Goal: Information Seeking & Learning: Find specific page/section

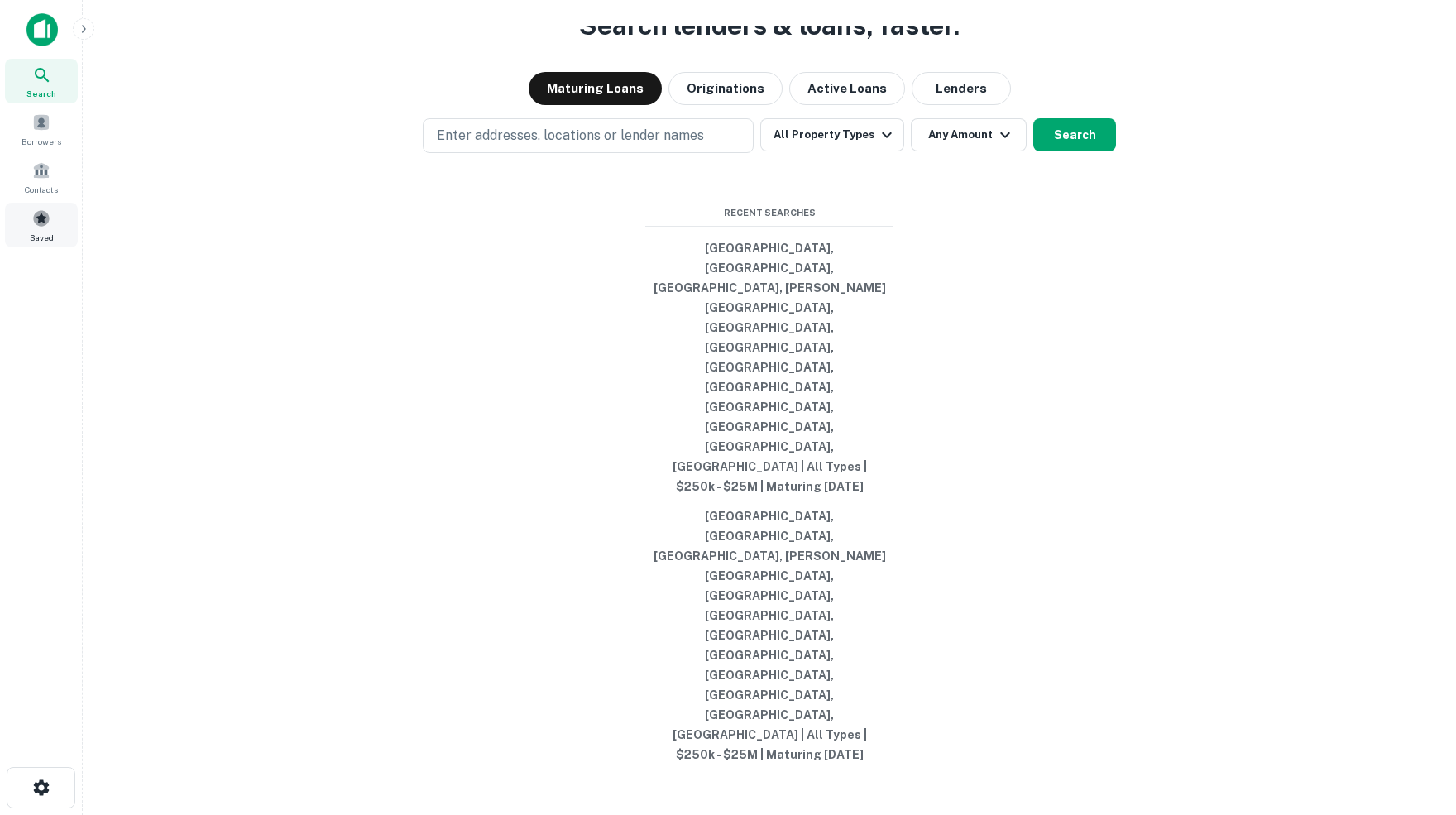
click at [43, 228] on span at bounding box center [41, 219] width 18 height 18
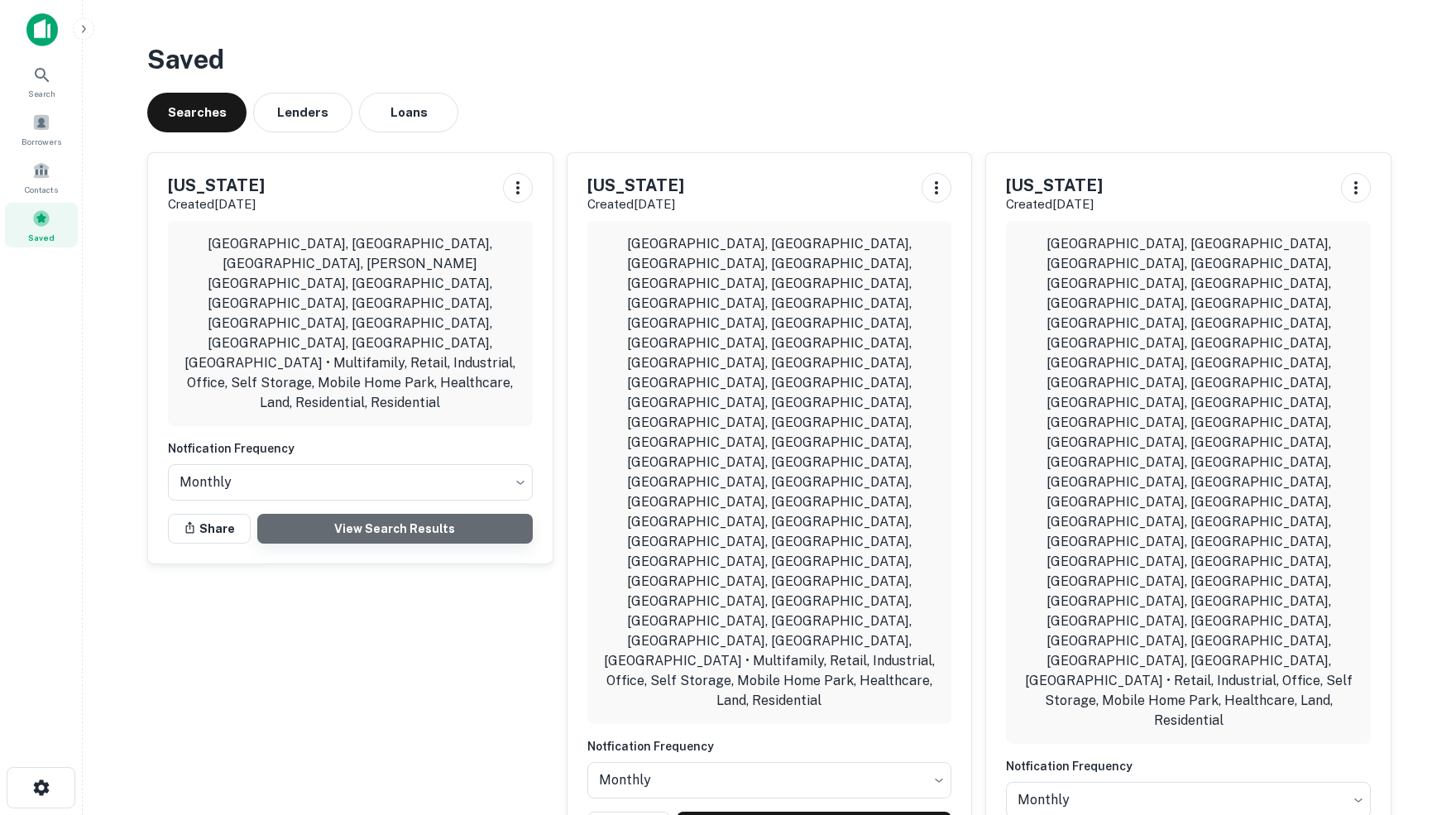
click at [406, 514] on link "View Search Results" at bounding box center [395, 528] width 276 height 30
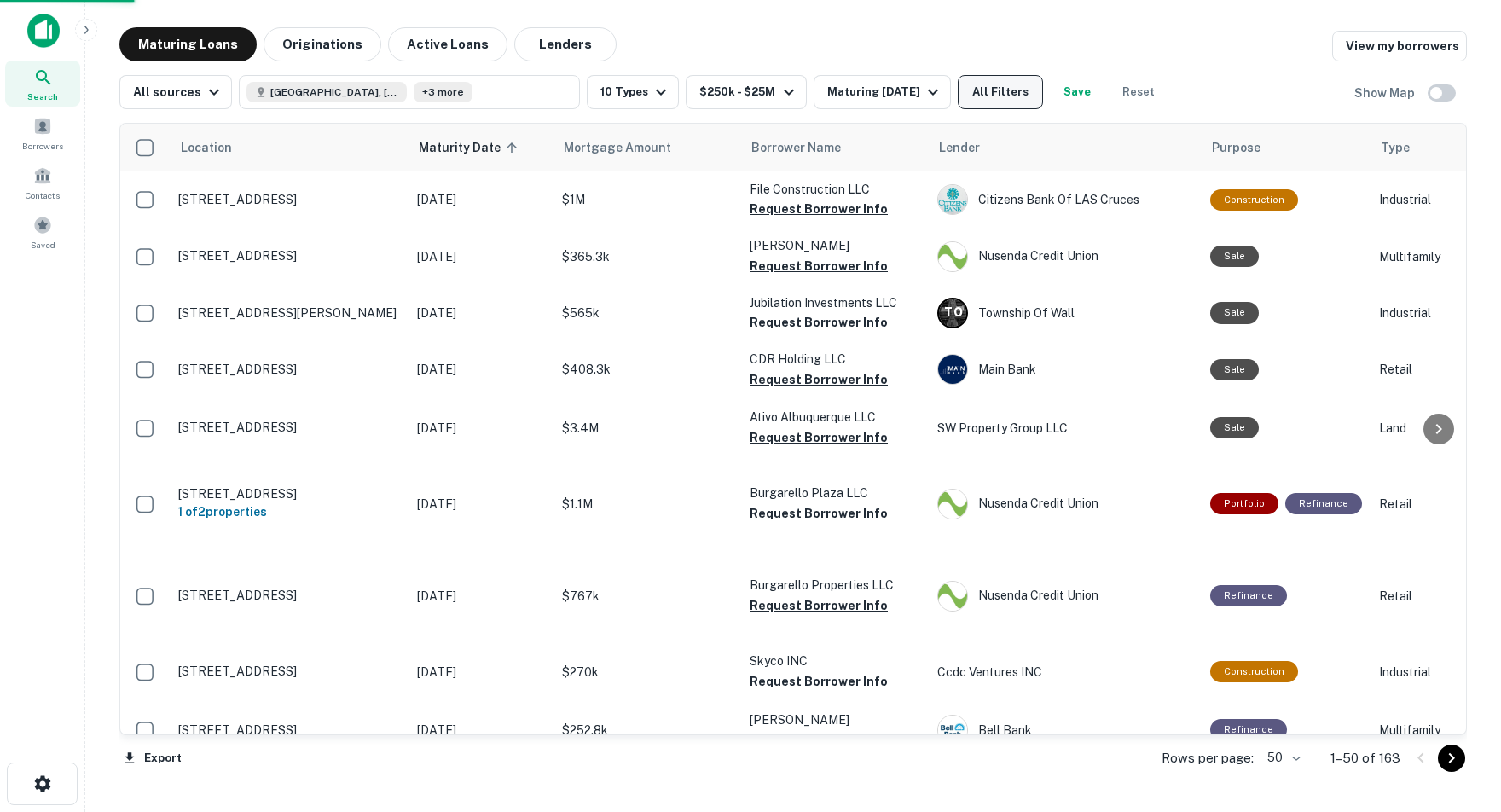
click at [1043, 98] on button "All Filters" at bounding box center [1000, 92] width 85 height 34
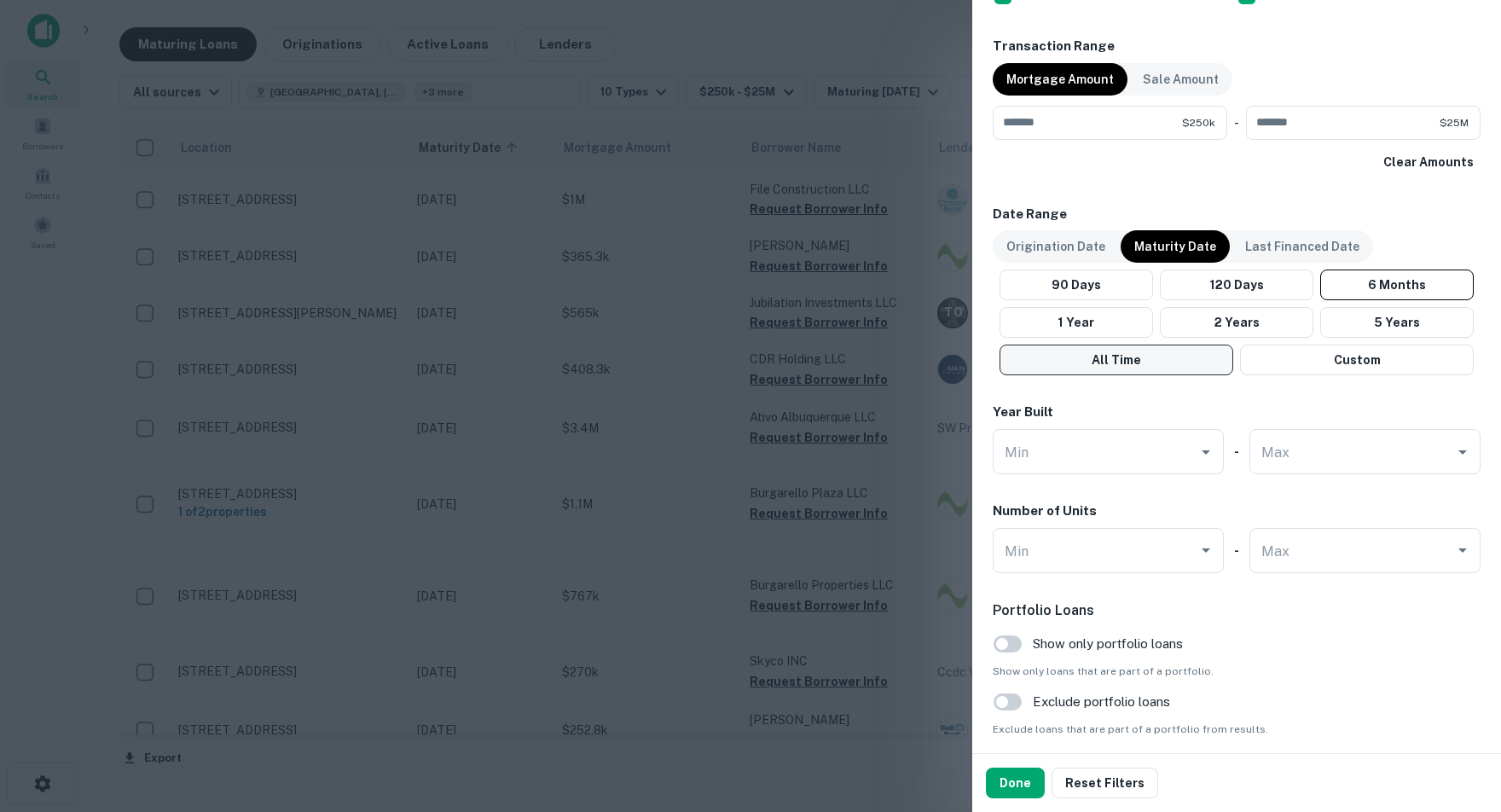
scroll to position [1247, 0]
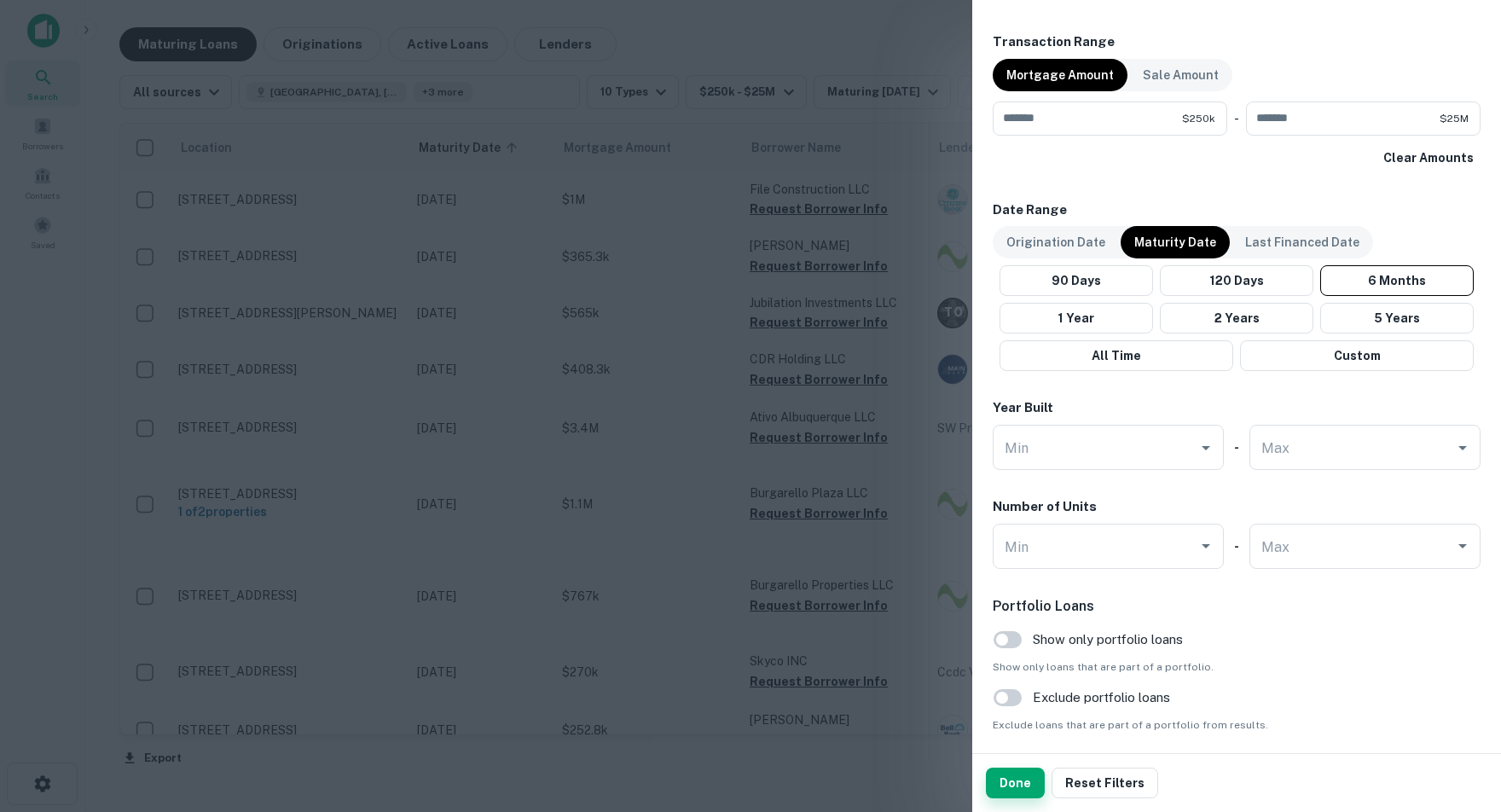
click at [1013, 791] on button "Done" at bounding box center [1015, 783] width 59 height 31
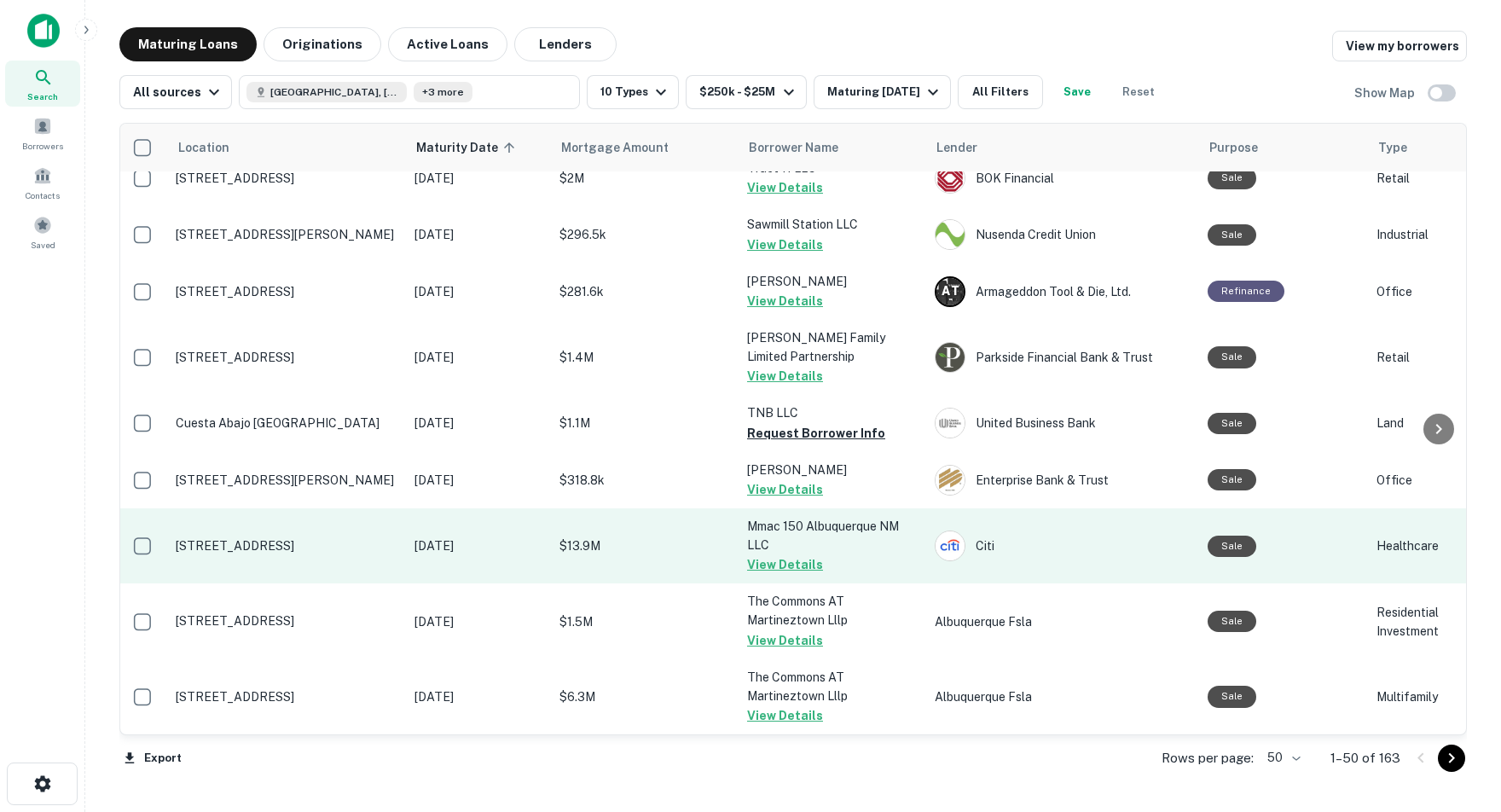
scroll to position [2806, 3]
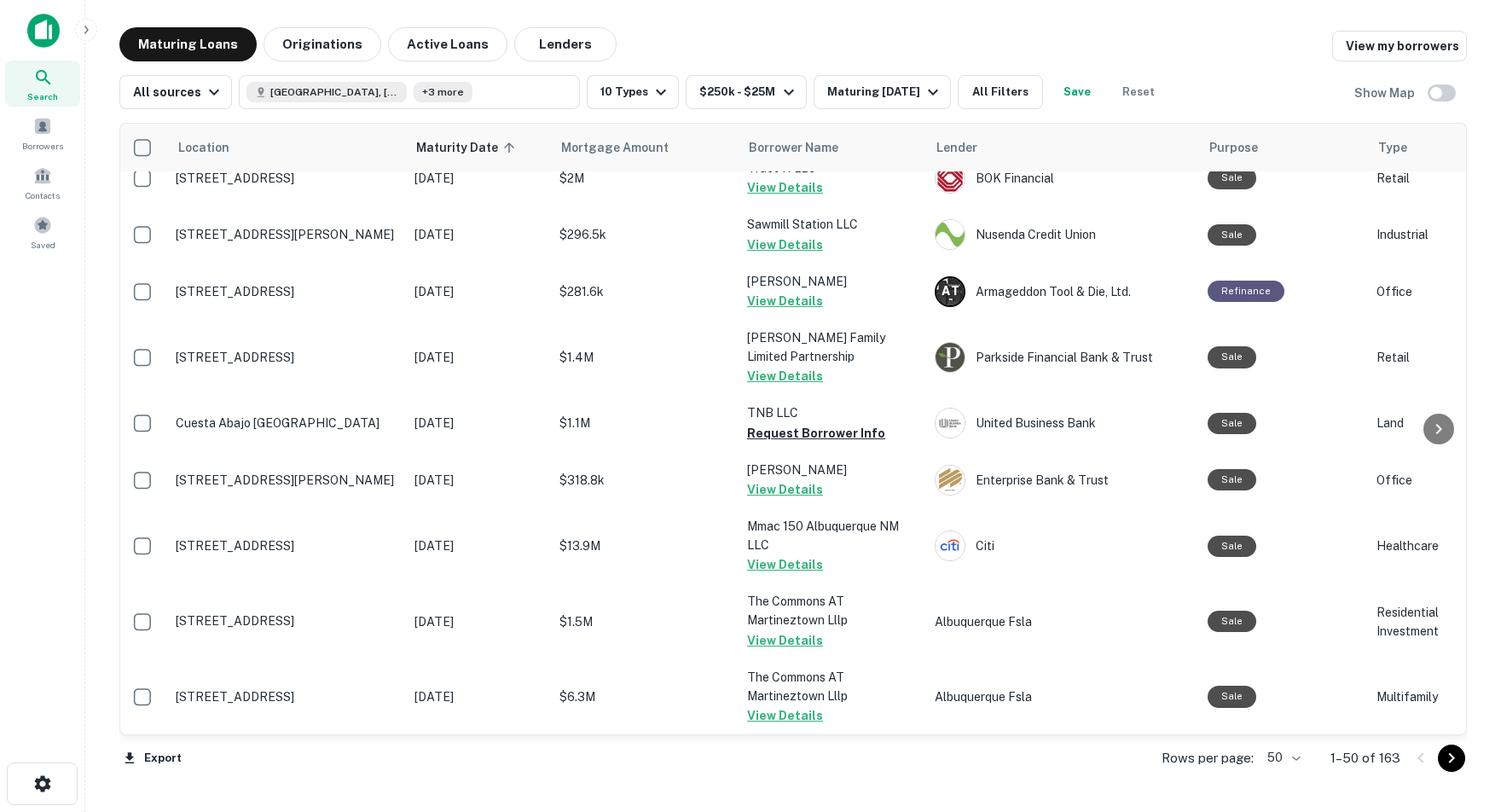
click at [1449, 759] on icon "Go to next page" at bounding box center [1452, 758] width 6 height 10
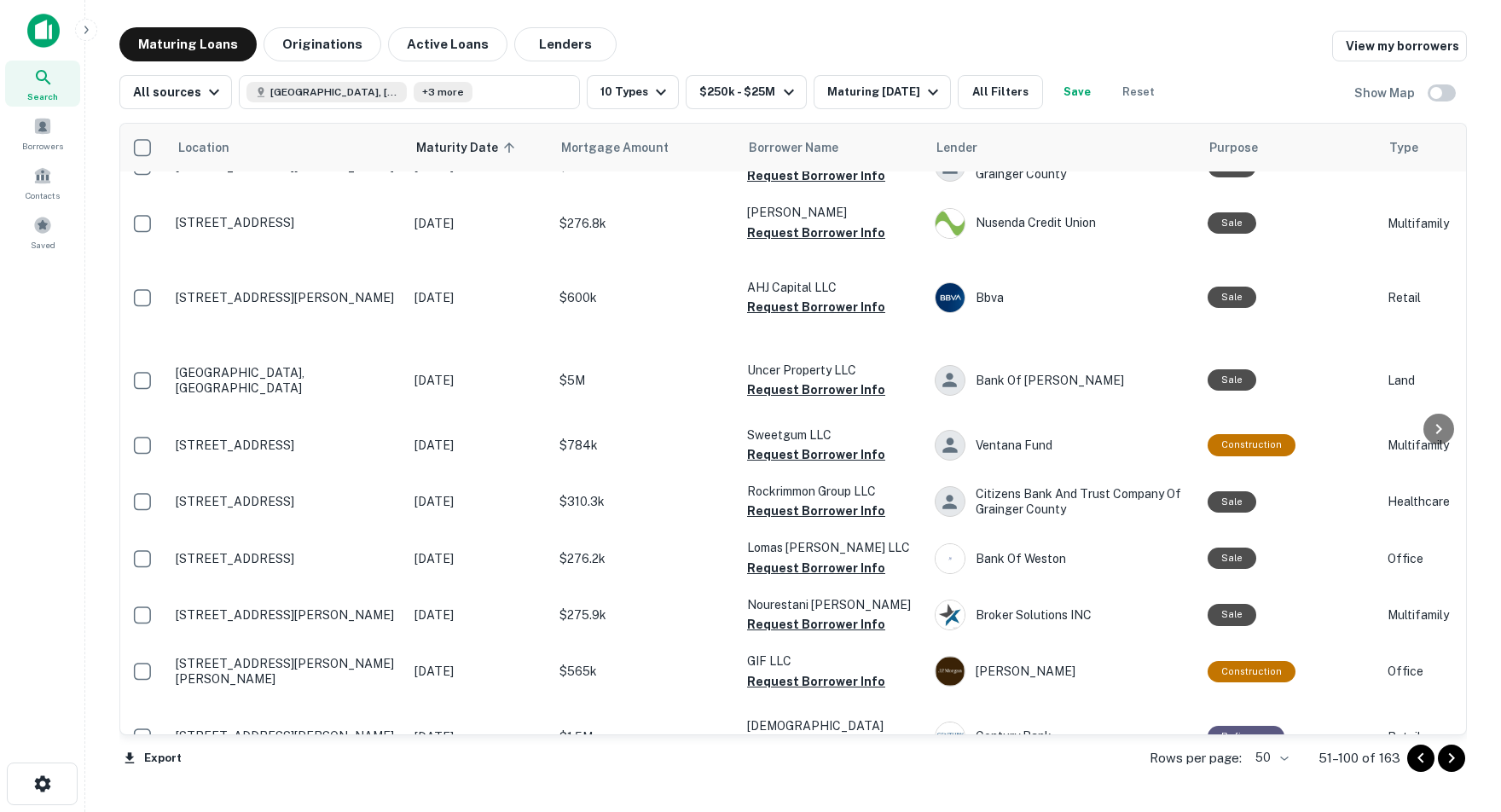
scroll to position [2483, 3]
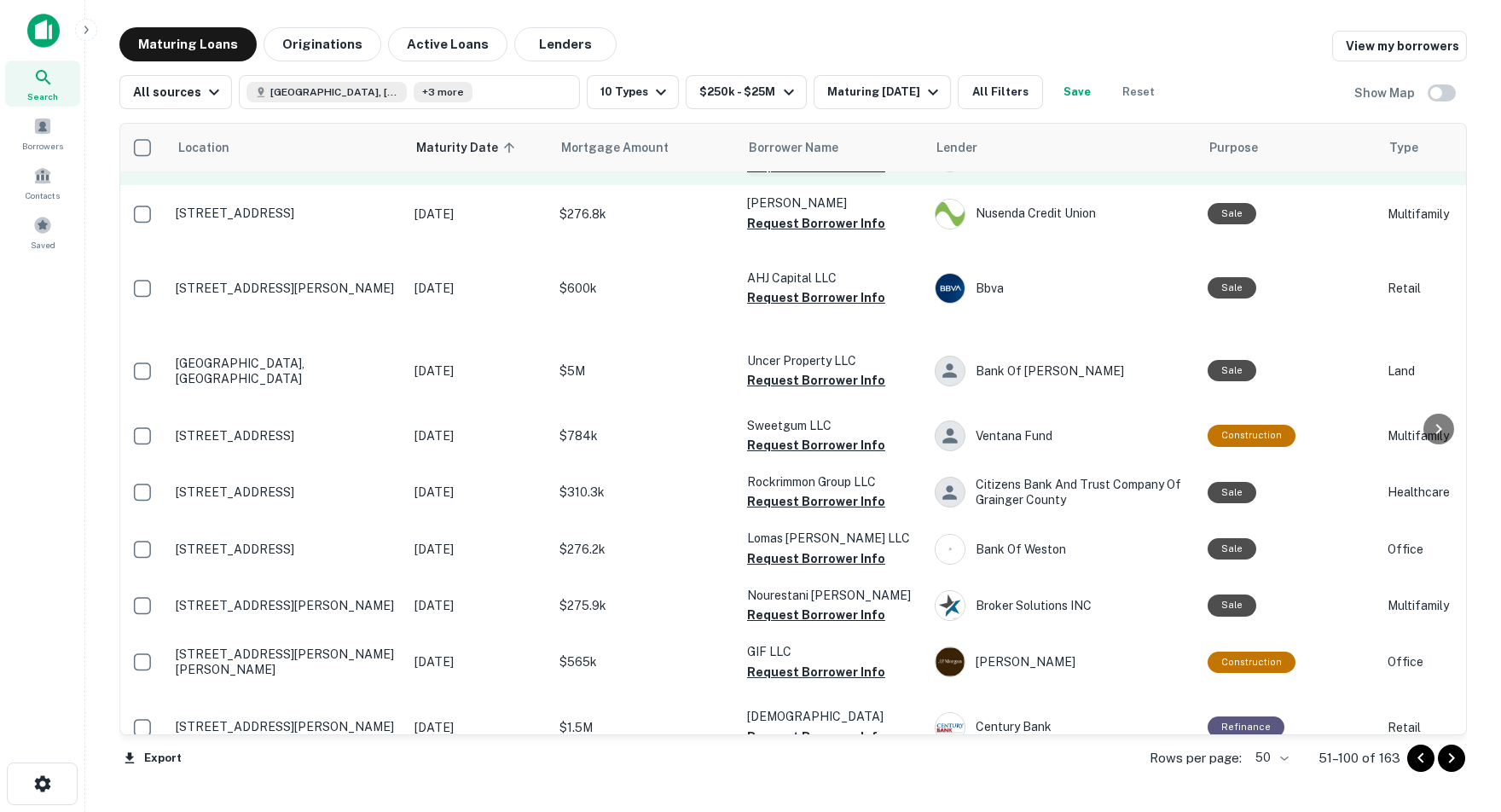
click at [760, 176] on button "Request Borrower Info" at bounding box center [816, 166] width 138 height 21
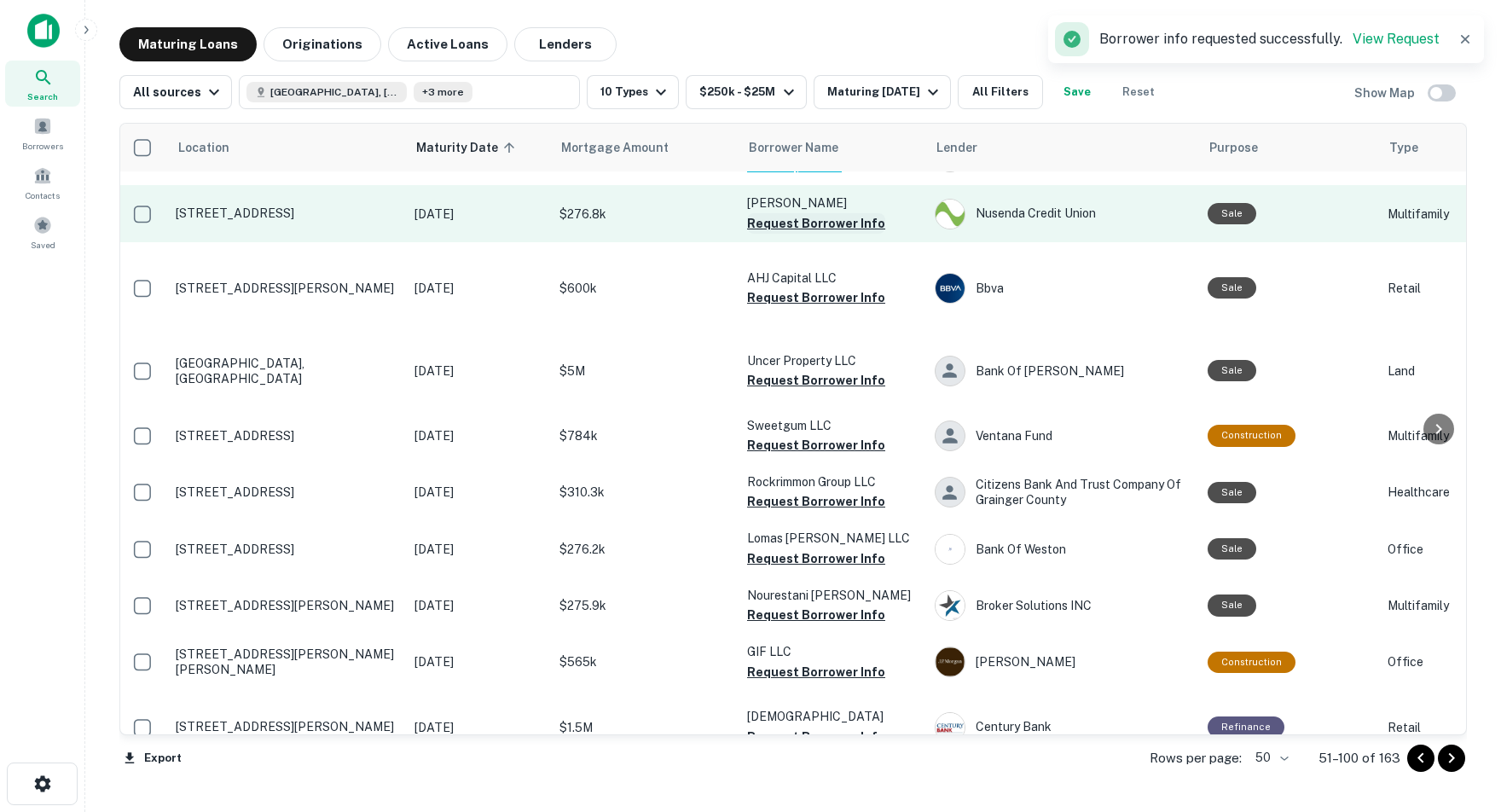
click at [769, 234] on button "Request Borrower Info" at bounding box center [816, 223] width 138 height 21
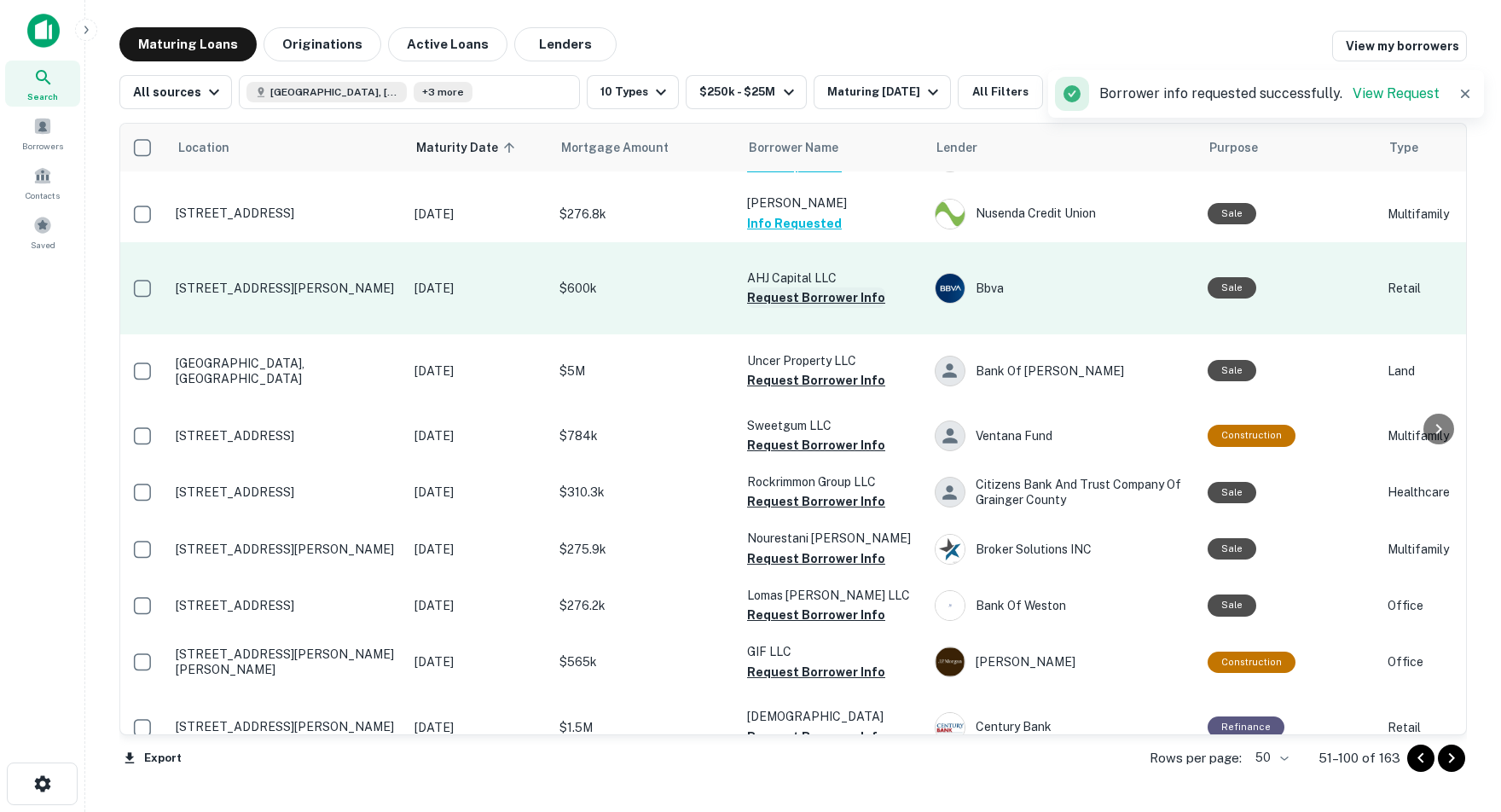
click at [762, 308] on button "Request Borrower Info" at bounding box center [816, 298] width 138 height 21
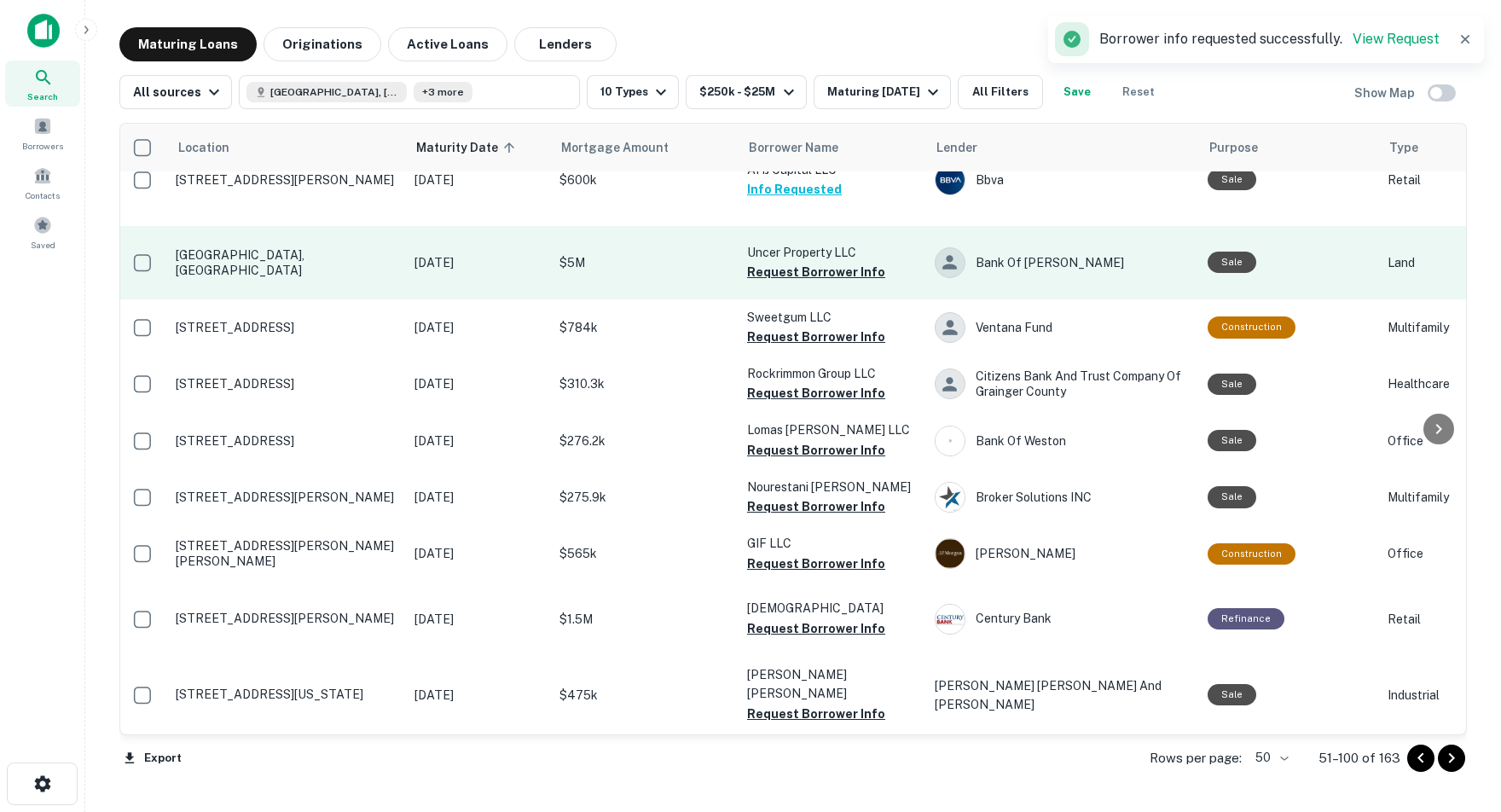
scroll to position [0, 0]
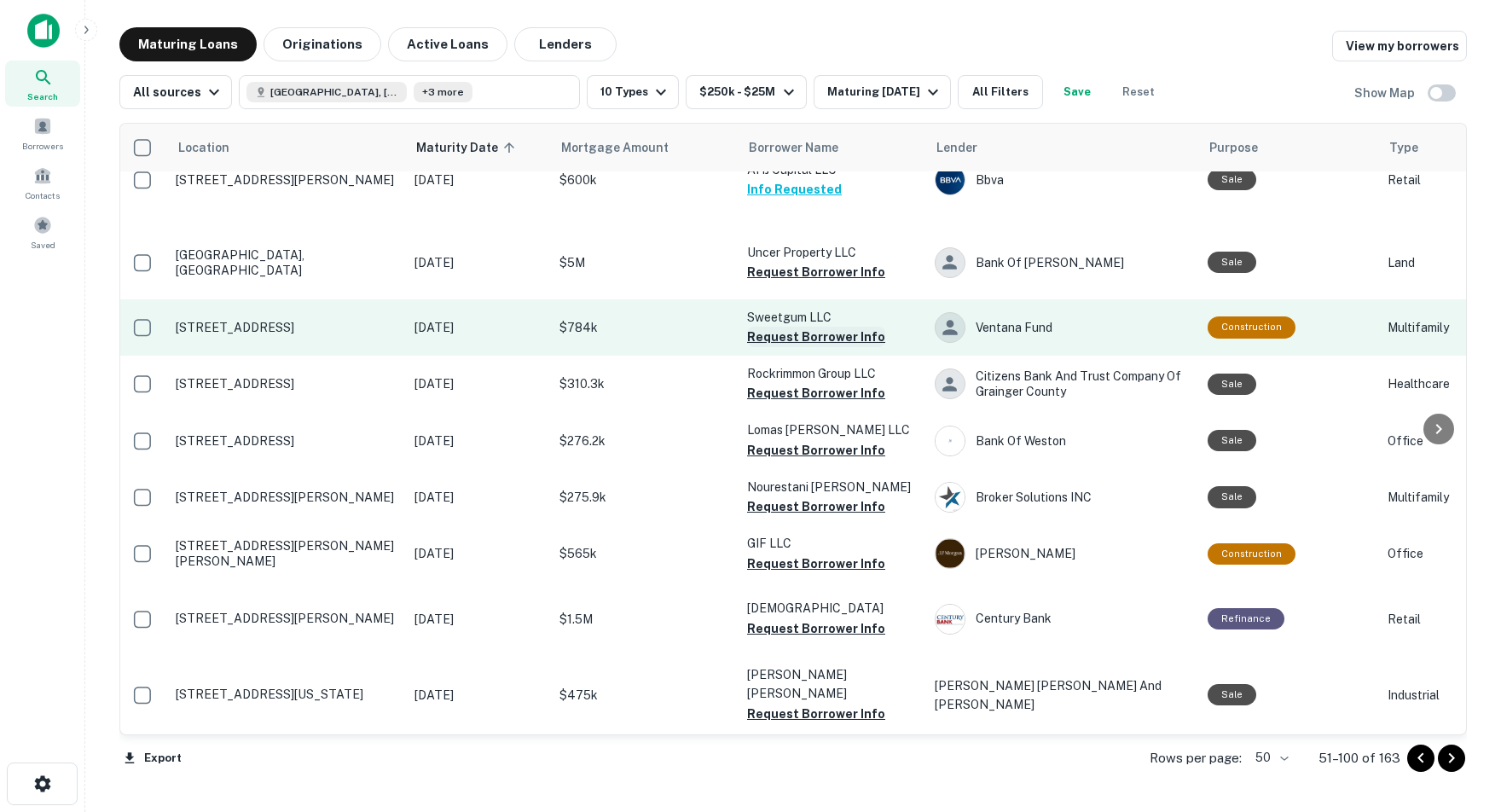
click at [801, 347] on button "Request Borrower Info" at bounding box center [816, 337] width 138 height 21
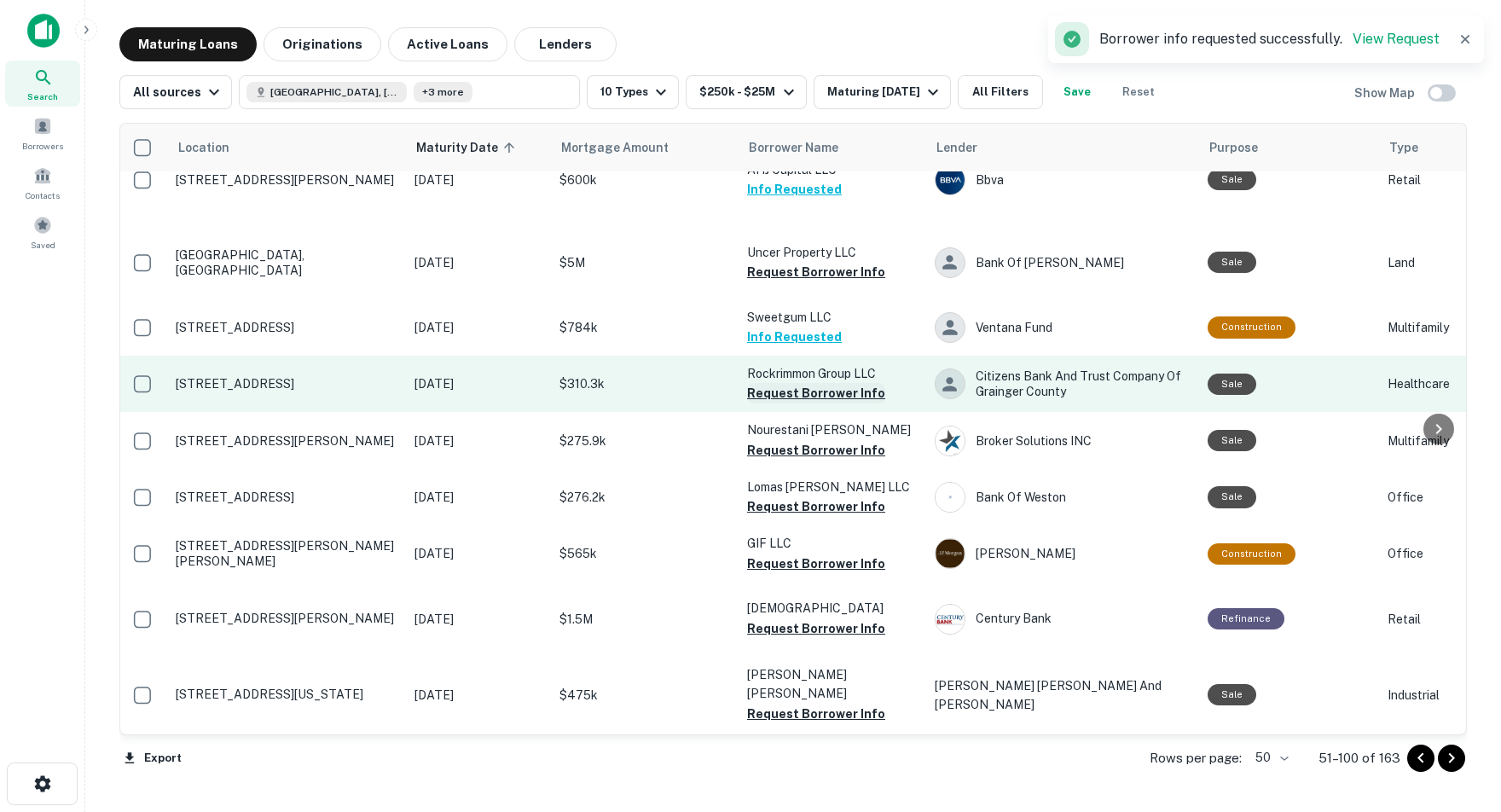
click at [773, 404] on button "Request Borrower Info" at bounding box center [816, 393] width 138 height 21
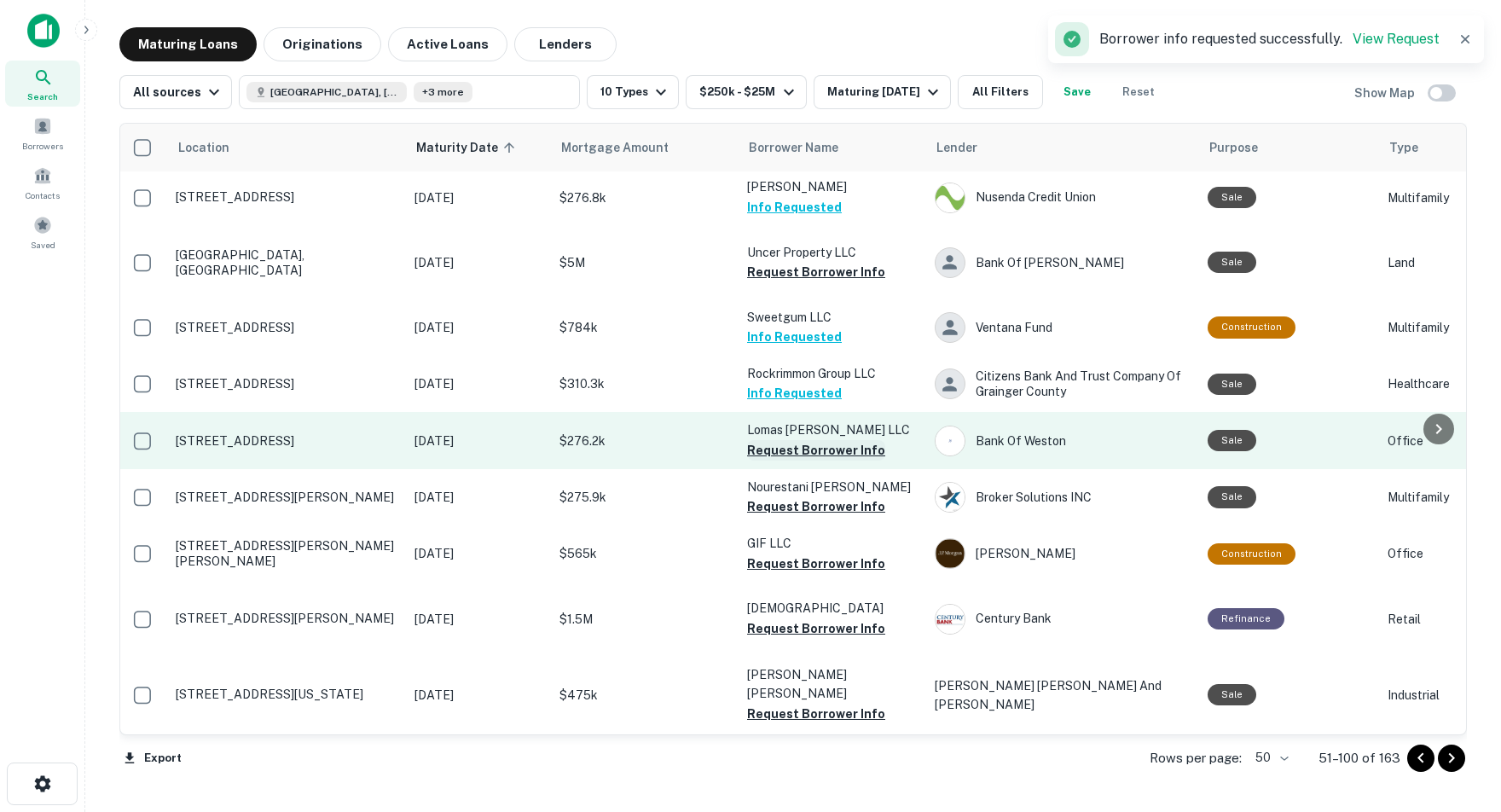
click at [778, 461] on button "Request Borrower Info" at bounding box center [816, 451] width 138 height 21
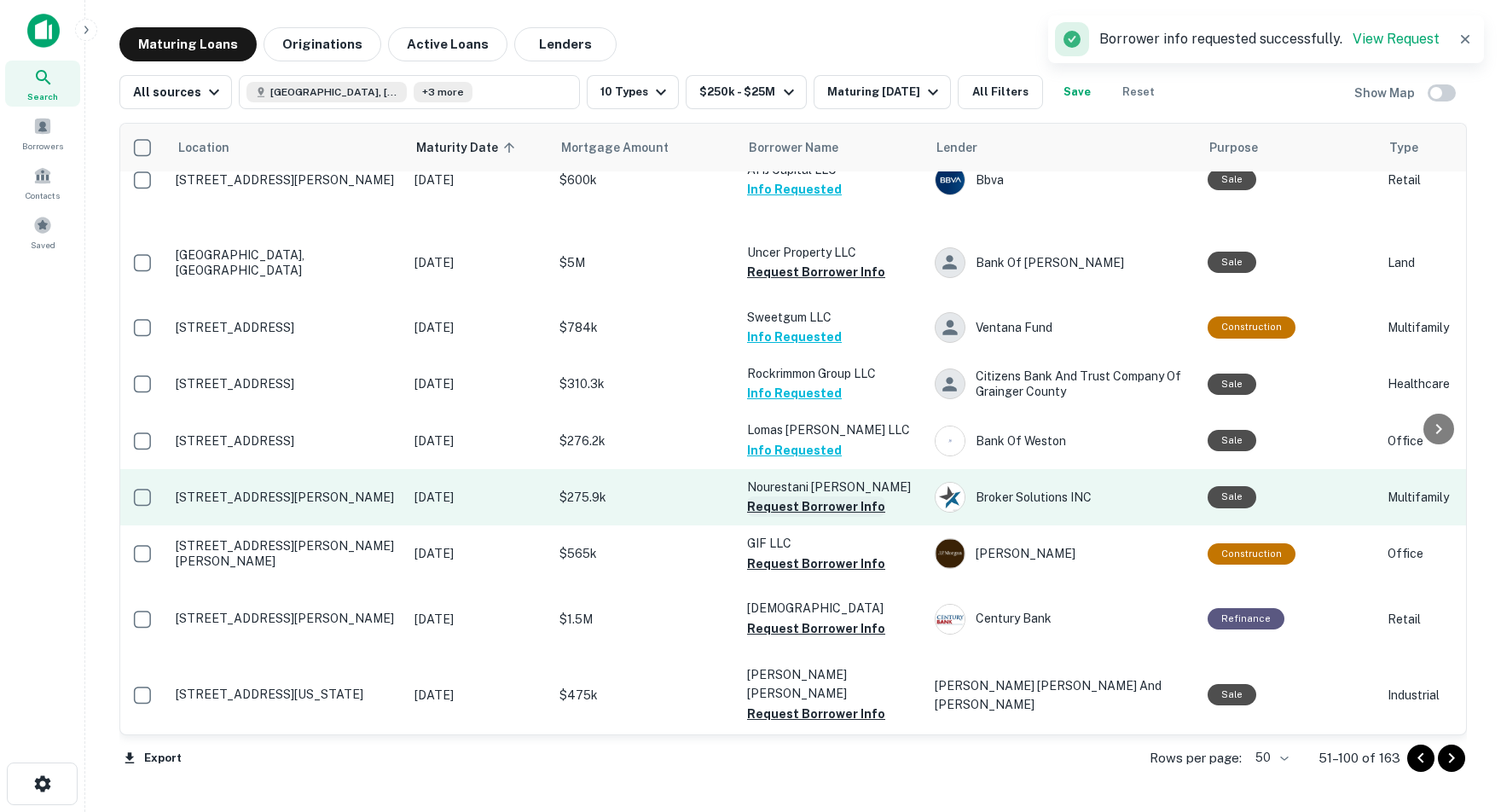
click at [779, 517] on button "Request Borrower Info" at bounding box center [816, 507] width 138 height 21
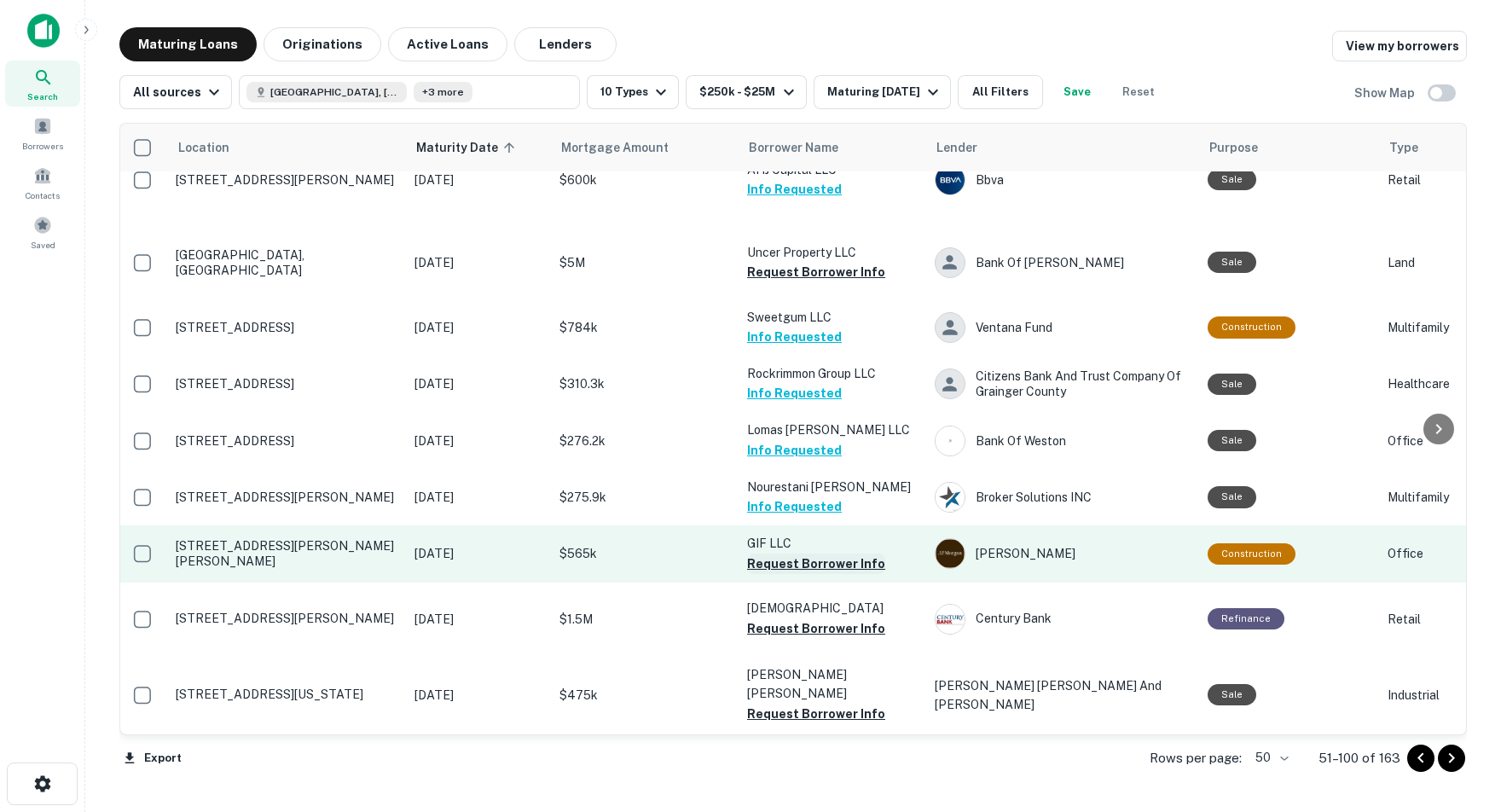
click at [779, 575] on button "Request Borrower Info" at bounding box center [816, 564] width 138 height 21
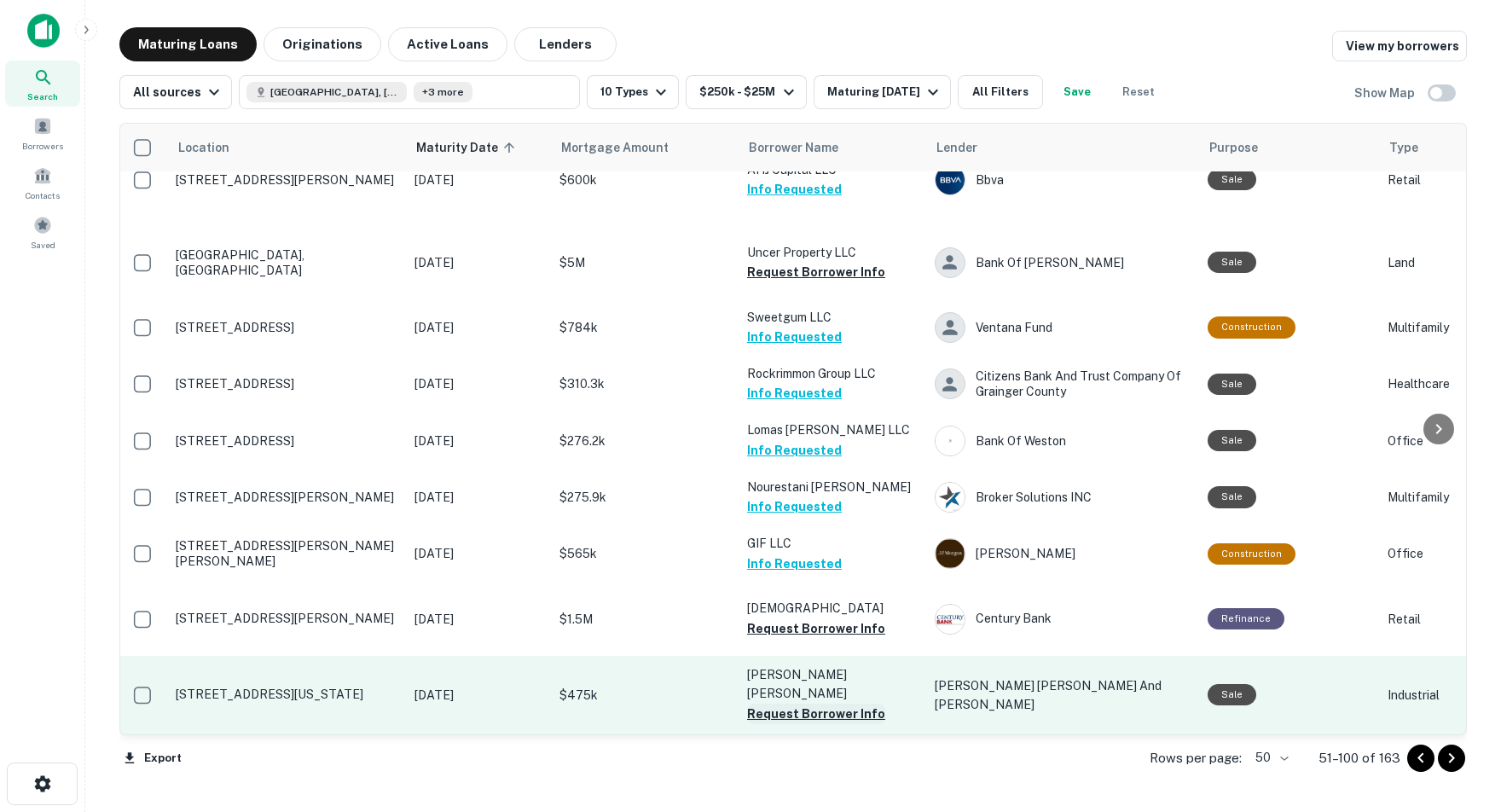
click at [865, 709] on button "Request Borrower Info" at bounding box center [816, 714] width 138 height 21
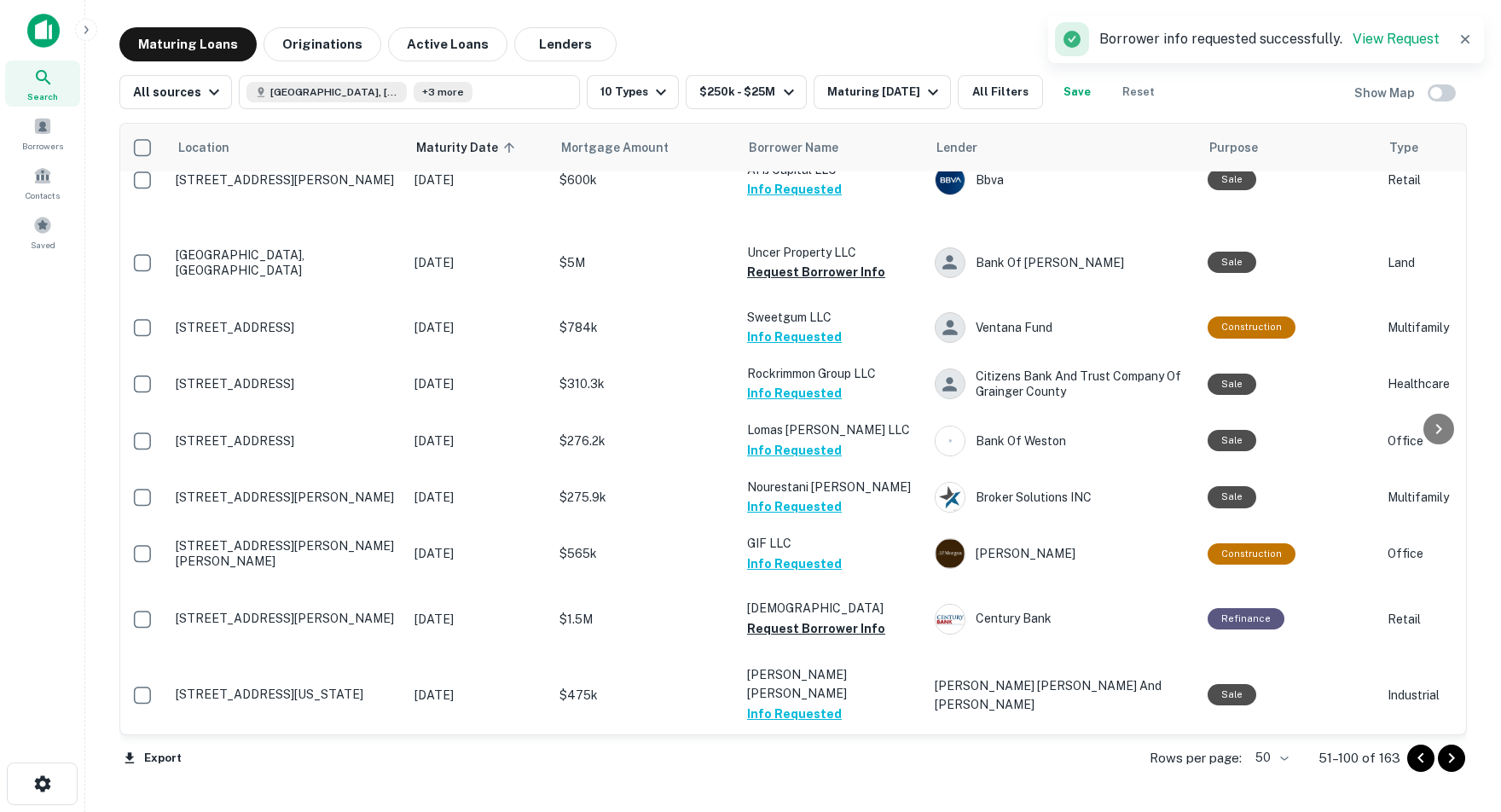
click at [1453, 760] on icon "Go to next page" at bounding box center [1452, 758] width 21 height 21
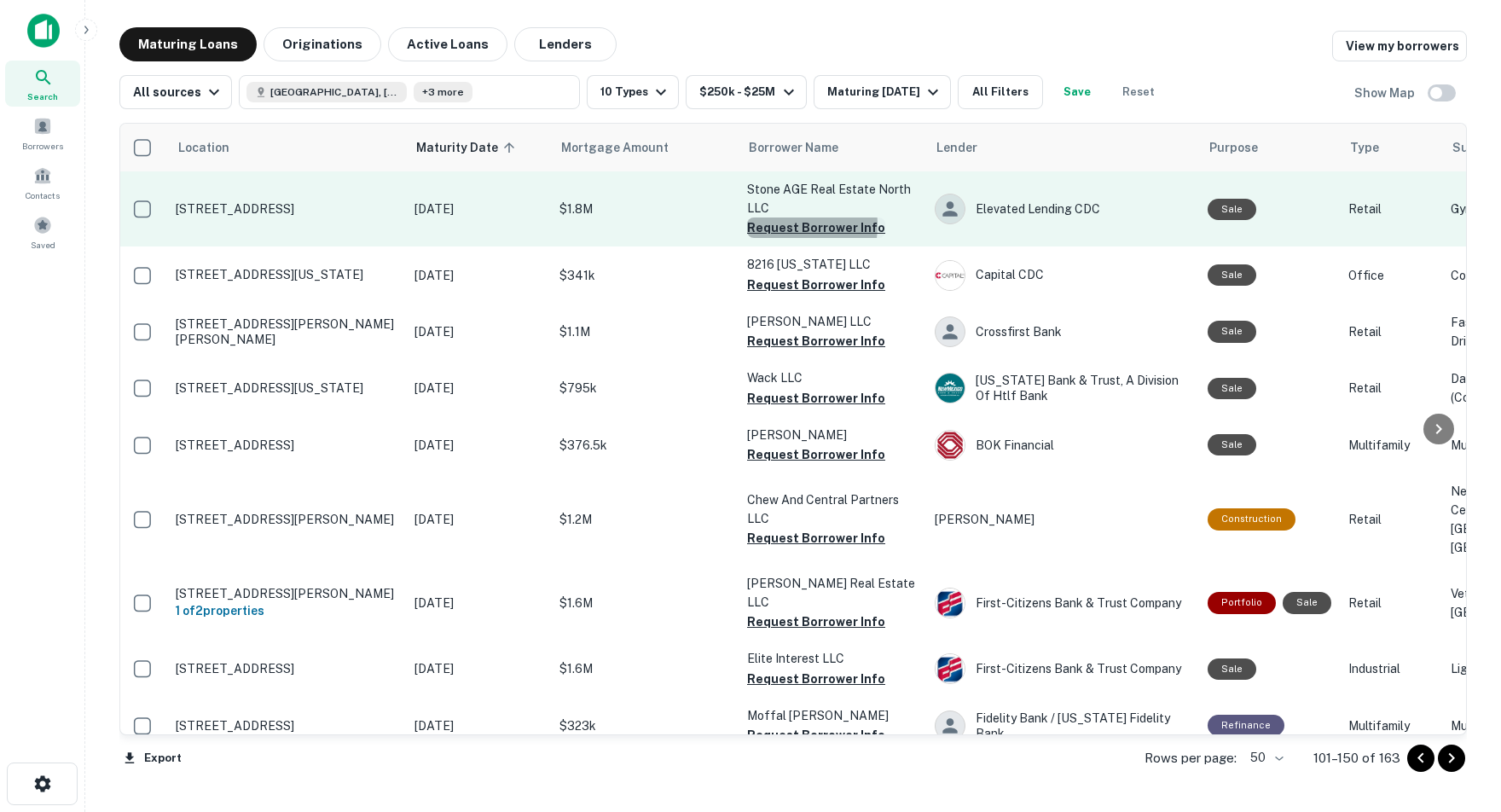
click at [777, 223] on button "Request Borrower Info" at bounding box center [816, 228] width 138 height 21
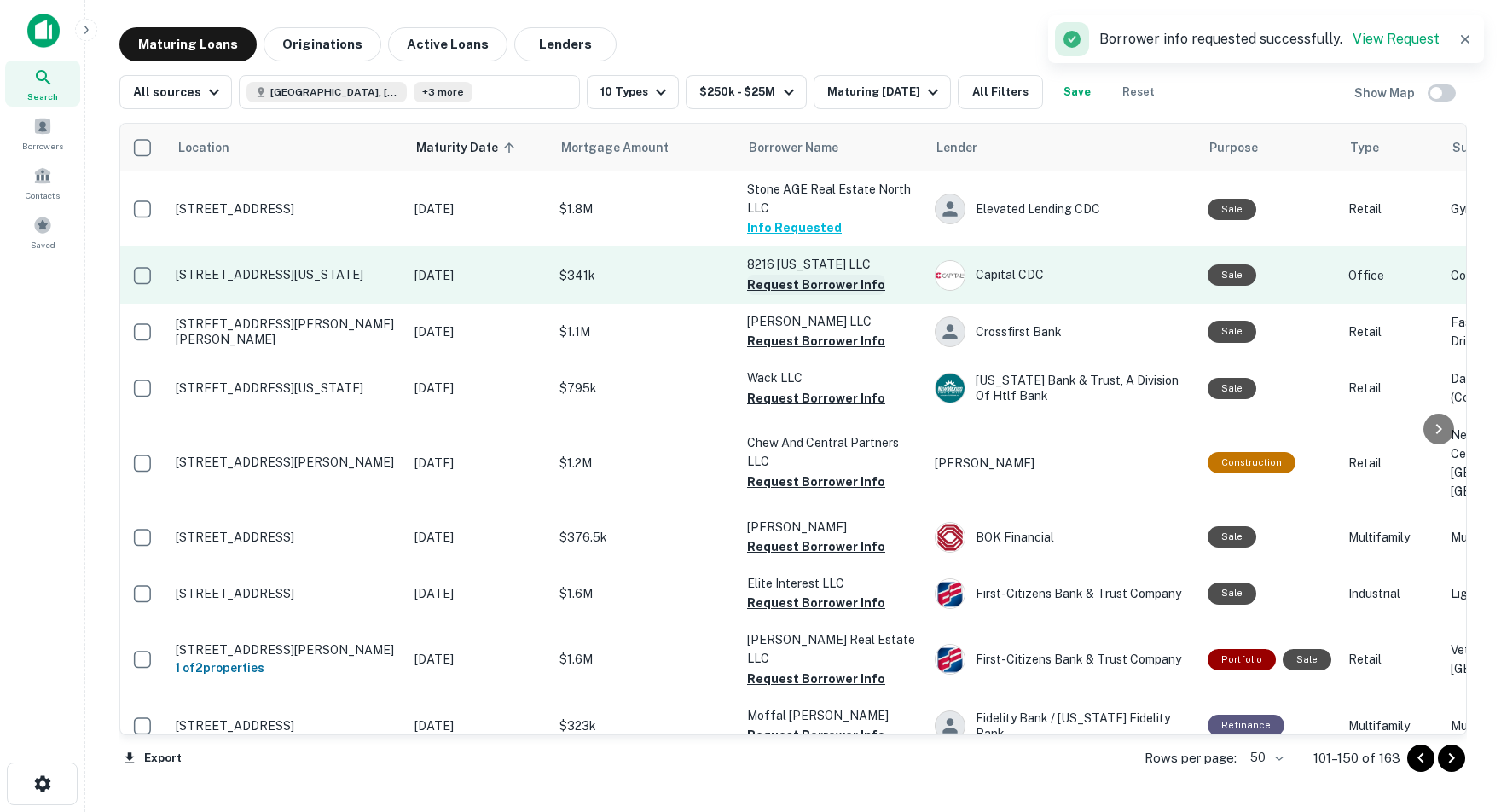
click at [810, 280] on button "Request Borrower Info" at bounding box center [816, 285] width 138 height 21
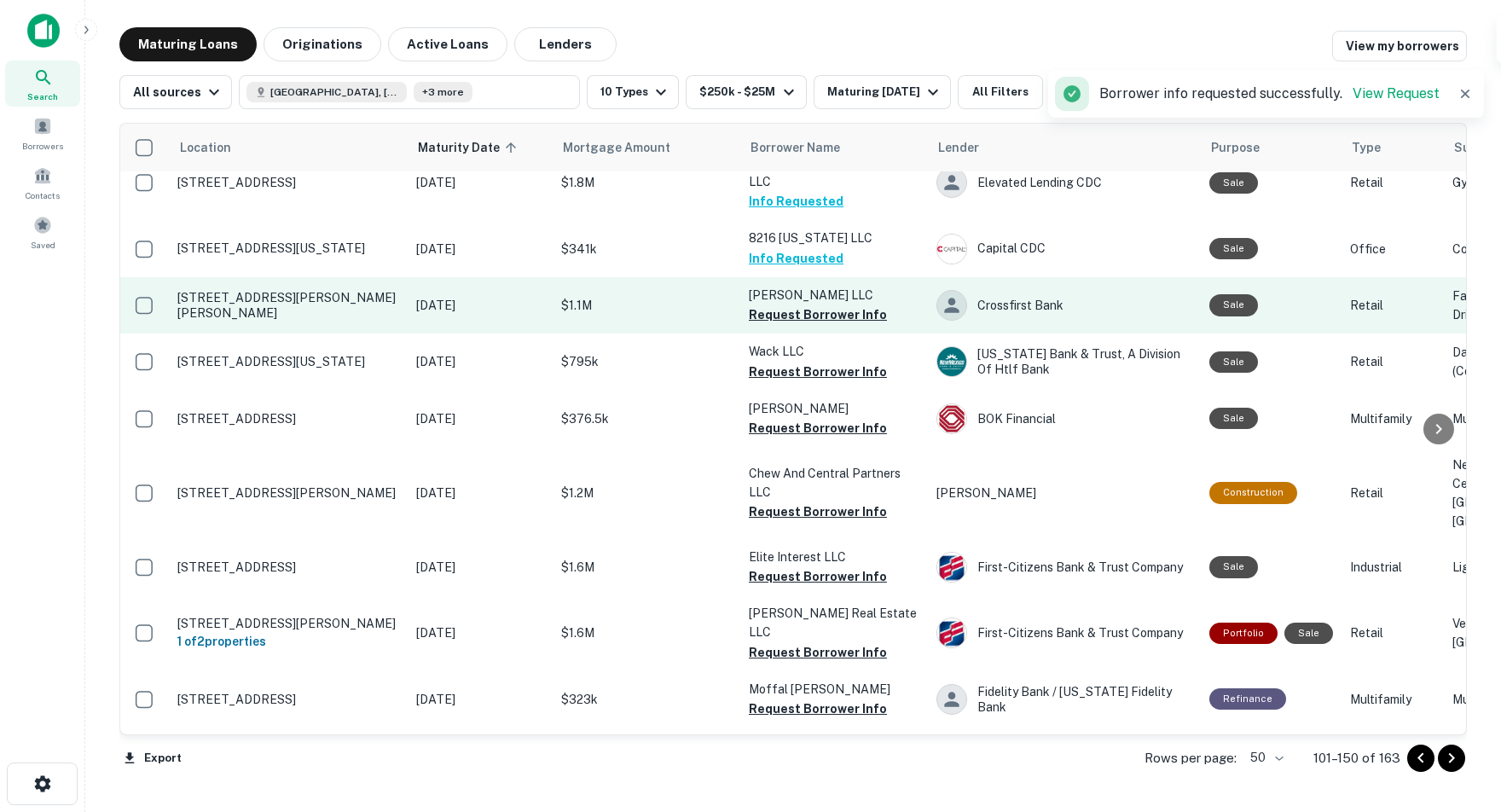
scroll to position [32, 1]
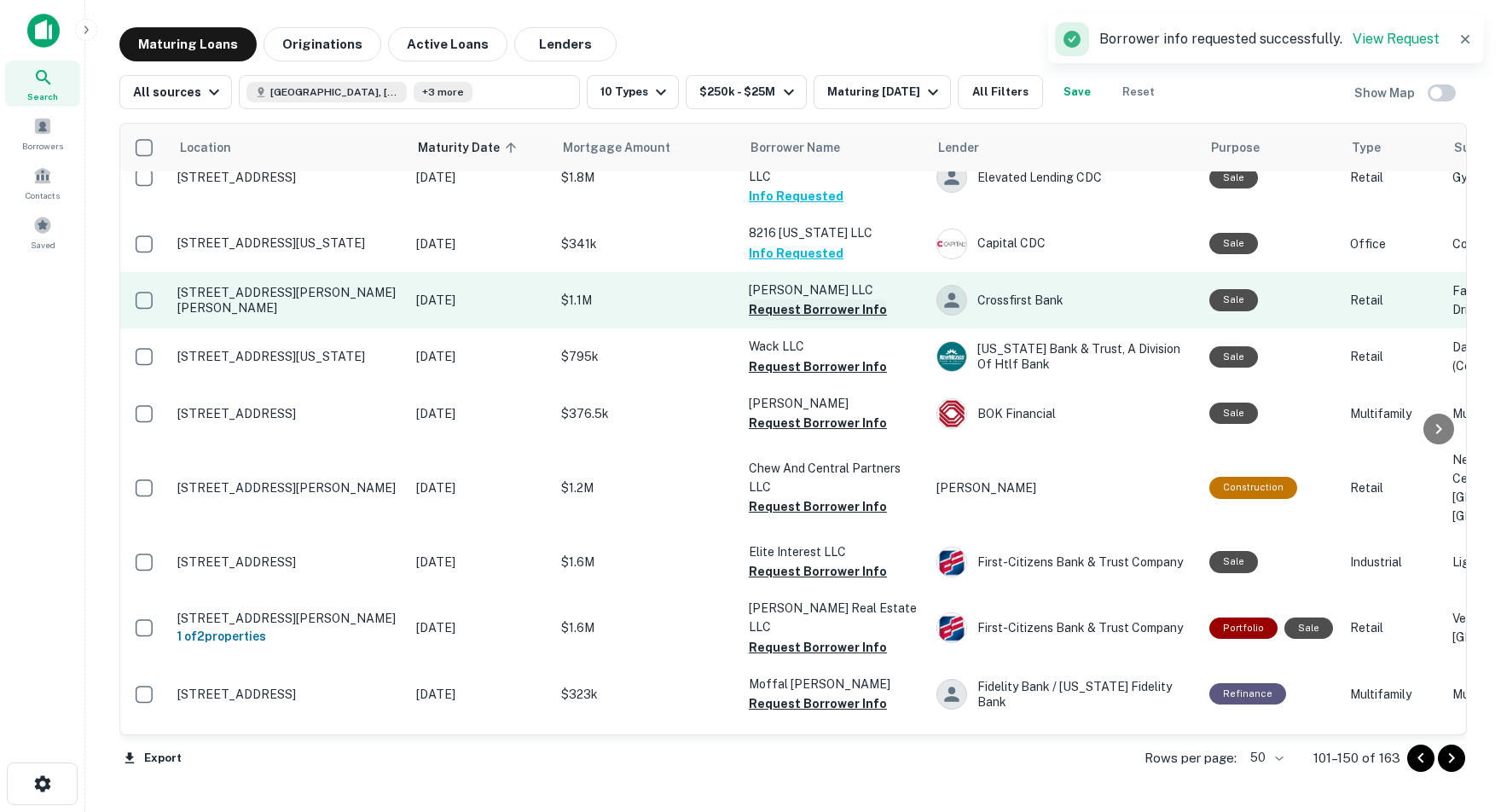
click at [787, 314] on button "Request Borrower Info" at bounding box center [818, 310] width 138 height 21
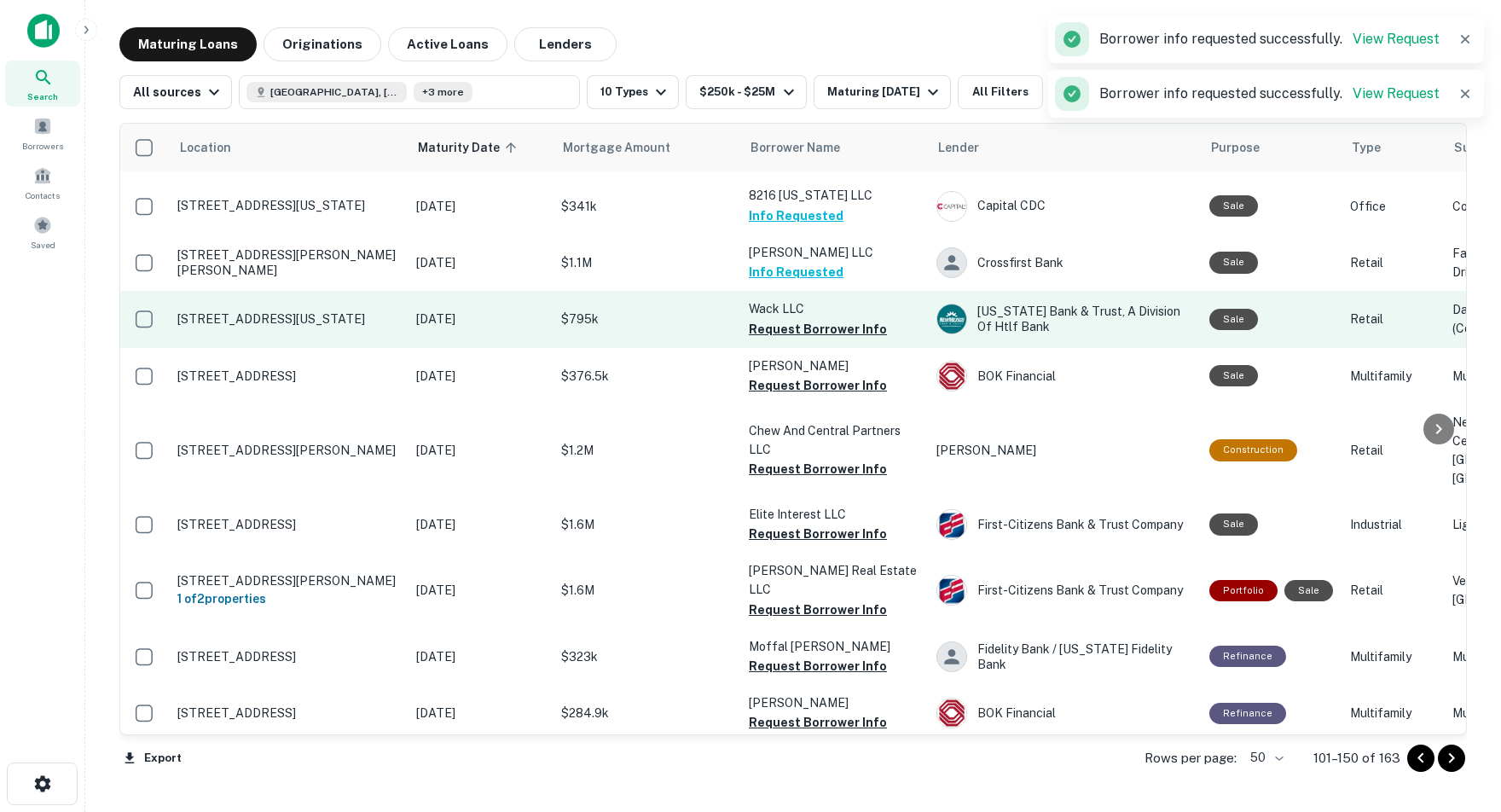
scroll to position [79, 2]
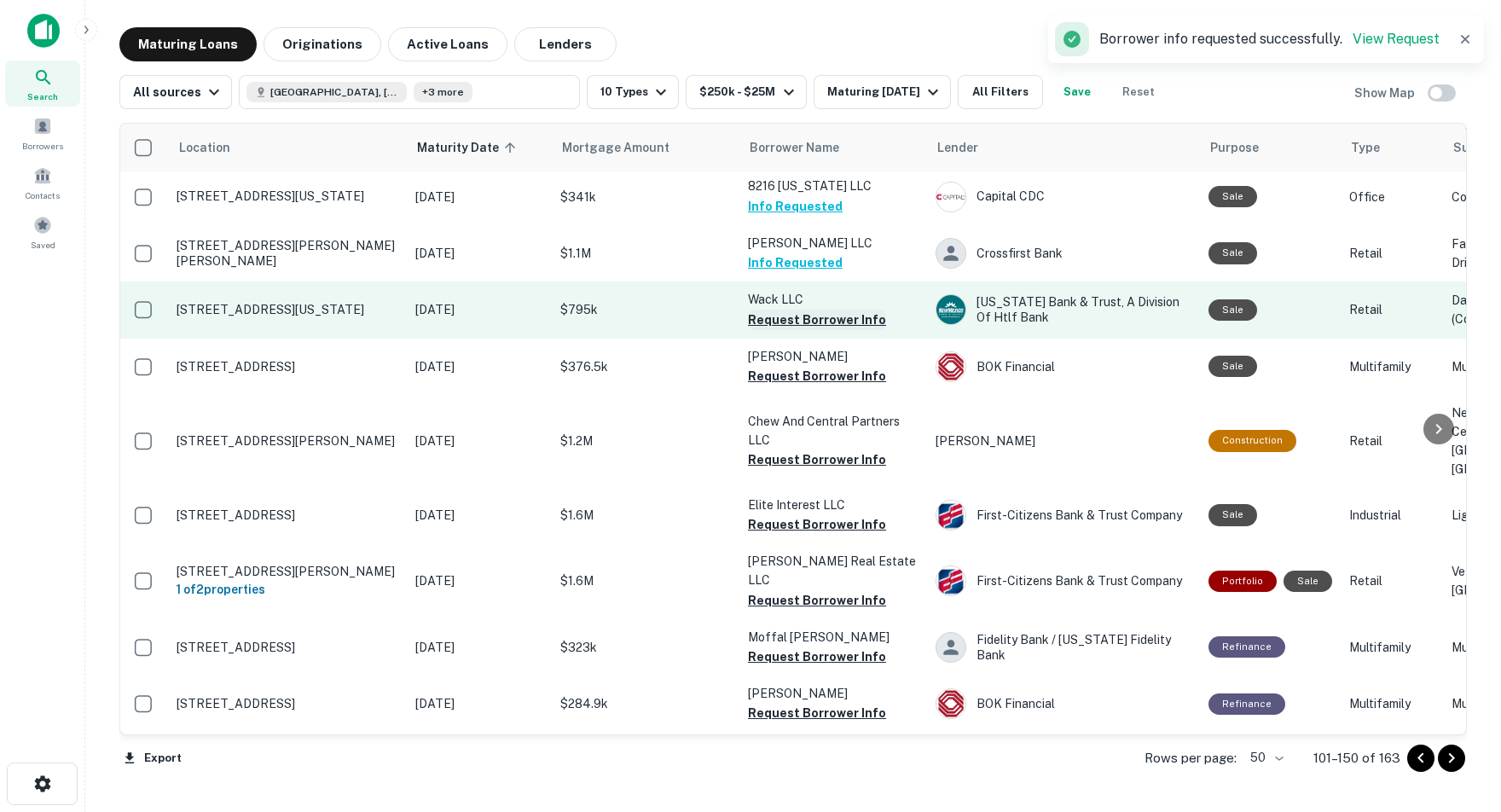
click at [779, 330] on button "Request Borrower Info" at bounding box center [817, 320] width 138 height 21
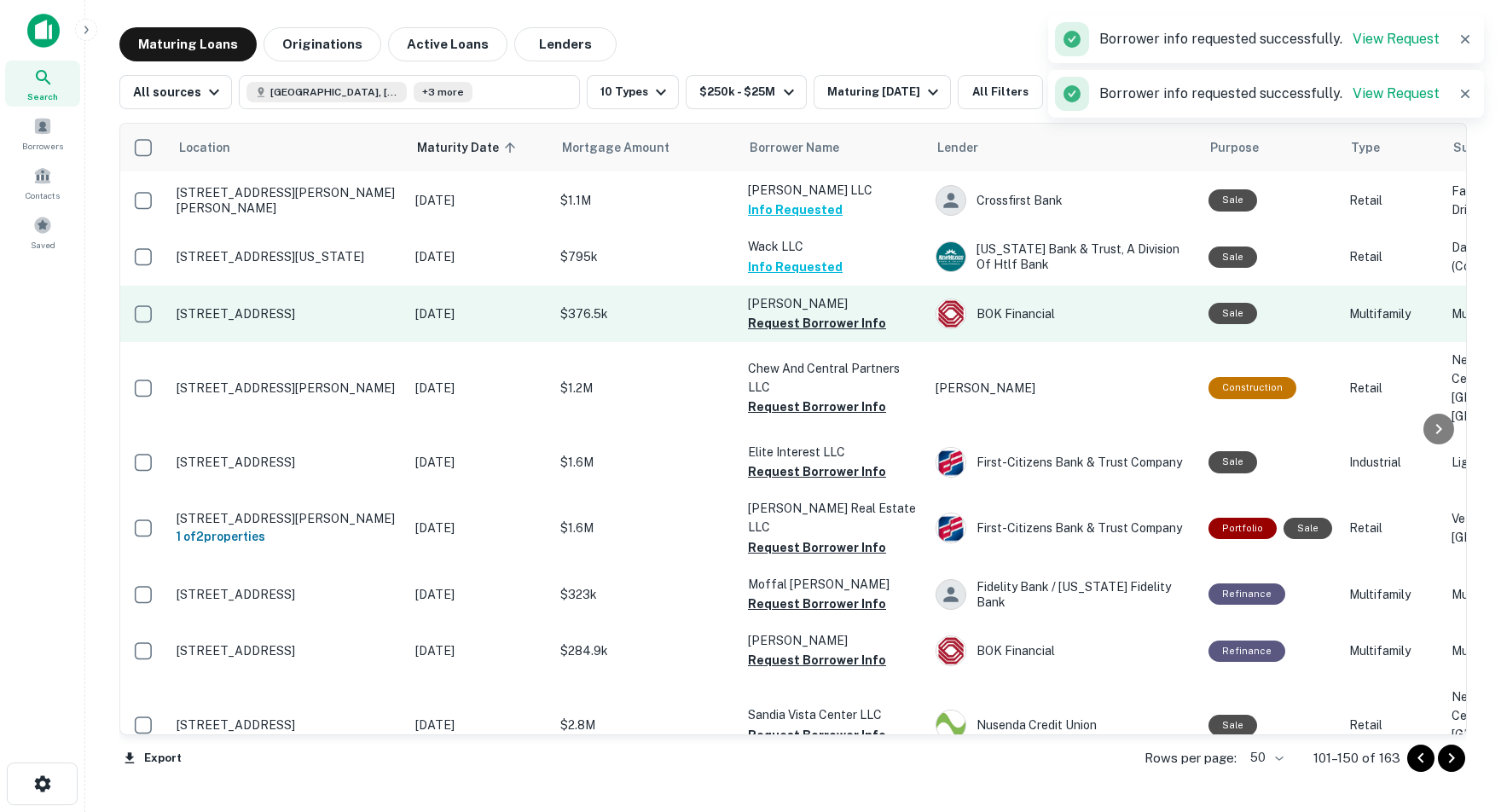
scroll to position [135, 2]
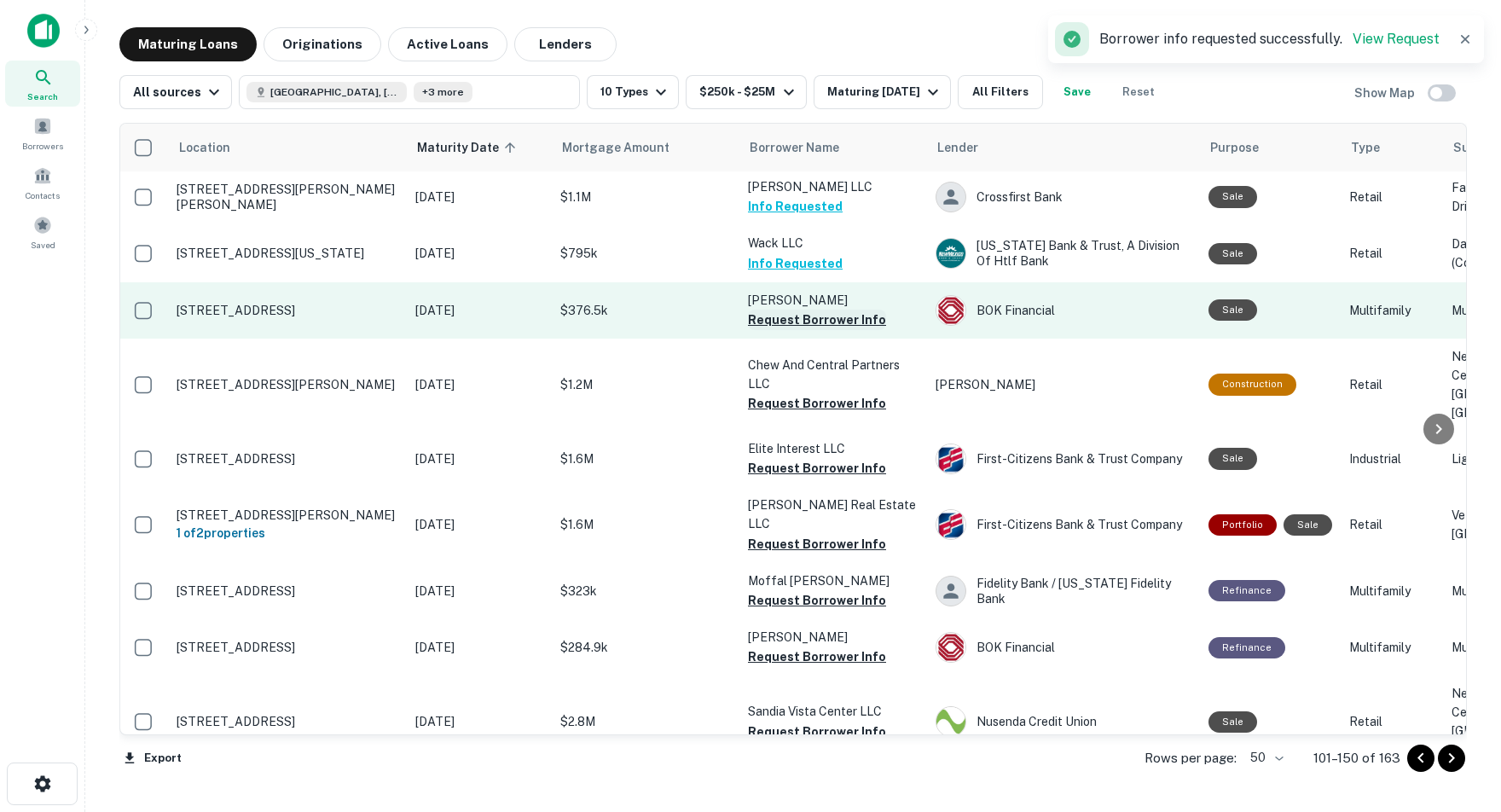
click at [758, 330] on button "Request Borrower Info" at bounding box center [817, 320] width 138 height 21
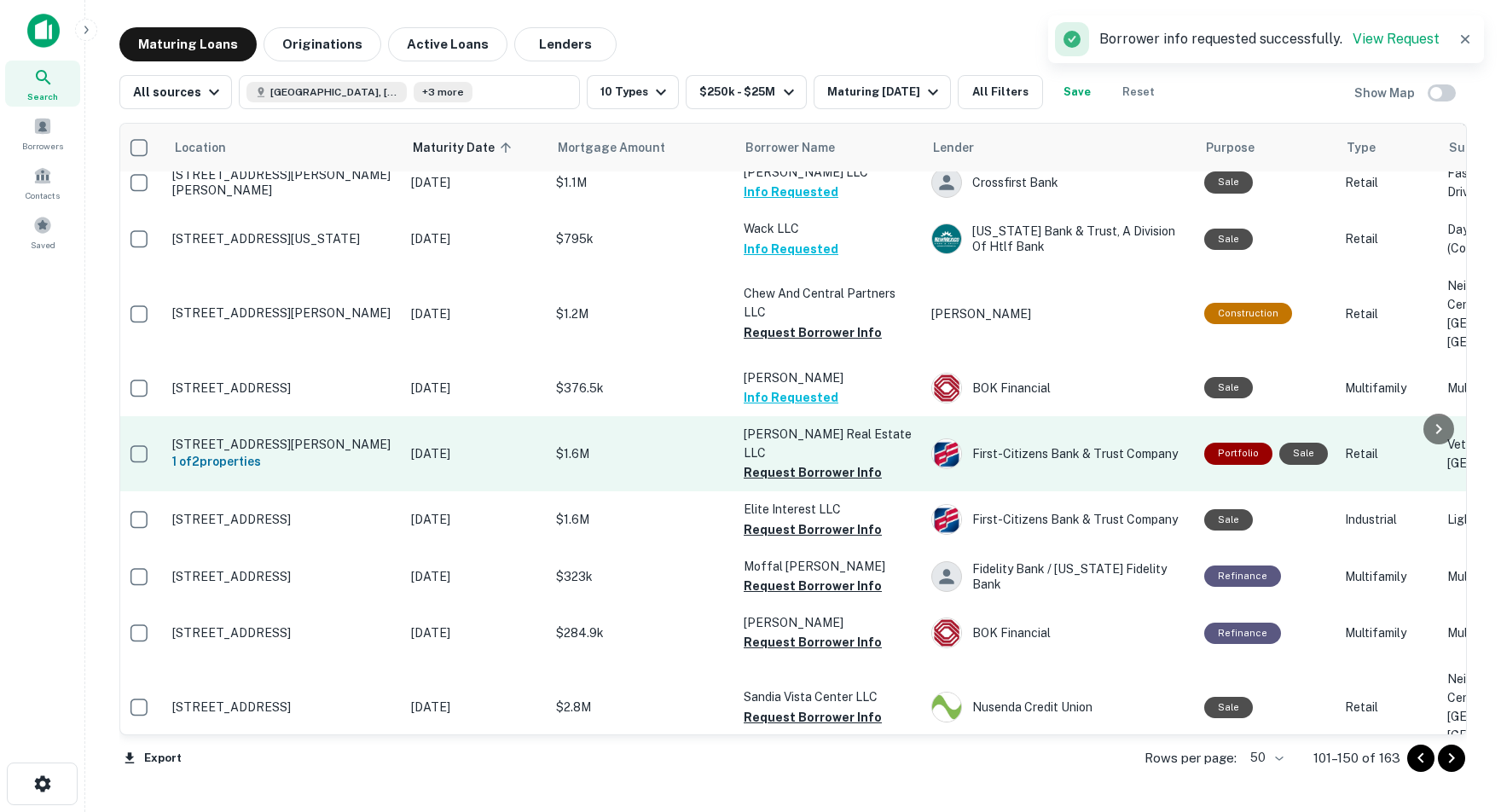
scroll to position [145, 6]
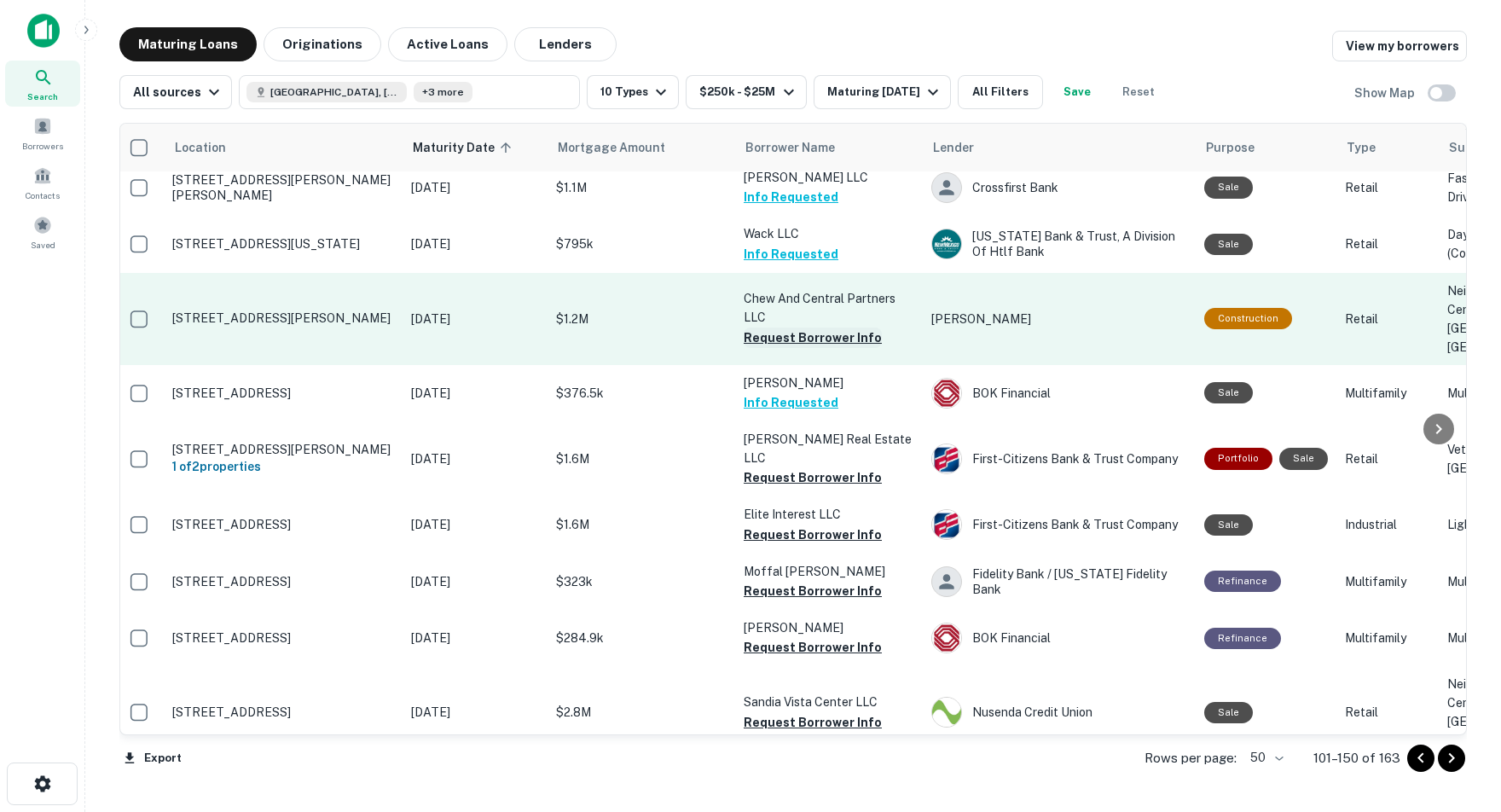
click at [776, 348] on button "Request Borrower Info" at bounding box center [812, 338] width 138 height 21
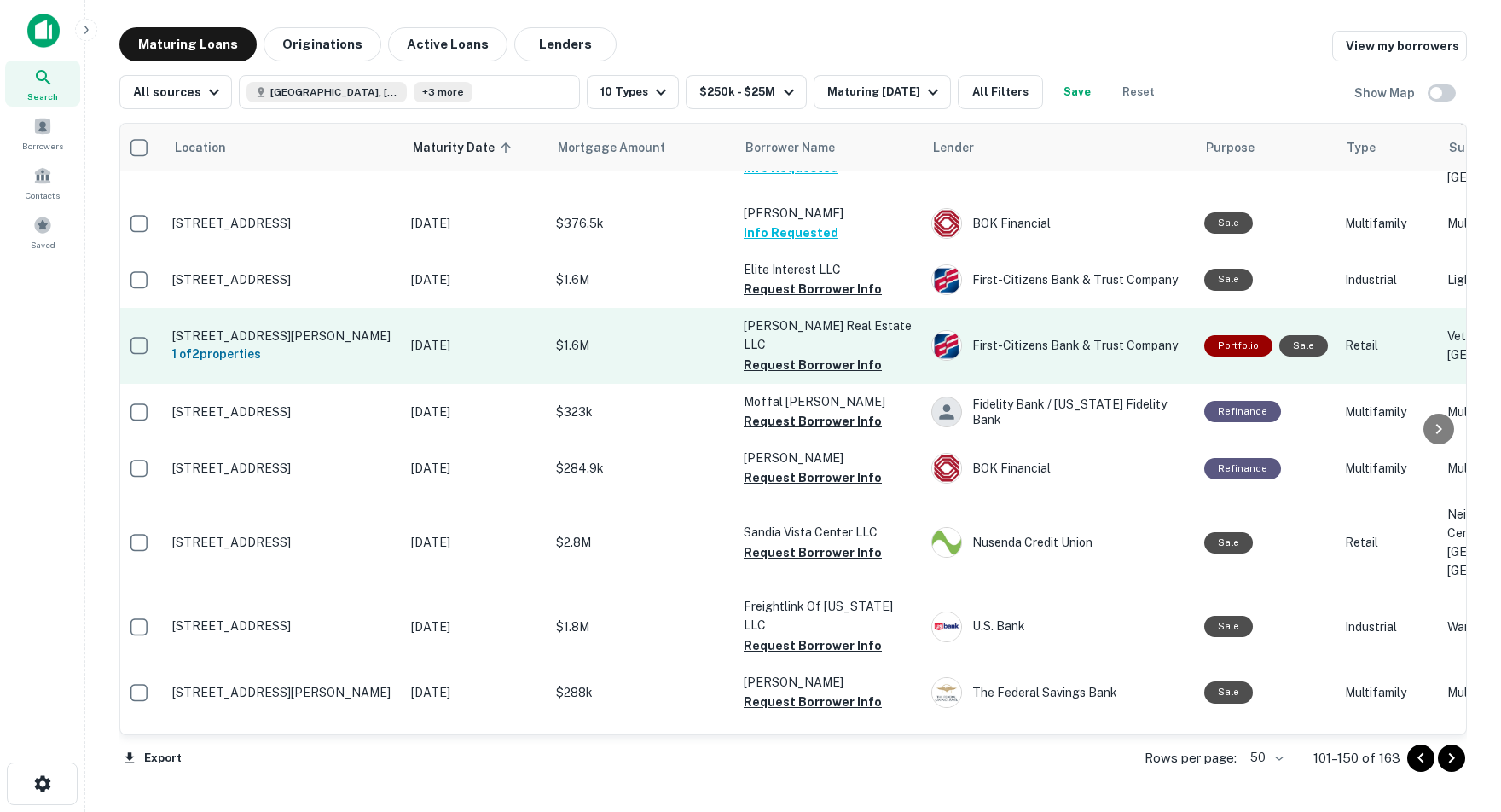
scroll to position [316, 7]
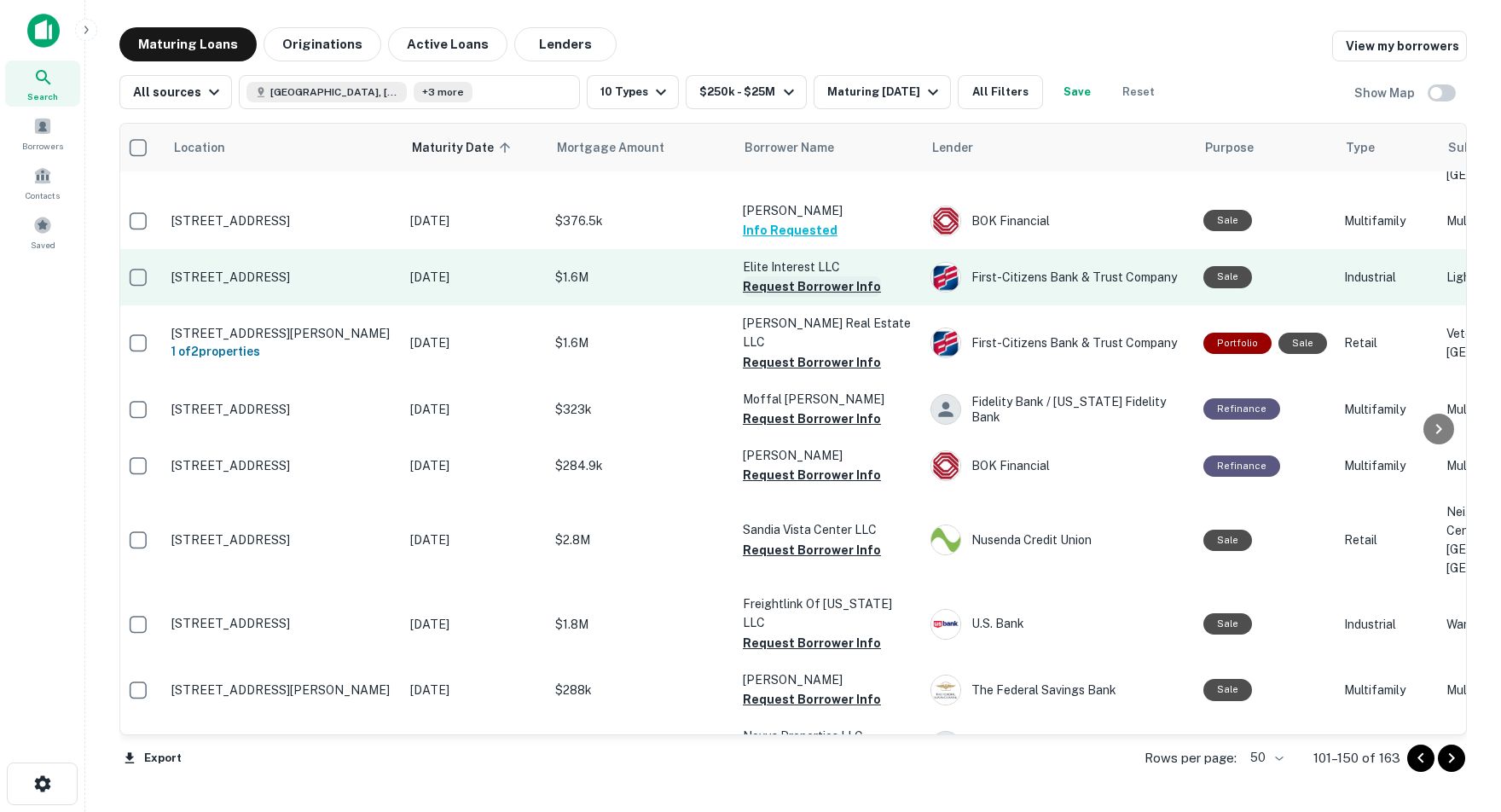
click at [777, 297] on button "Request Borrower Info" at bounding box center [811, 286] width 138 height 21
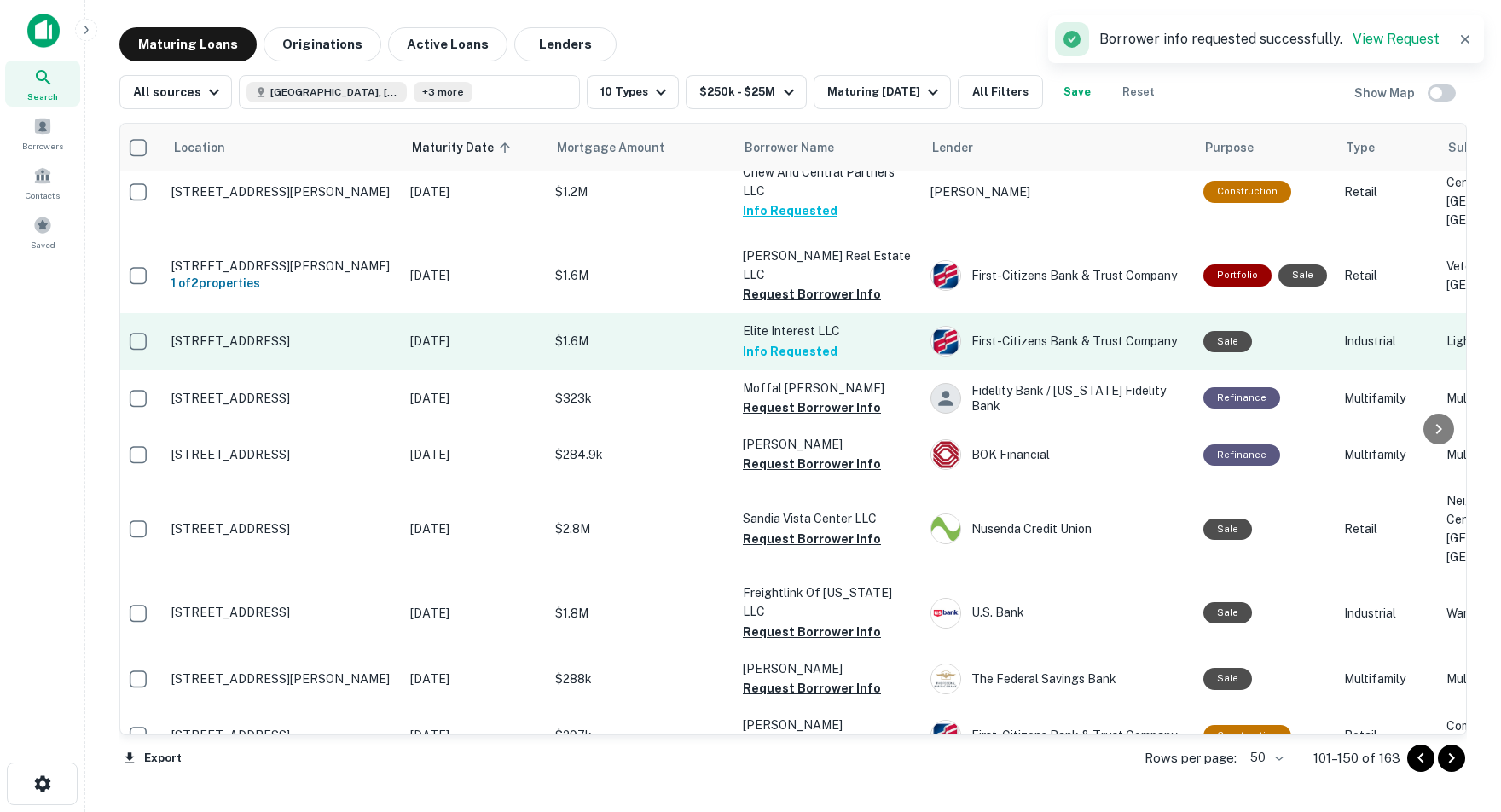
scroll to position [331, 7]
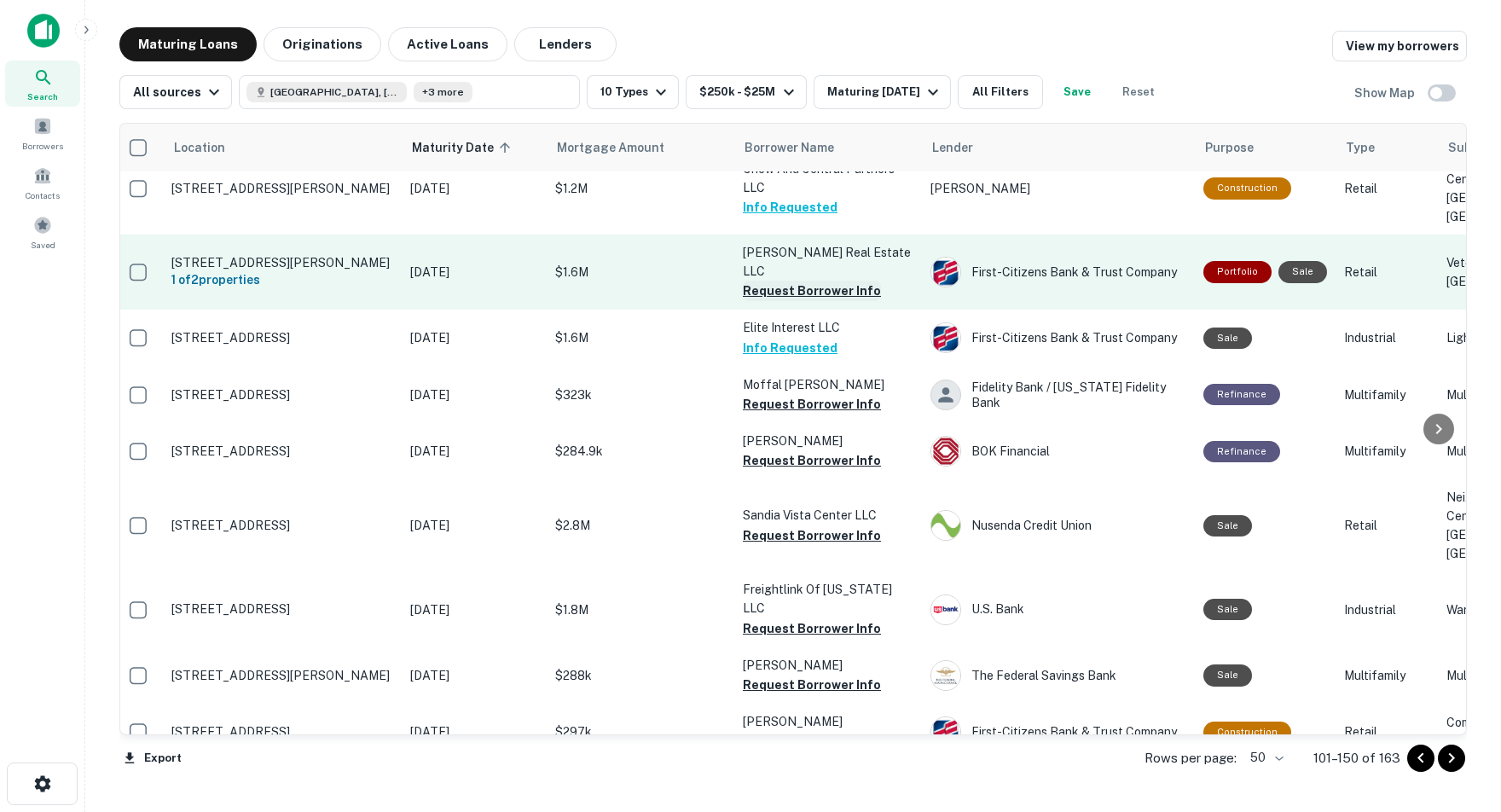
click at [815, 298] on button "Request Borrower Info" at bounding box center [811, 291] width 138 height 21
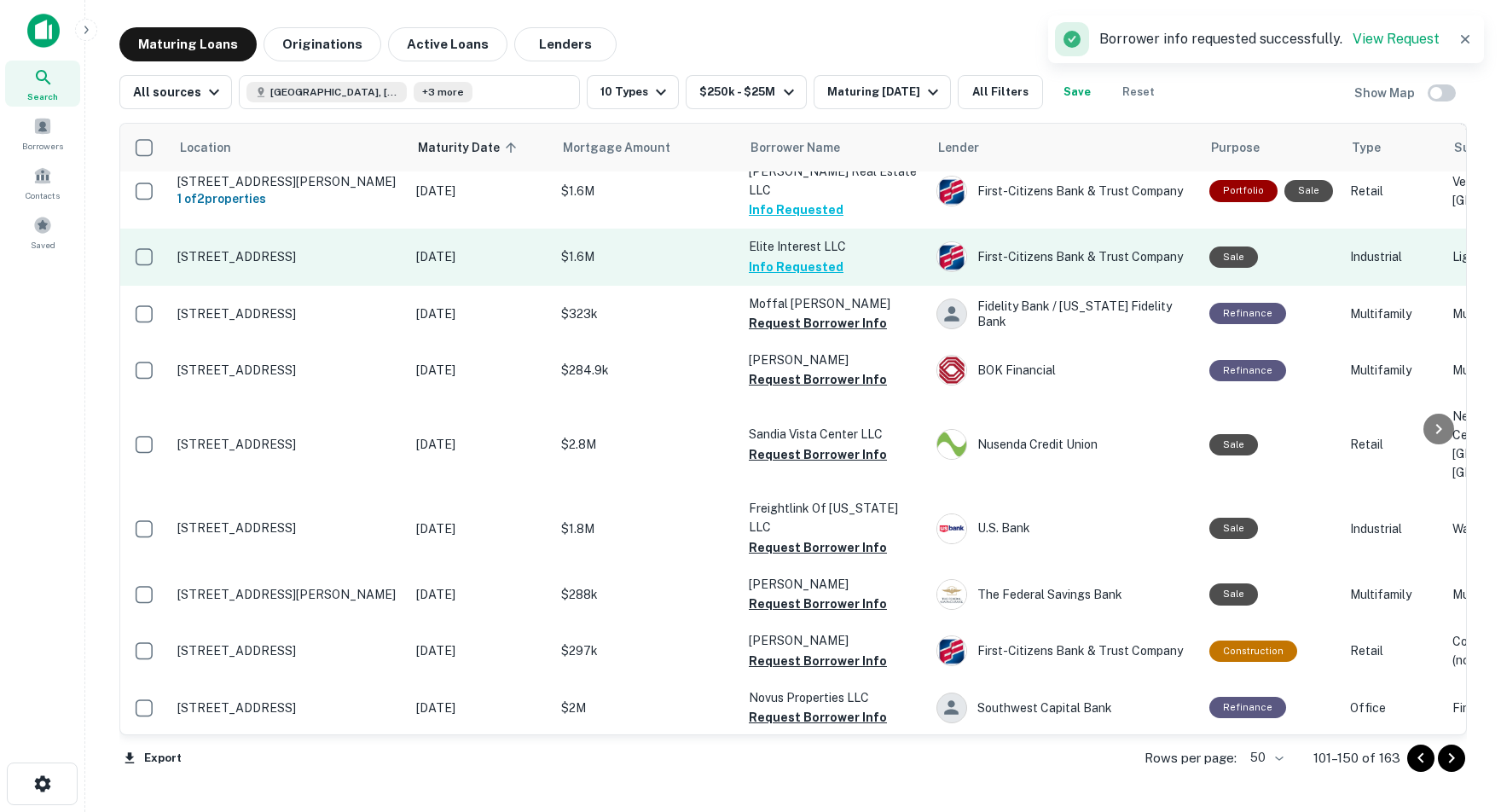
scroll to position [421, 1]
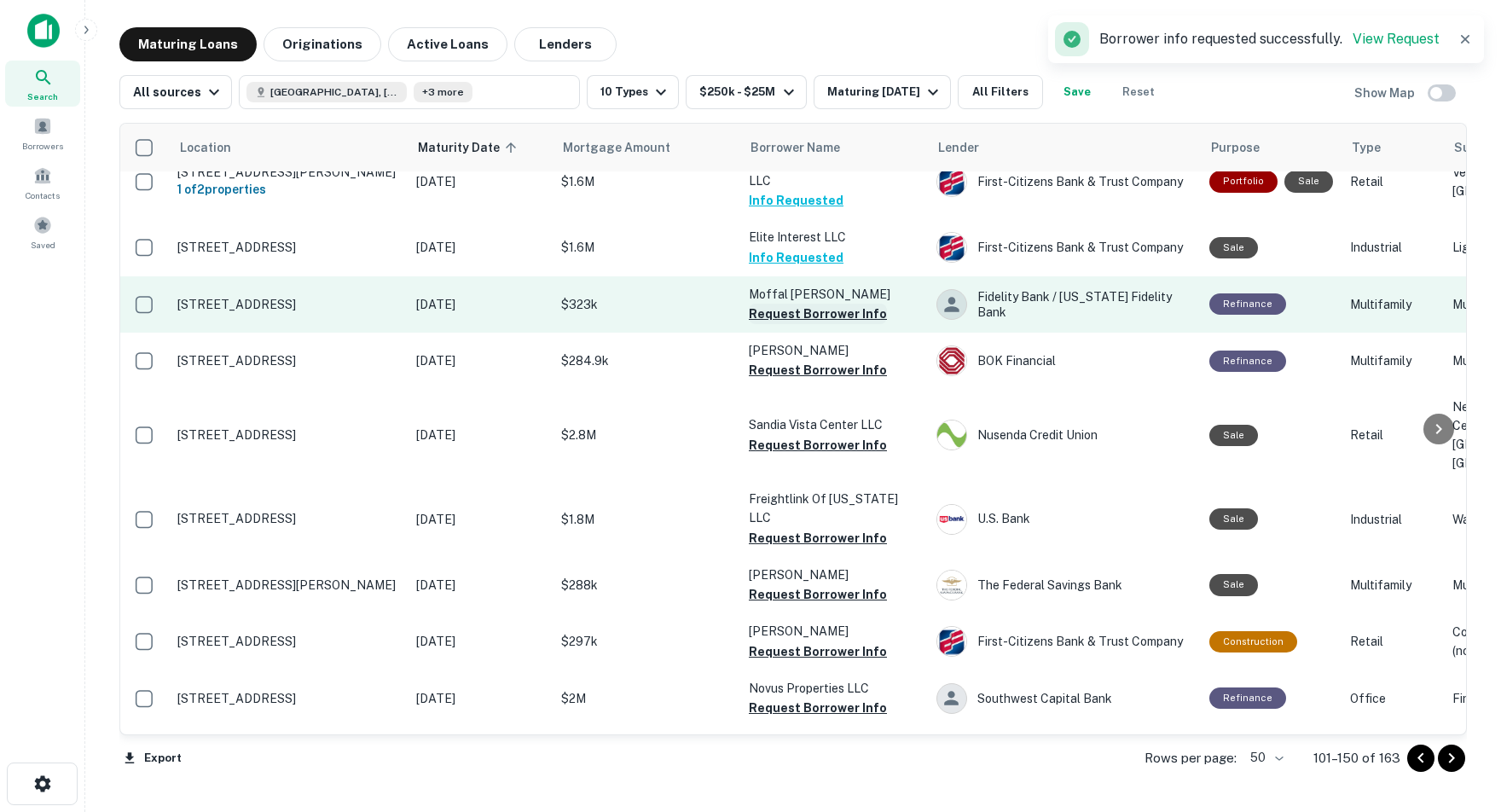
click at [805, 320] on button "Request Borrower Info" at bounding box center [818, 314] width 138 height 21
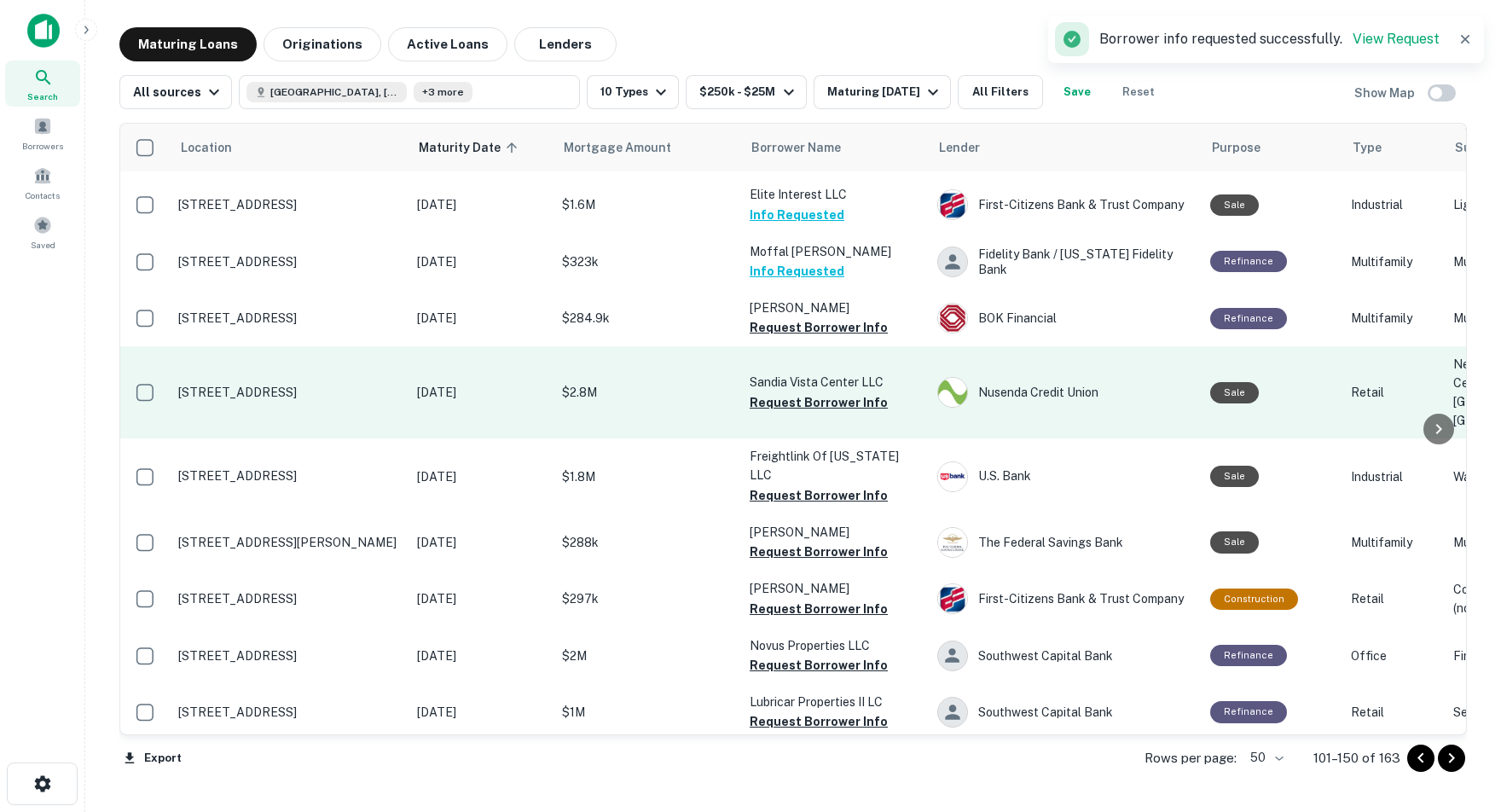
scroll to position [465, 0]
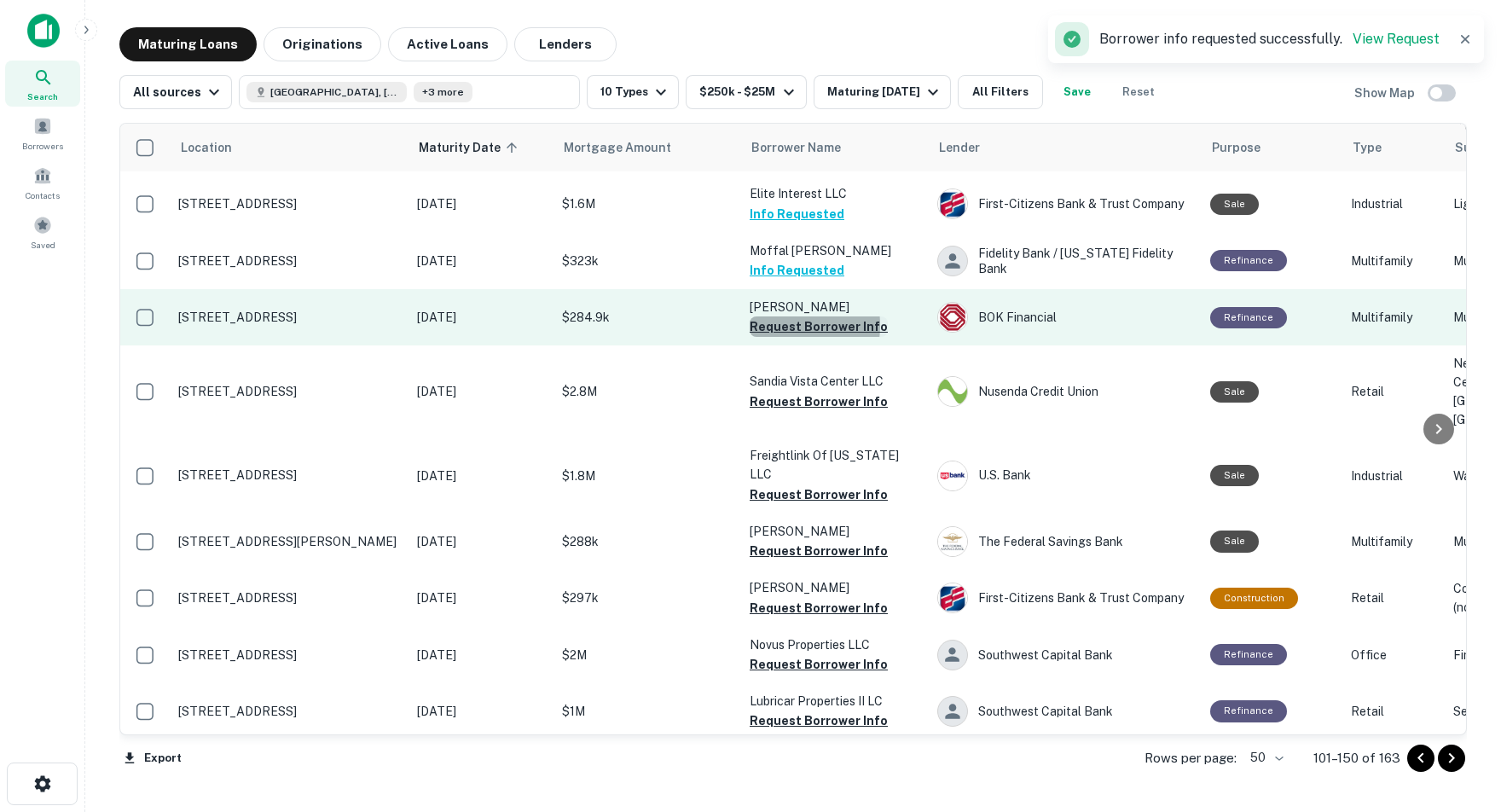
click at [772, 331] on button "Request Borrower Info" at bounding box center [819, 327] width 138 height 21
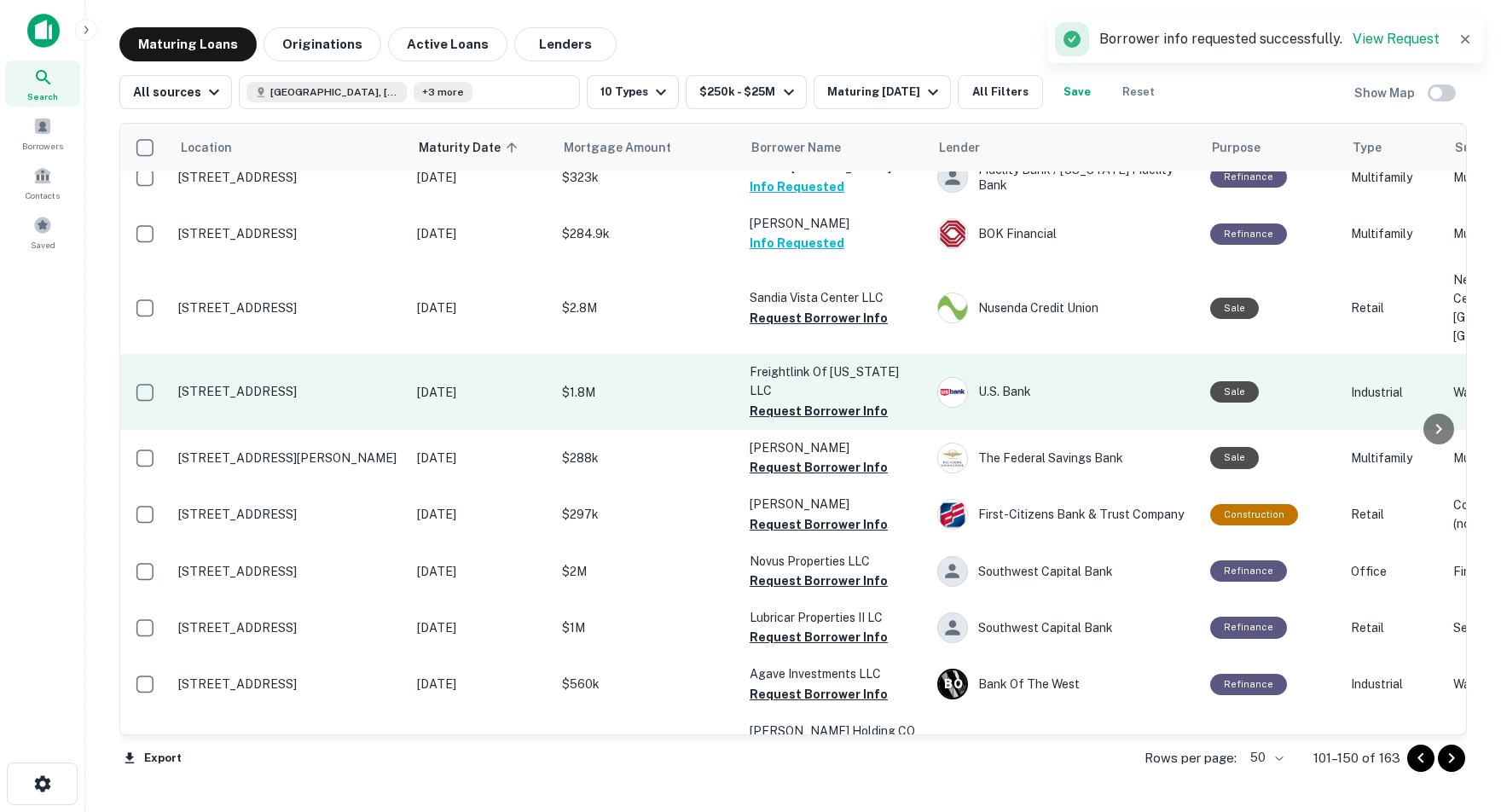
scroll to position [549, 0]
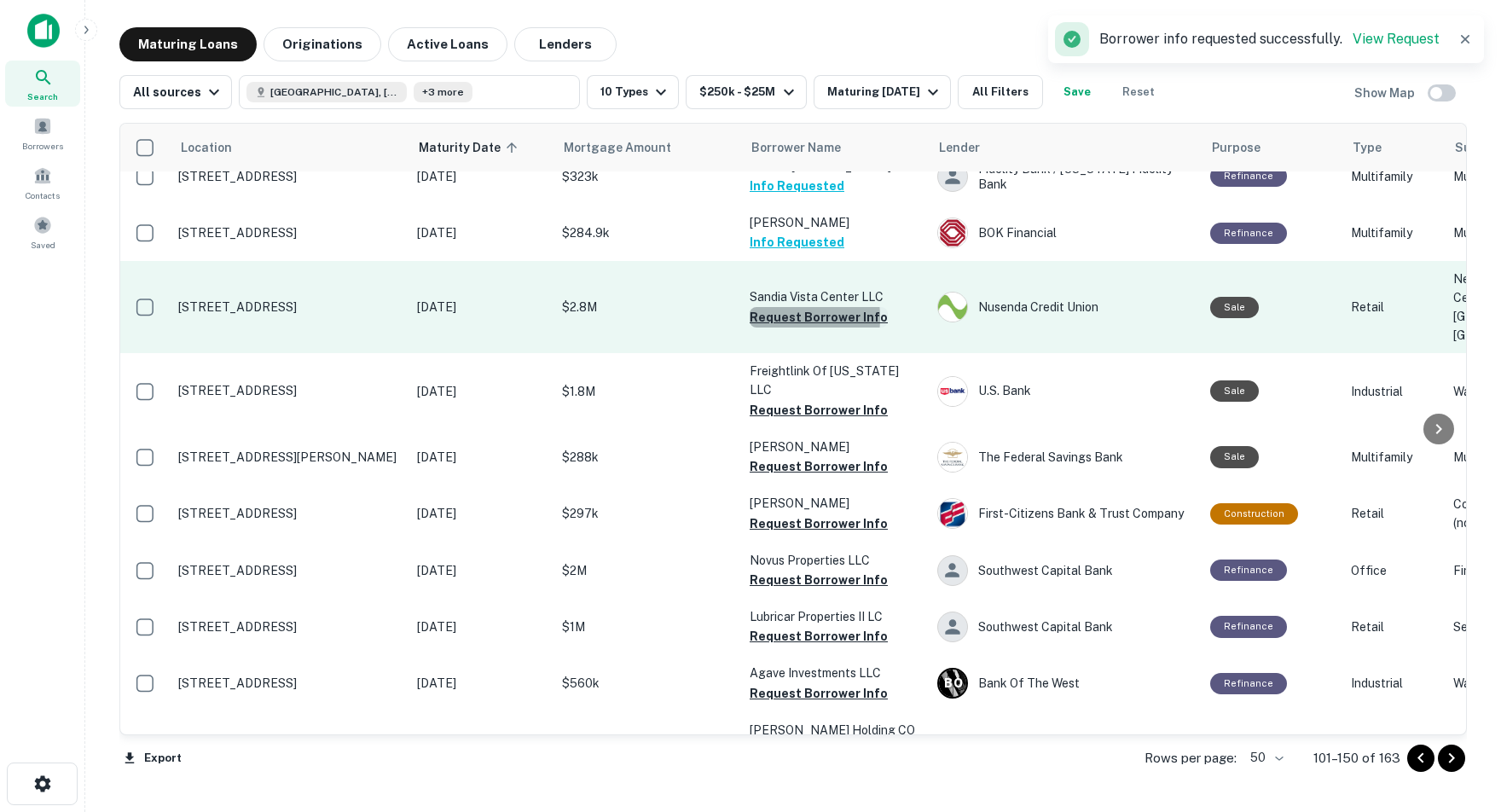
click at [759, 322] on button "Request Borrower Info" at bounding box center [819, 317] width 138 height 21
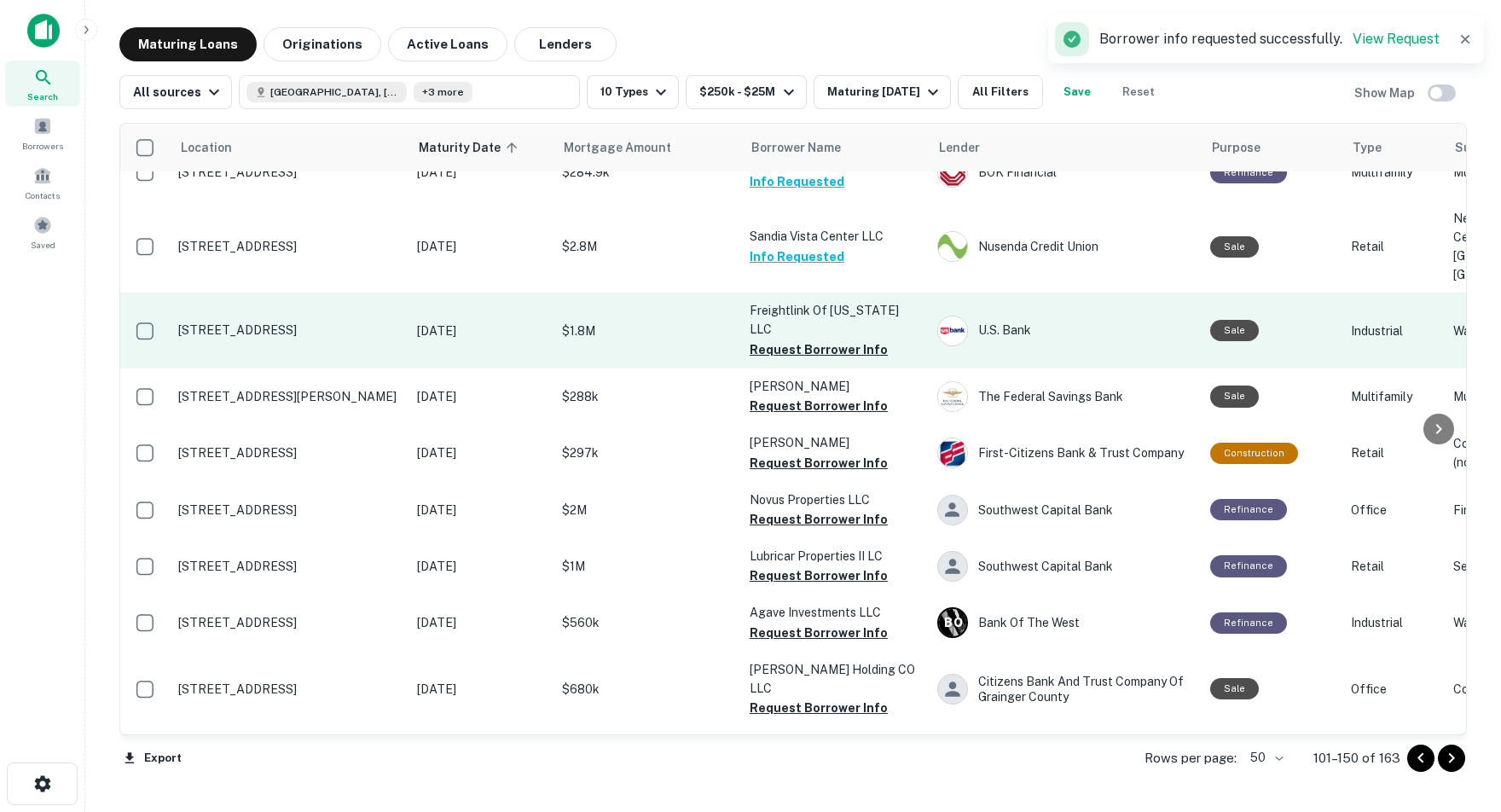
scroll to position [617, 0]
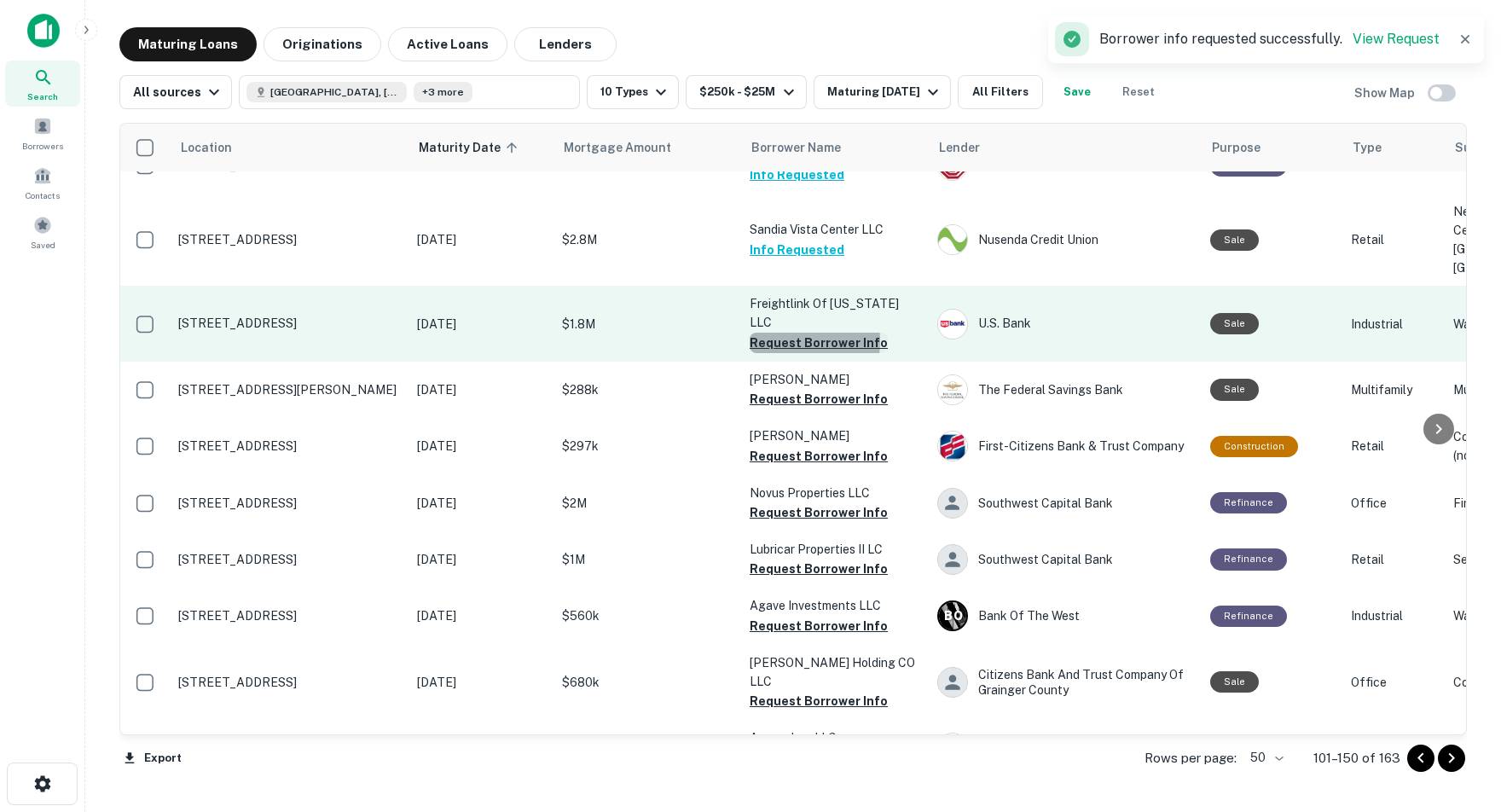
click at [779, 343] on button "Request Borrower Info" at bounding box center [819, 343] width 138 height 21
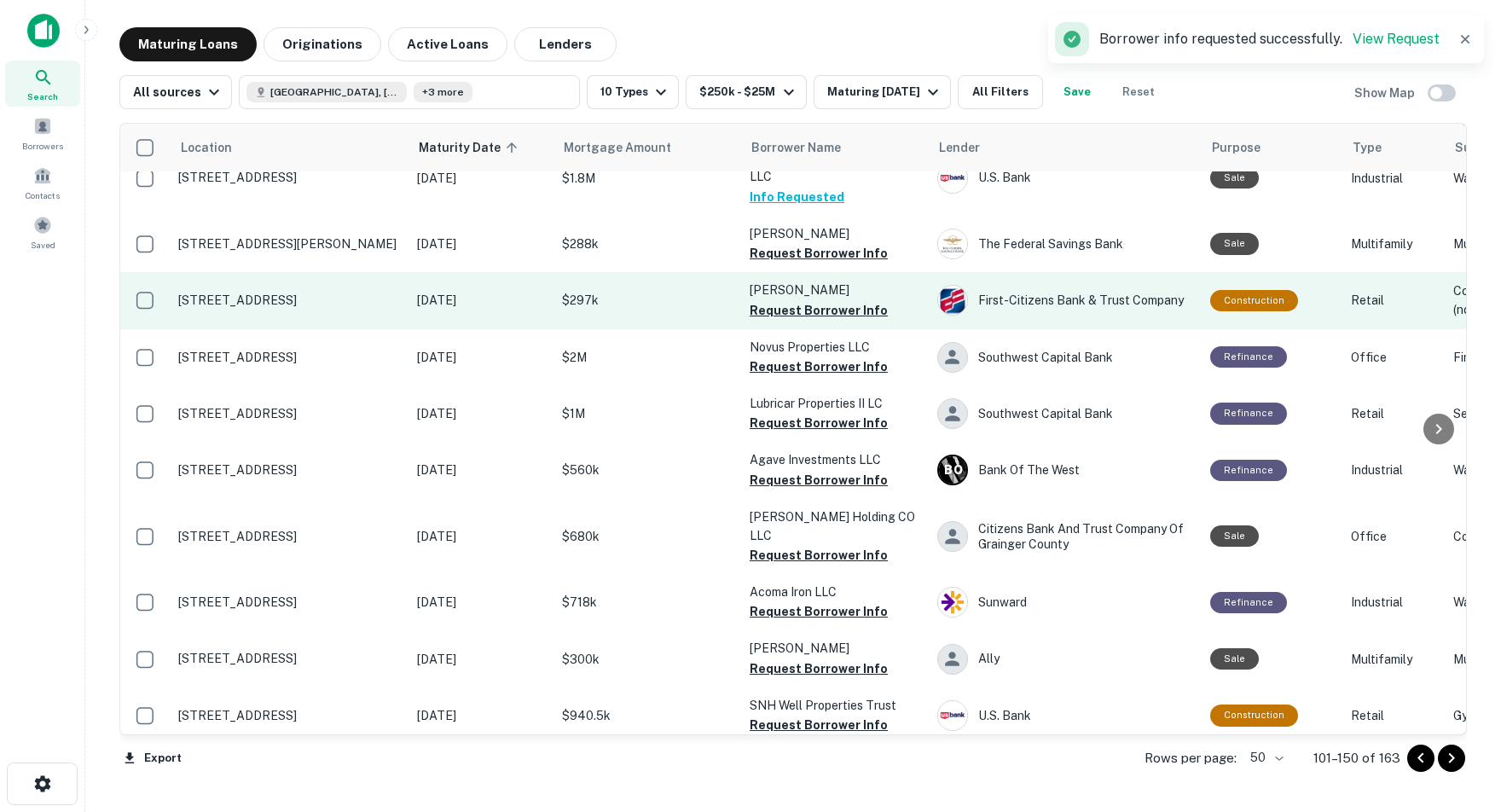
scroll to position [774, 0]
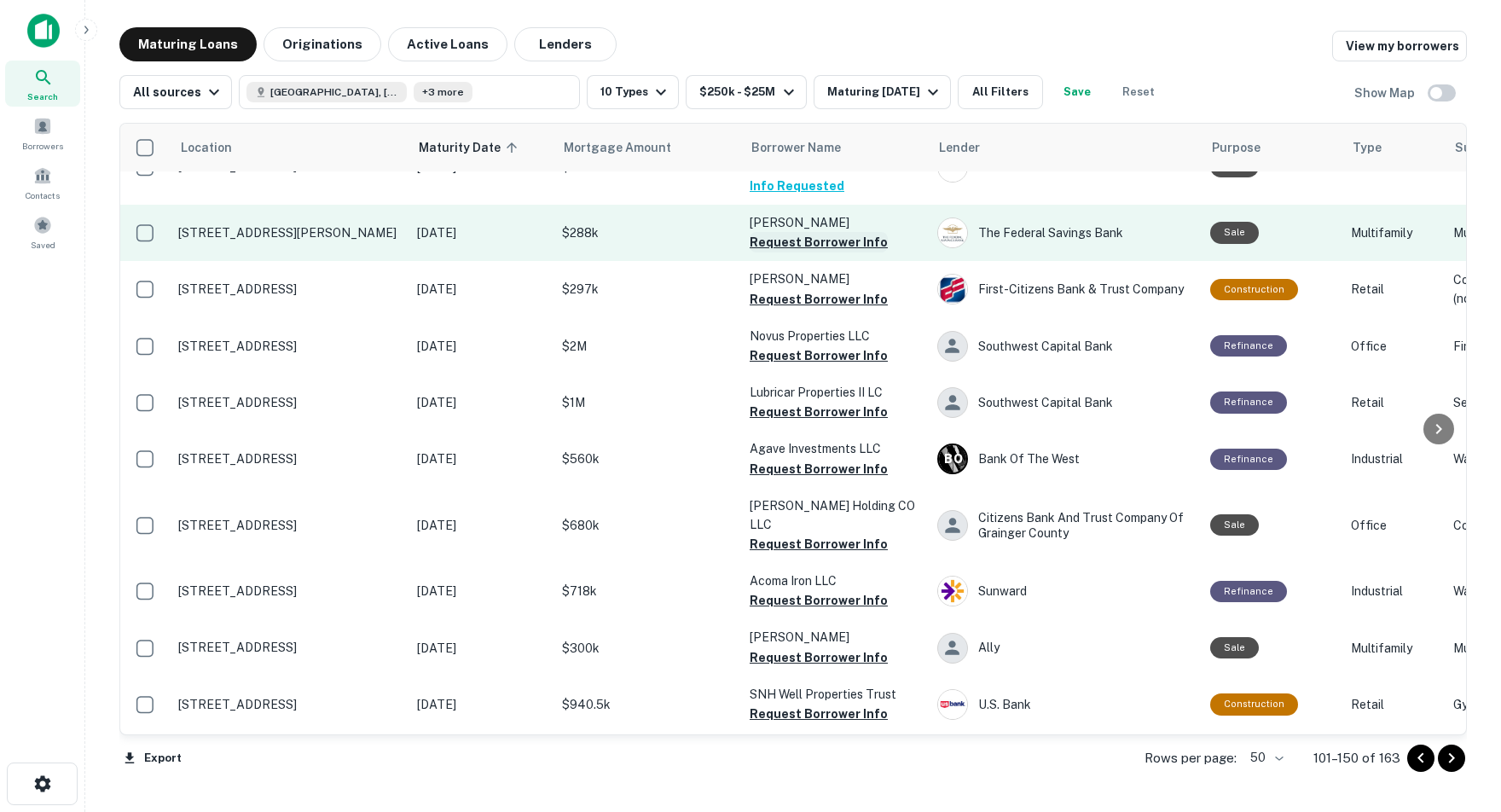
click at [782, 243] on button "Request Borrower Info" at bounding box center [819, 242] width 138 height 21
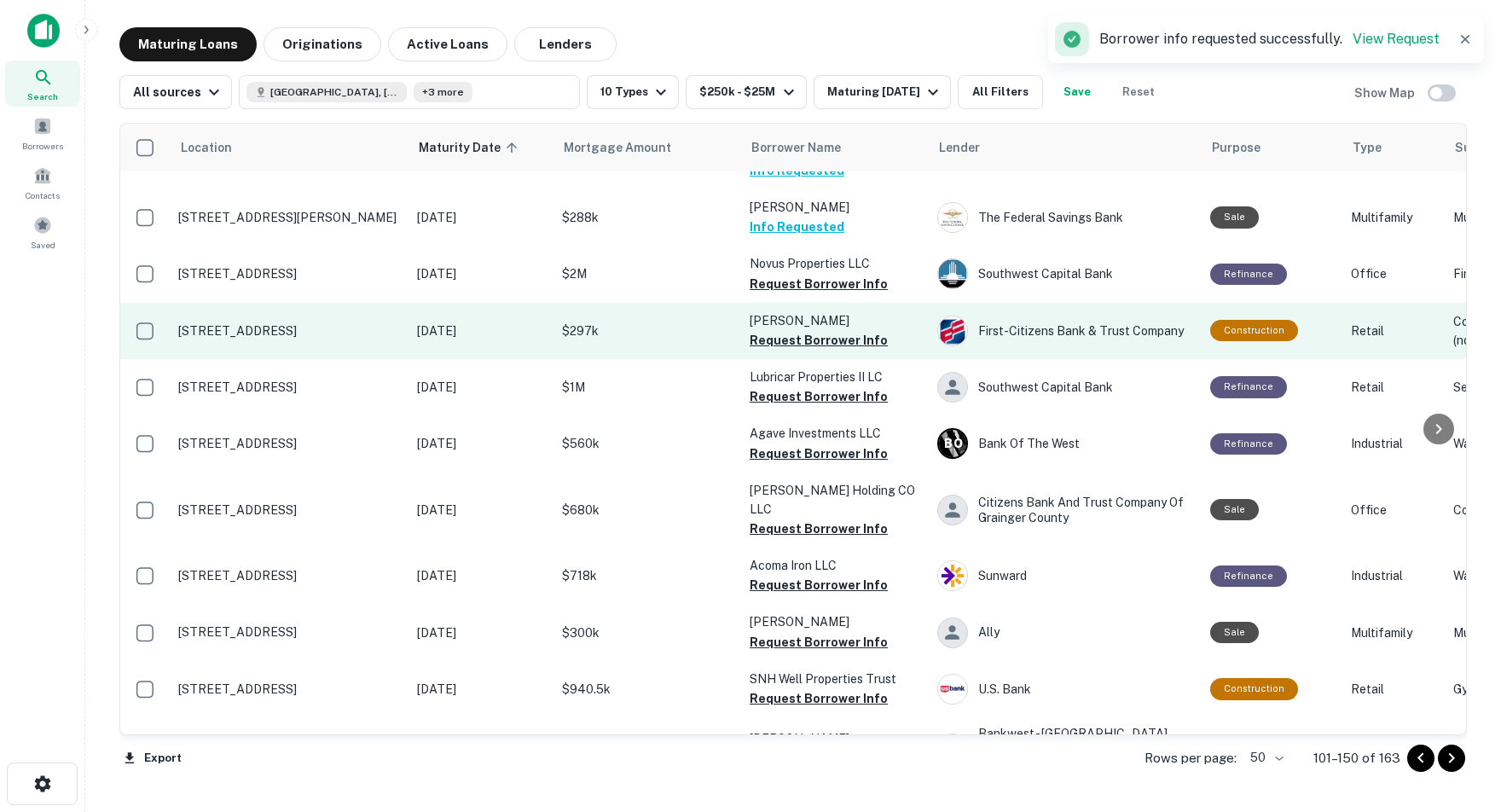
scroll to position [789, 2]
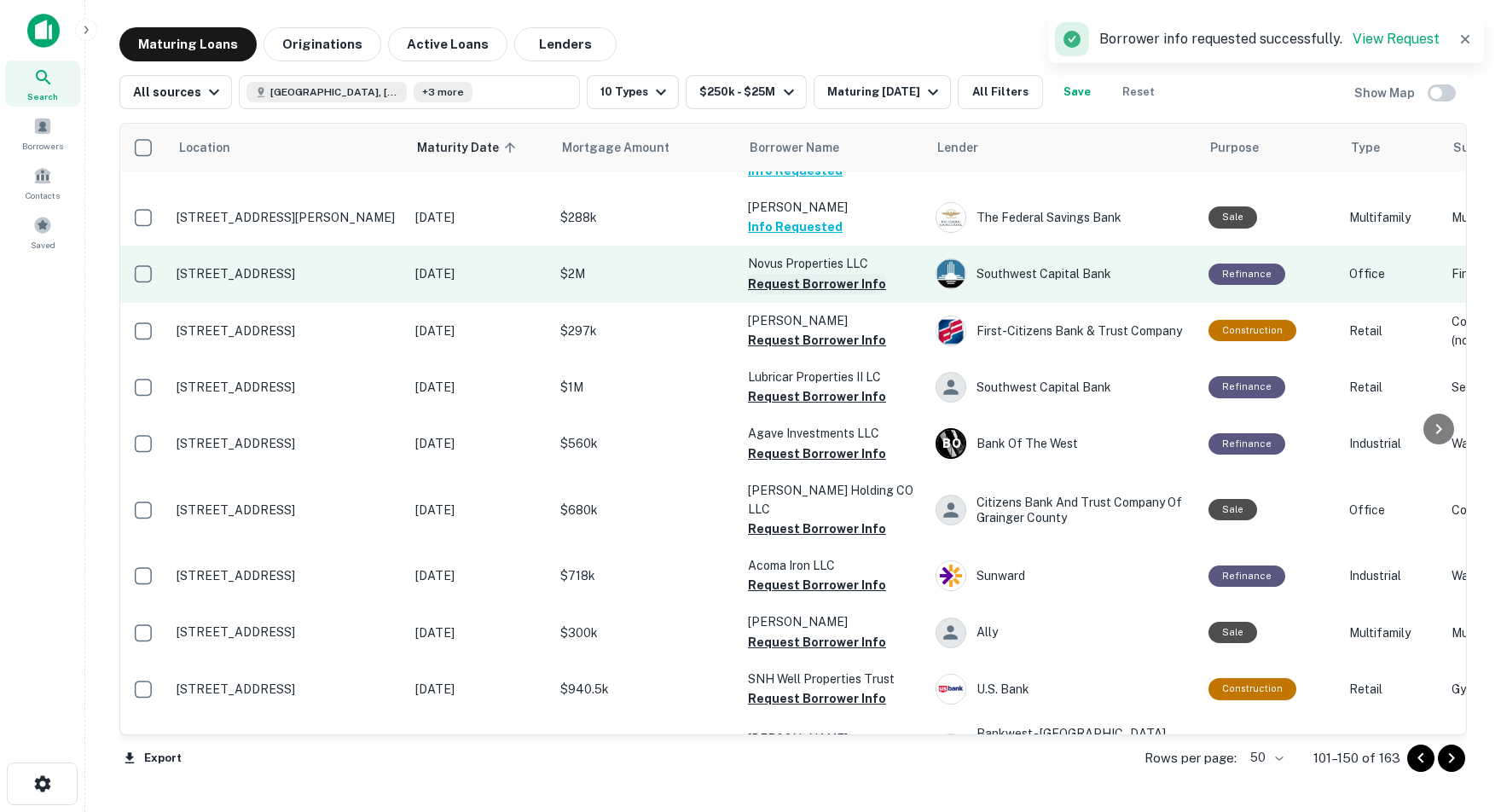
click at [826, 283] on button "Request Borrower Info" at bounding box center [817, 284] width 138 height 21
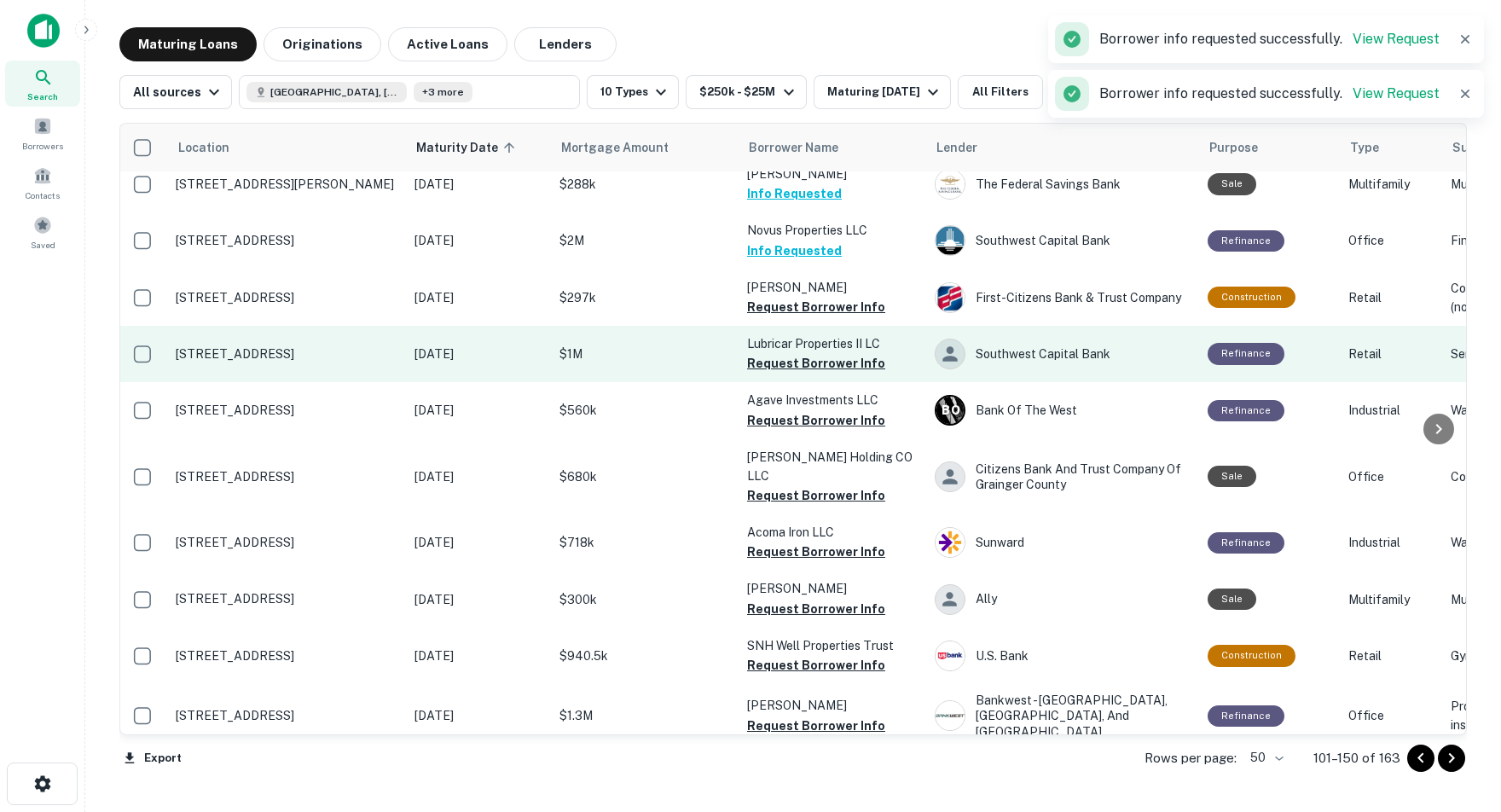
scroll to position [825, 3]
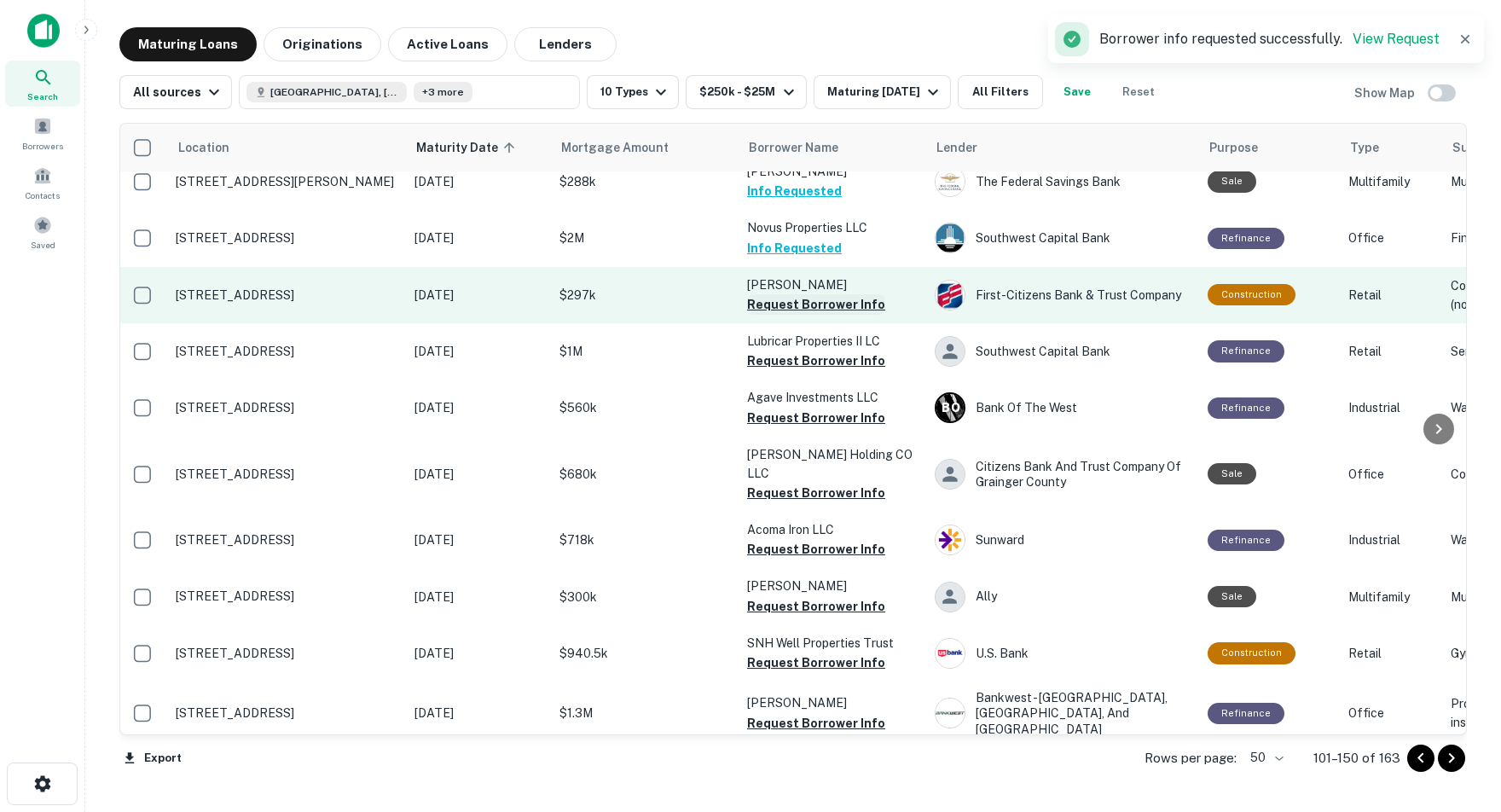
click at [804, 313] on button "Request Borrower Info" at bounding box center [816, 304] width 138 height 21
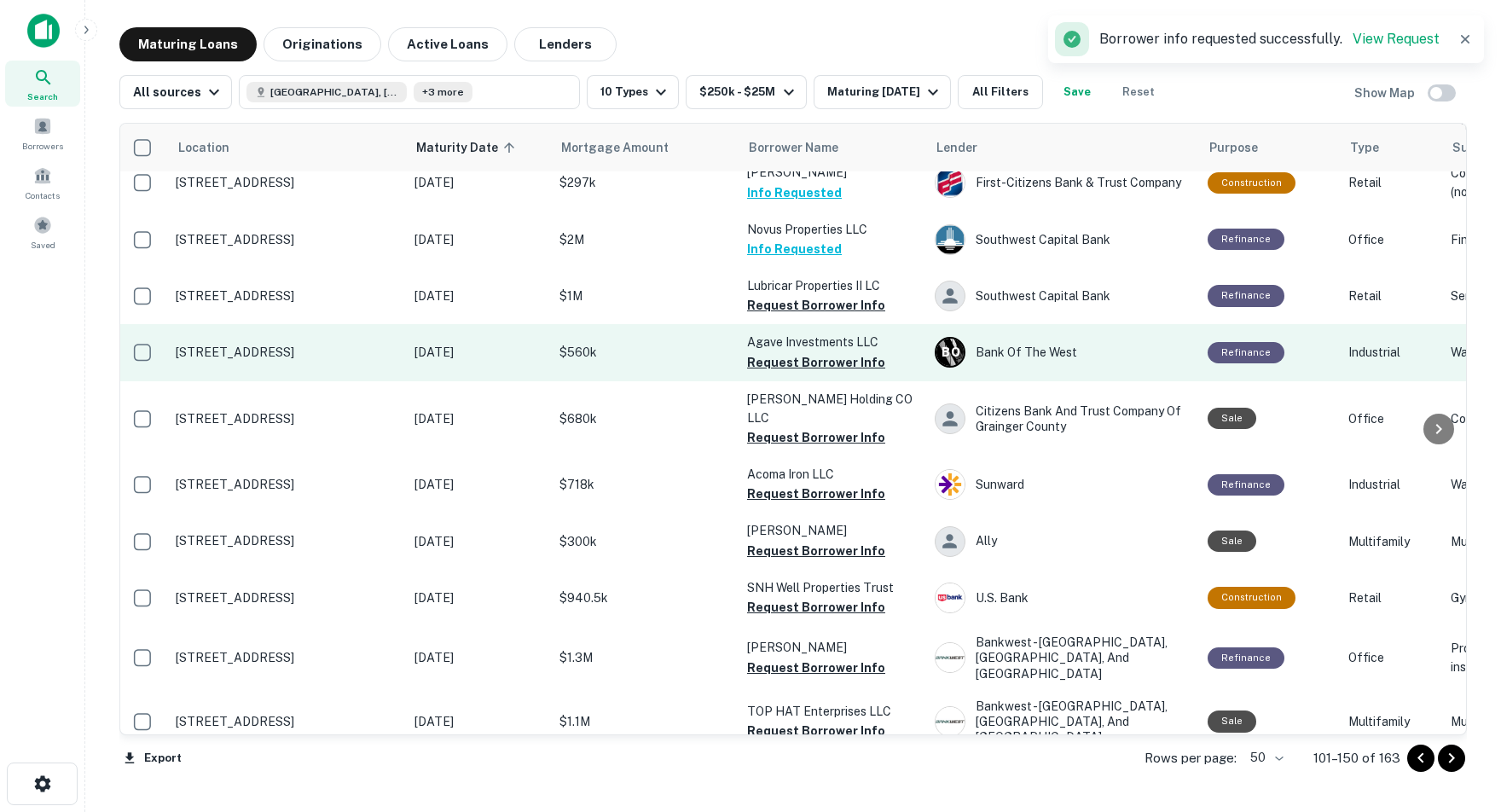
scroll to position [890, 3]
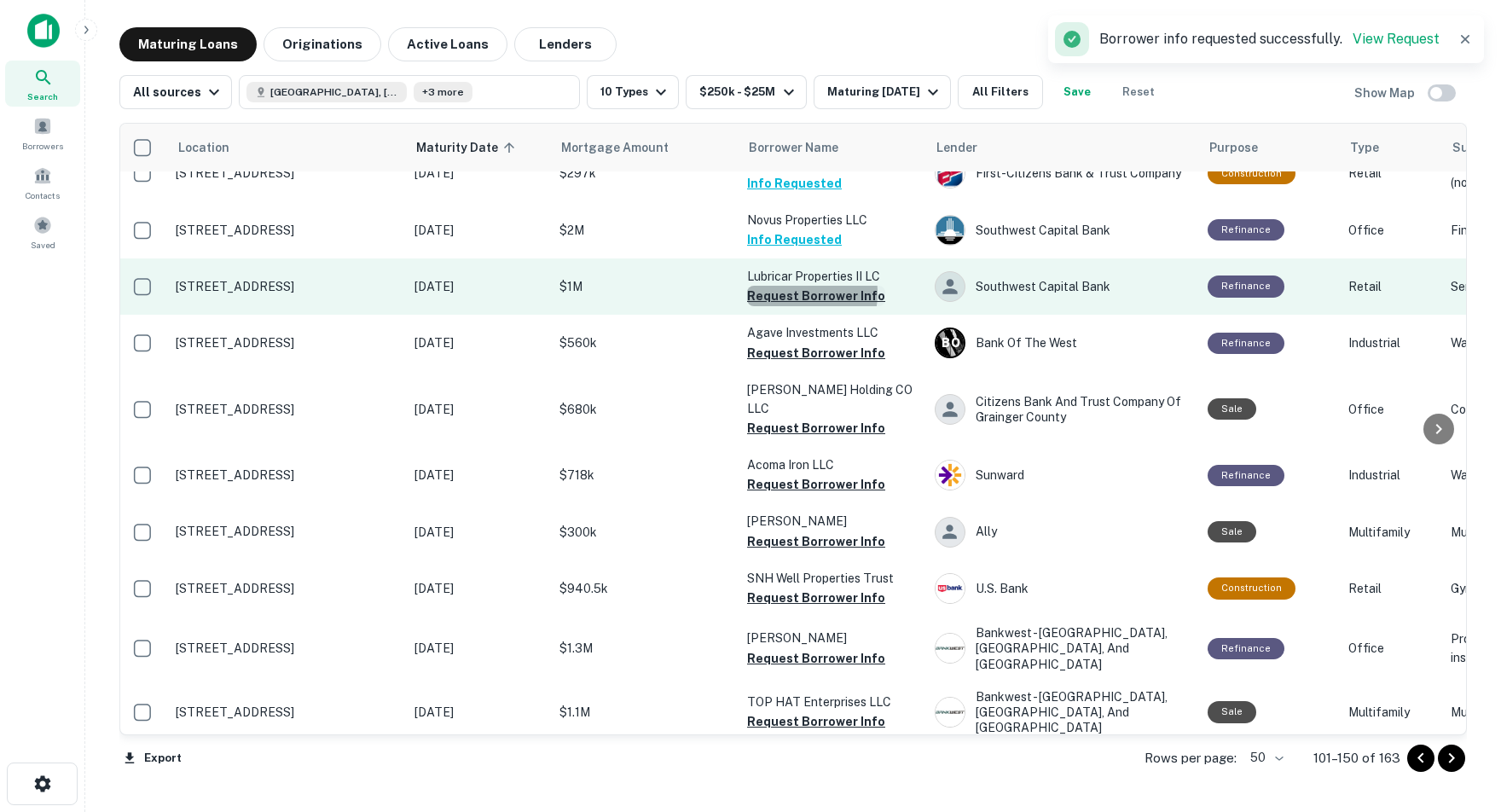
click at [789, 305] on button "Request Borrower Info" at bounding box center [816, 296] width 138 height 21
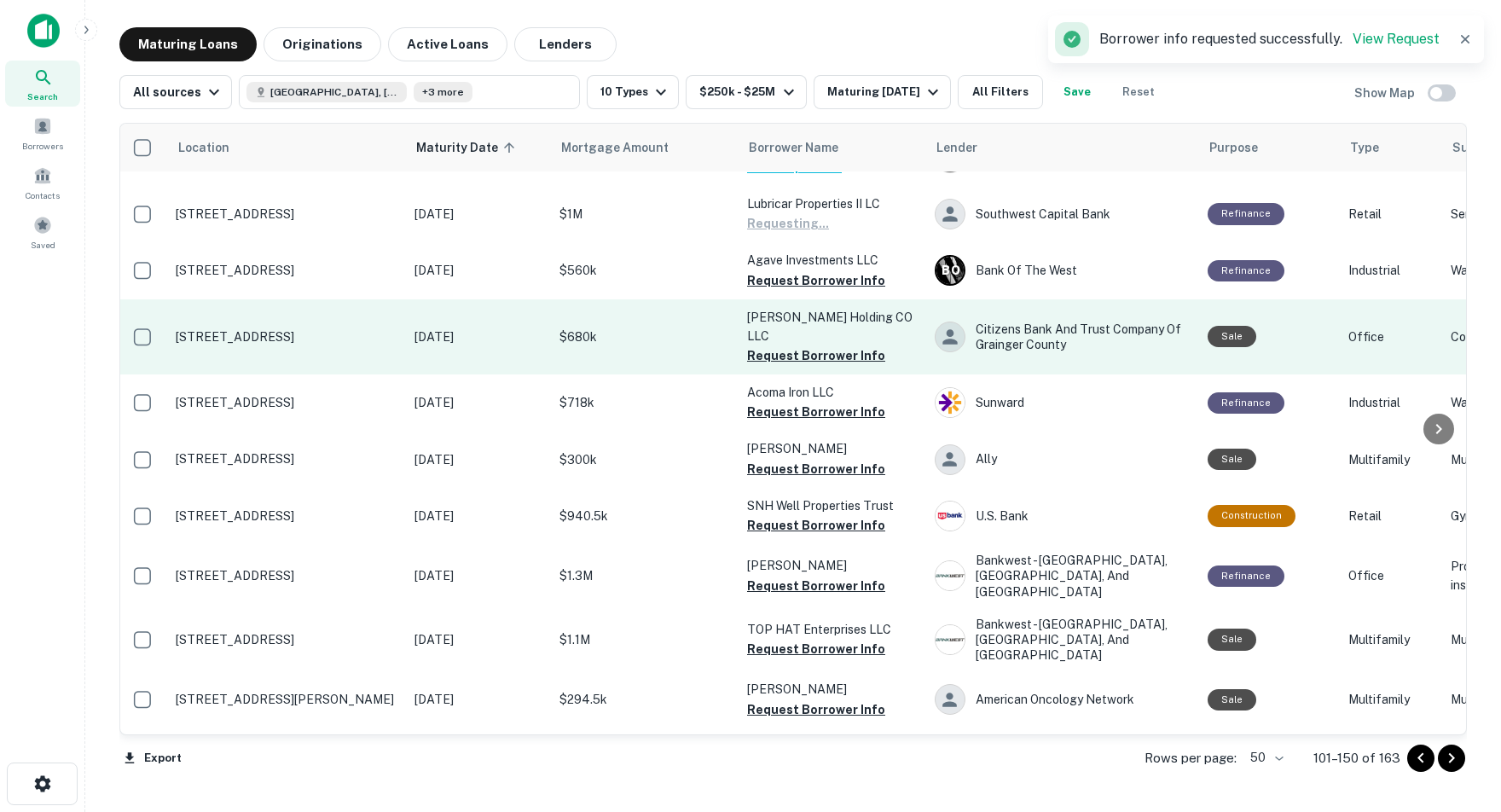
scroll to position [967, 3]
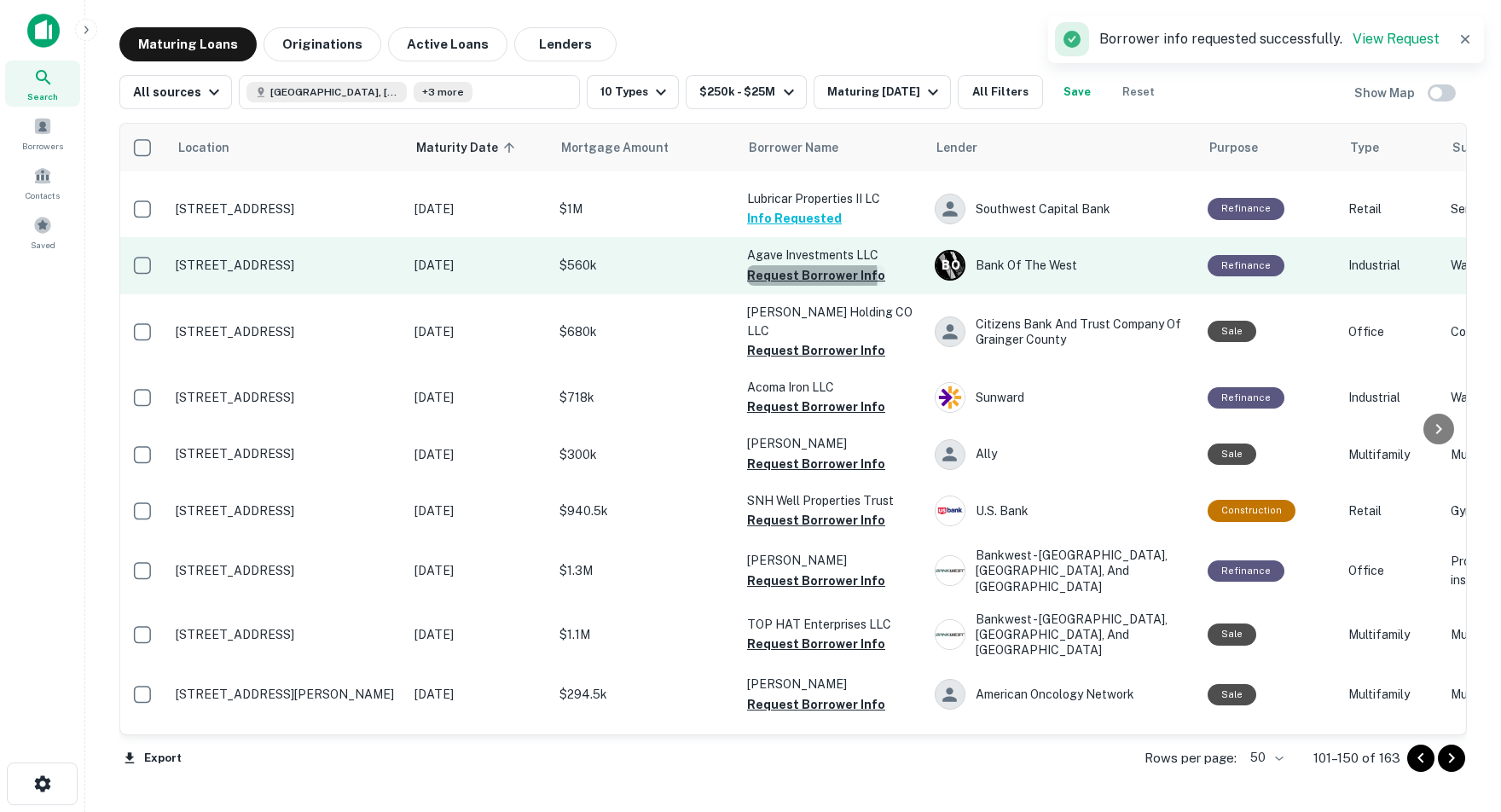
click at [799, 285] on button "Request Borrower Info" at bounding box center [816, 276] width 138 height 21
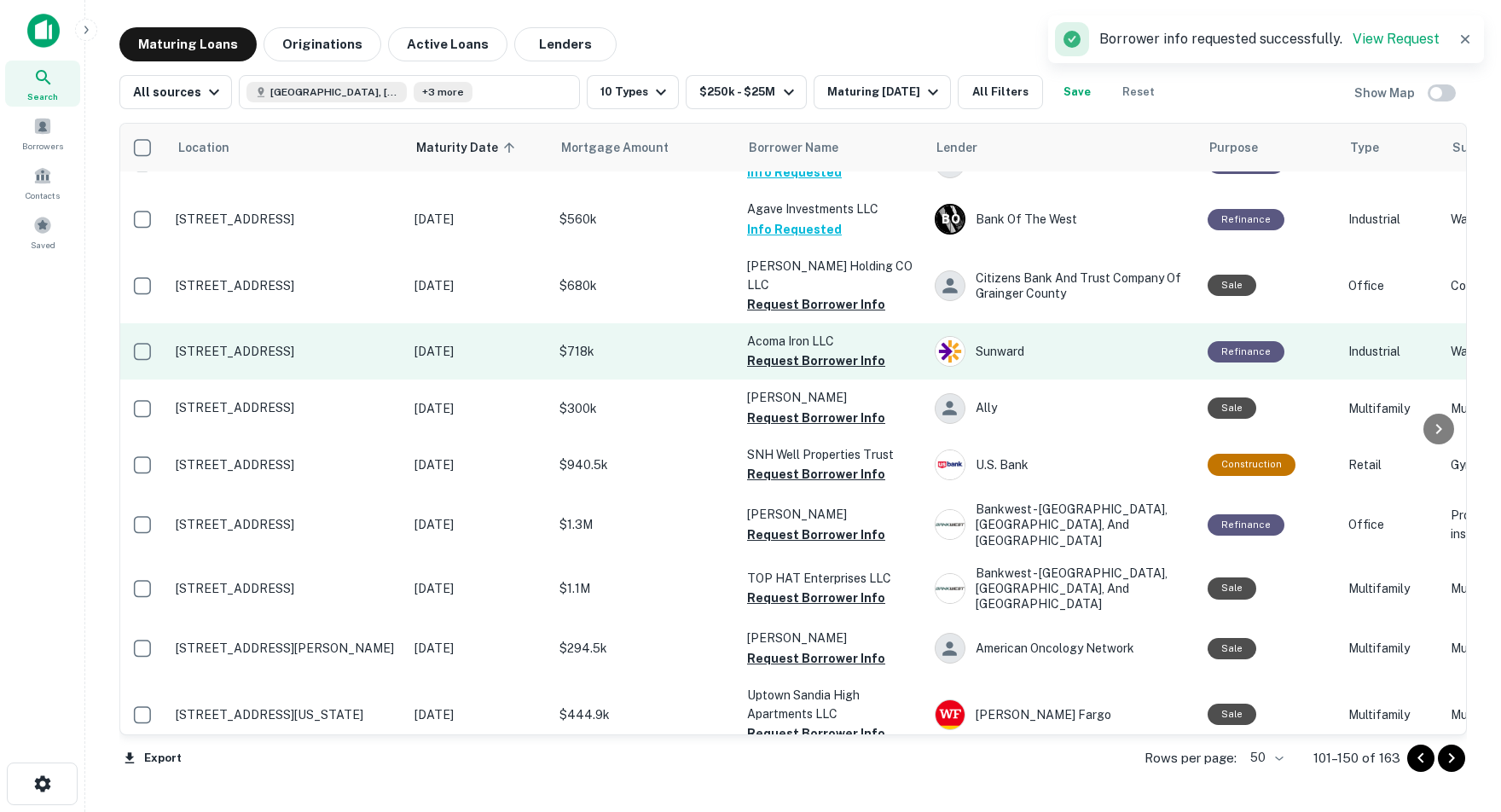
scroll to position [1015, 3]
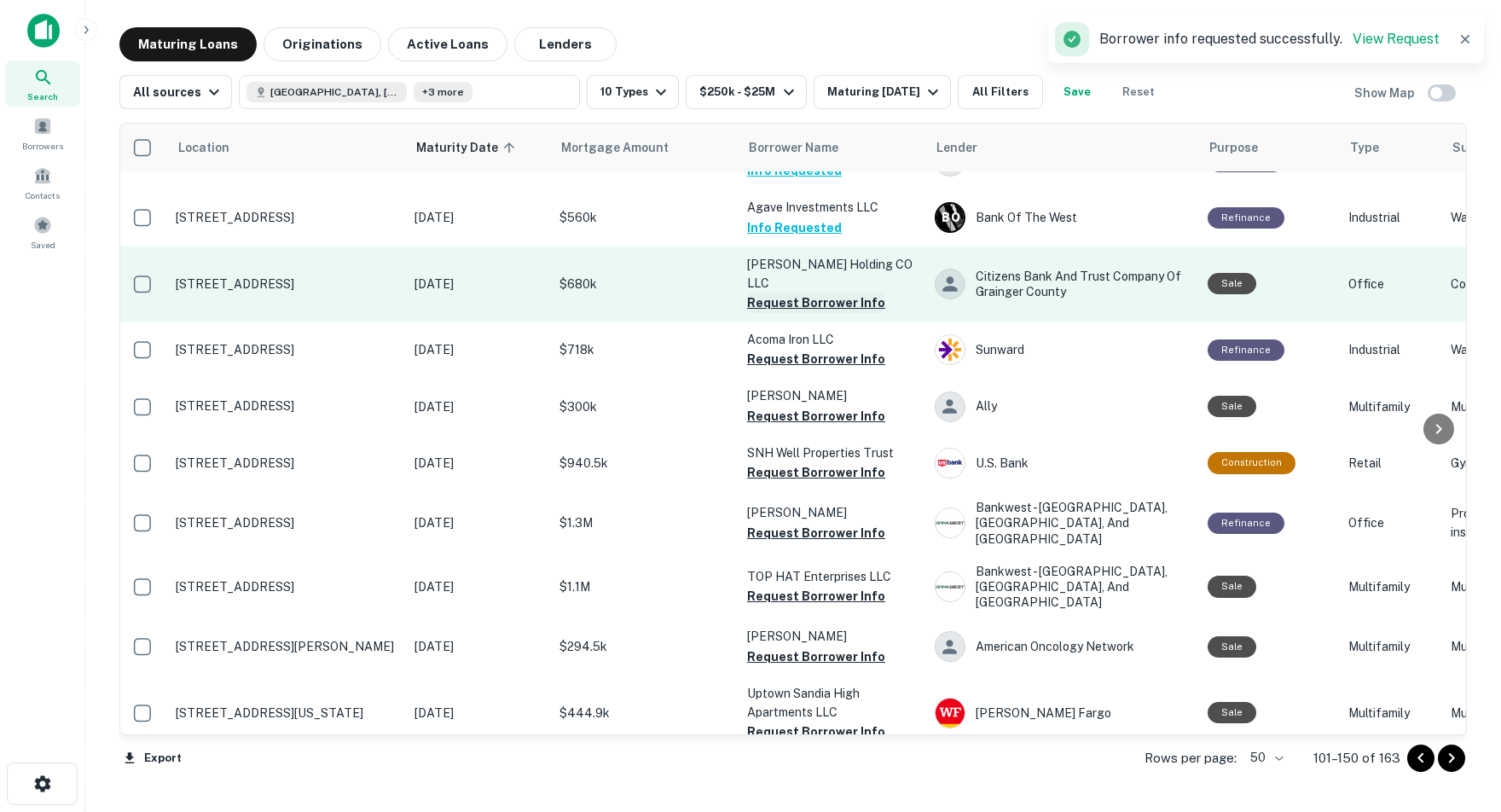
click at [772, 294] on button "Request Borrower Info" at bounding box center [816, 303] width 138 height 21
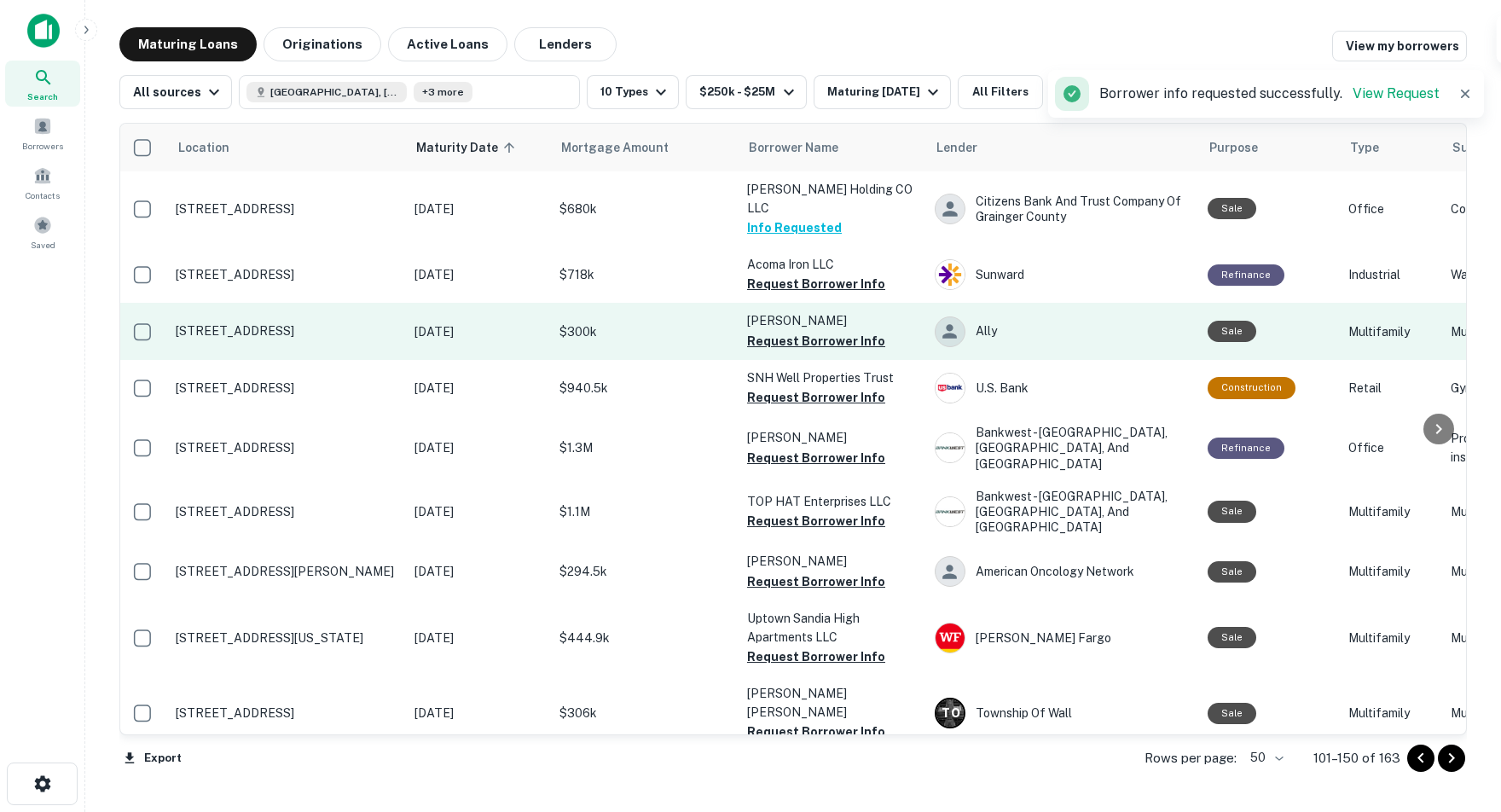
scroll to position [1094, 3]
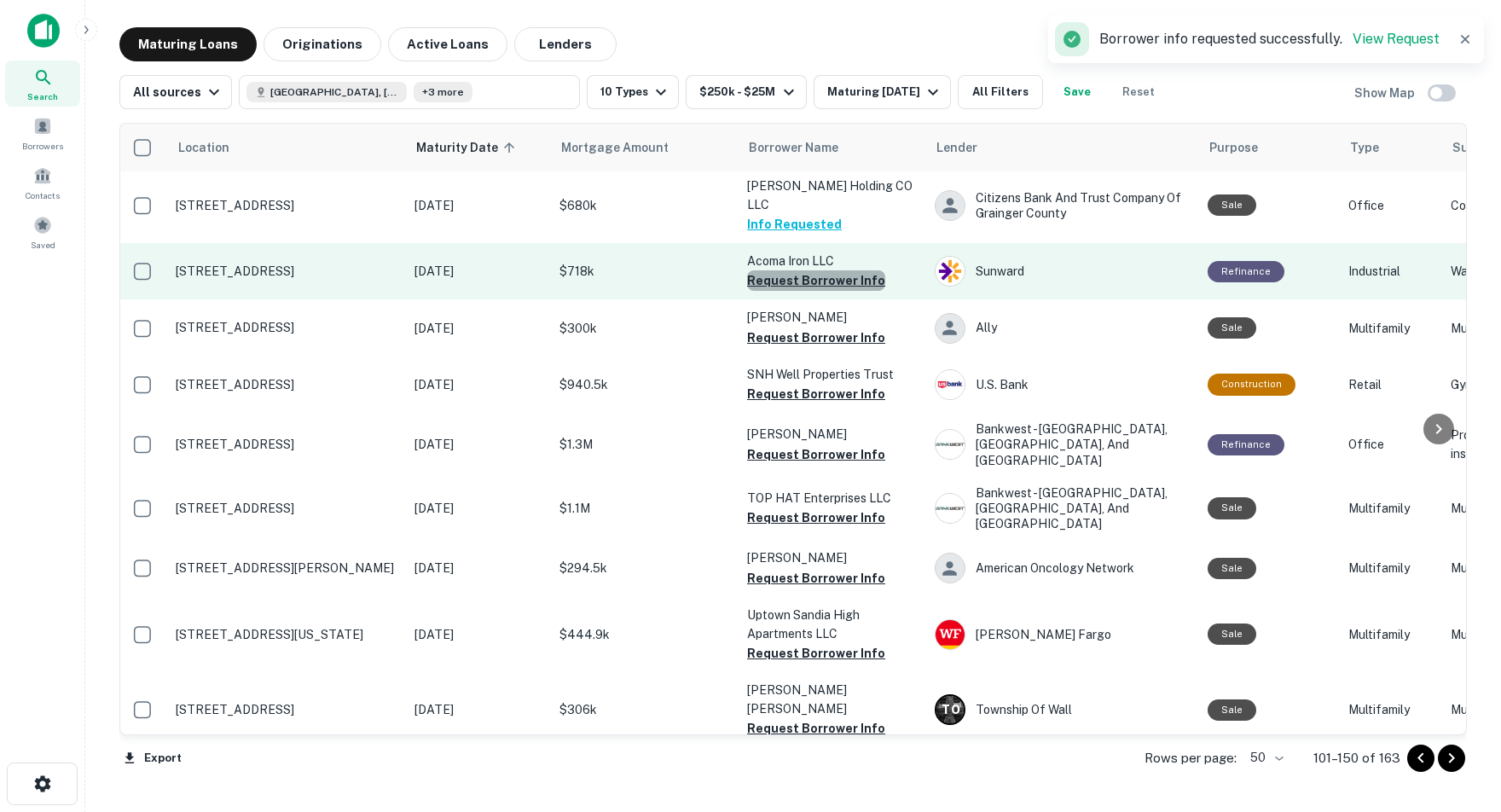
click at [817, 271] on button "Request Borrower Info" at bounding box center [816, 281] width 138 height 21
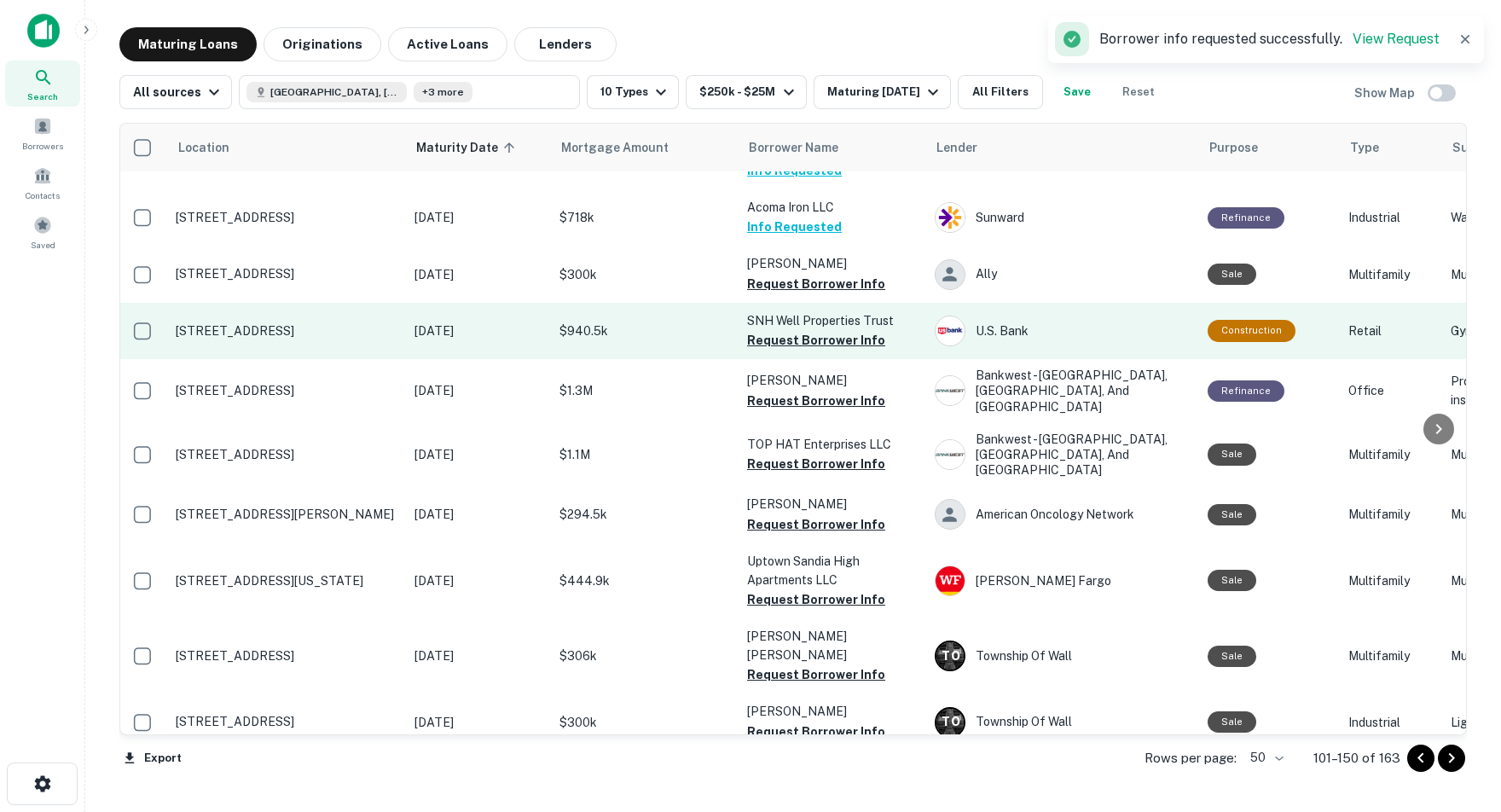
scroll to position [1151, 3]
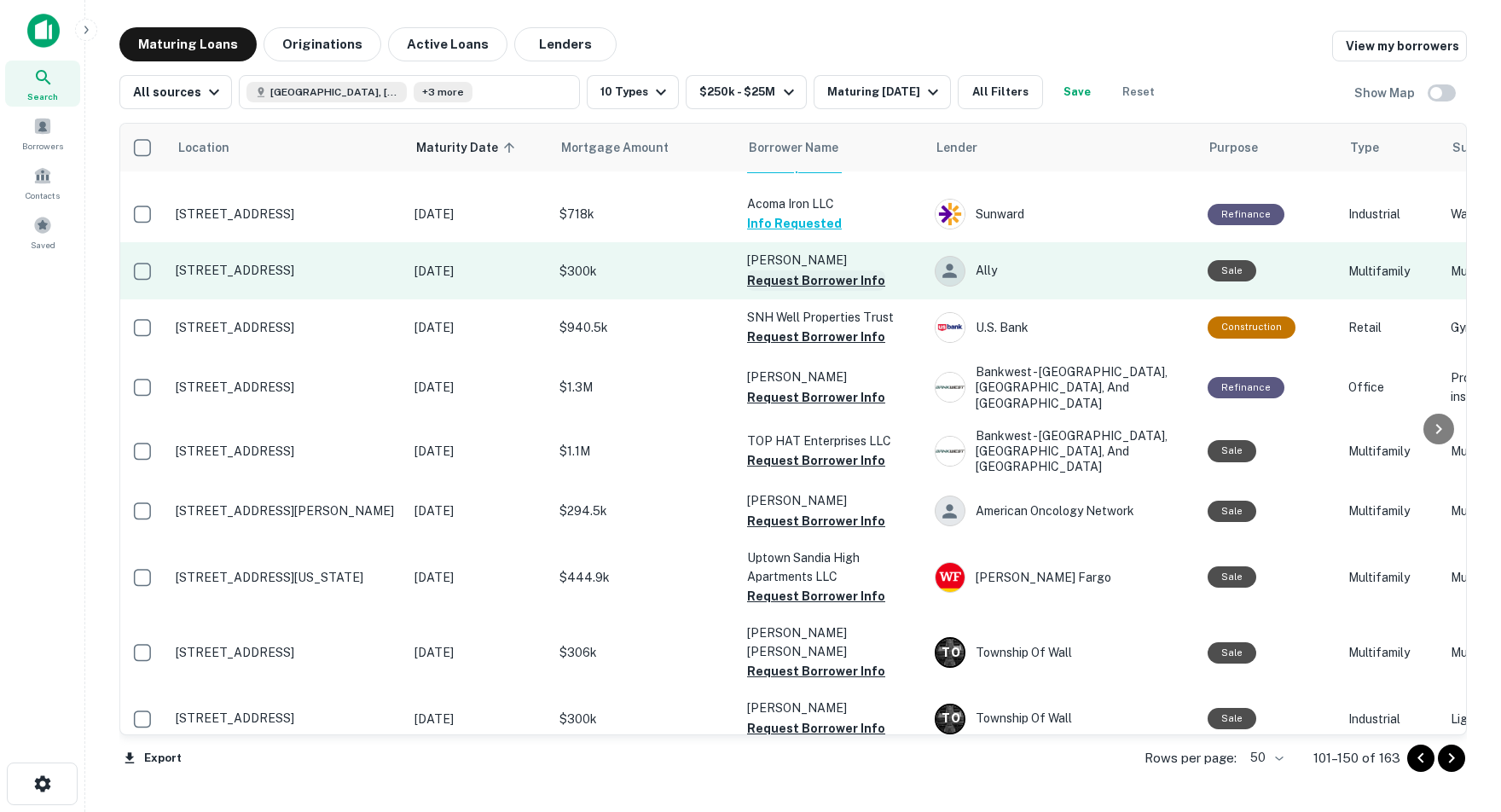
click at [805, 270] on button "Request Borrower Info" at bounding box center [816, 281] width 138 height 21
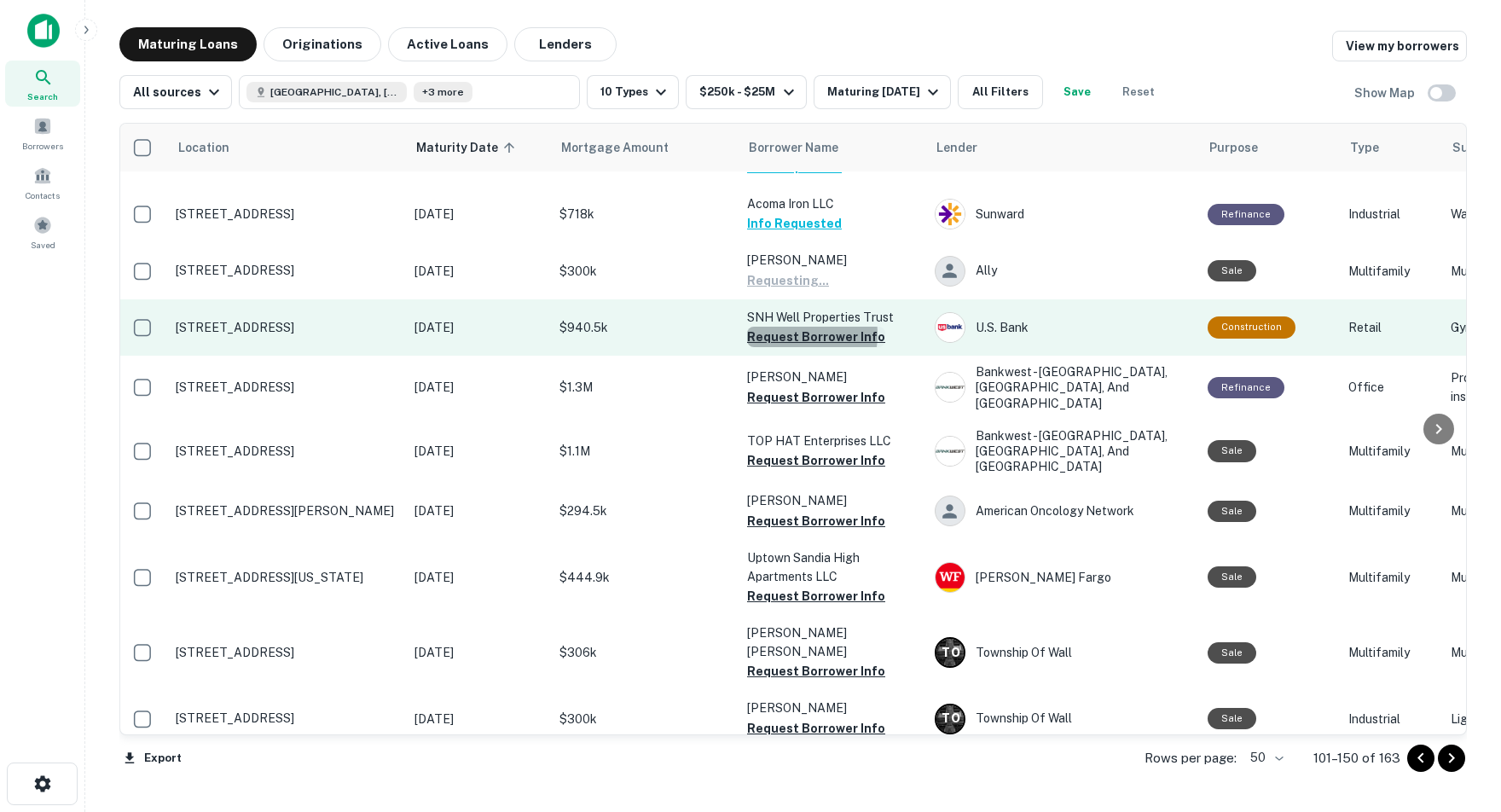
click at [783, 327] on button "Request Borrower Info" at bounding box center [816, 337] width 138 height 21
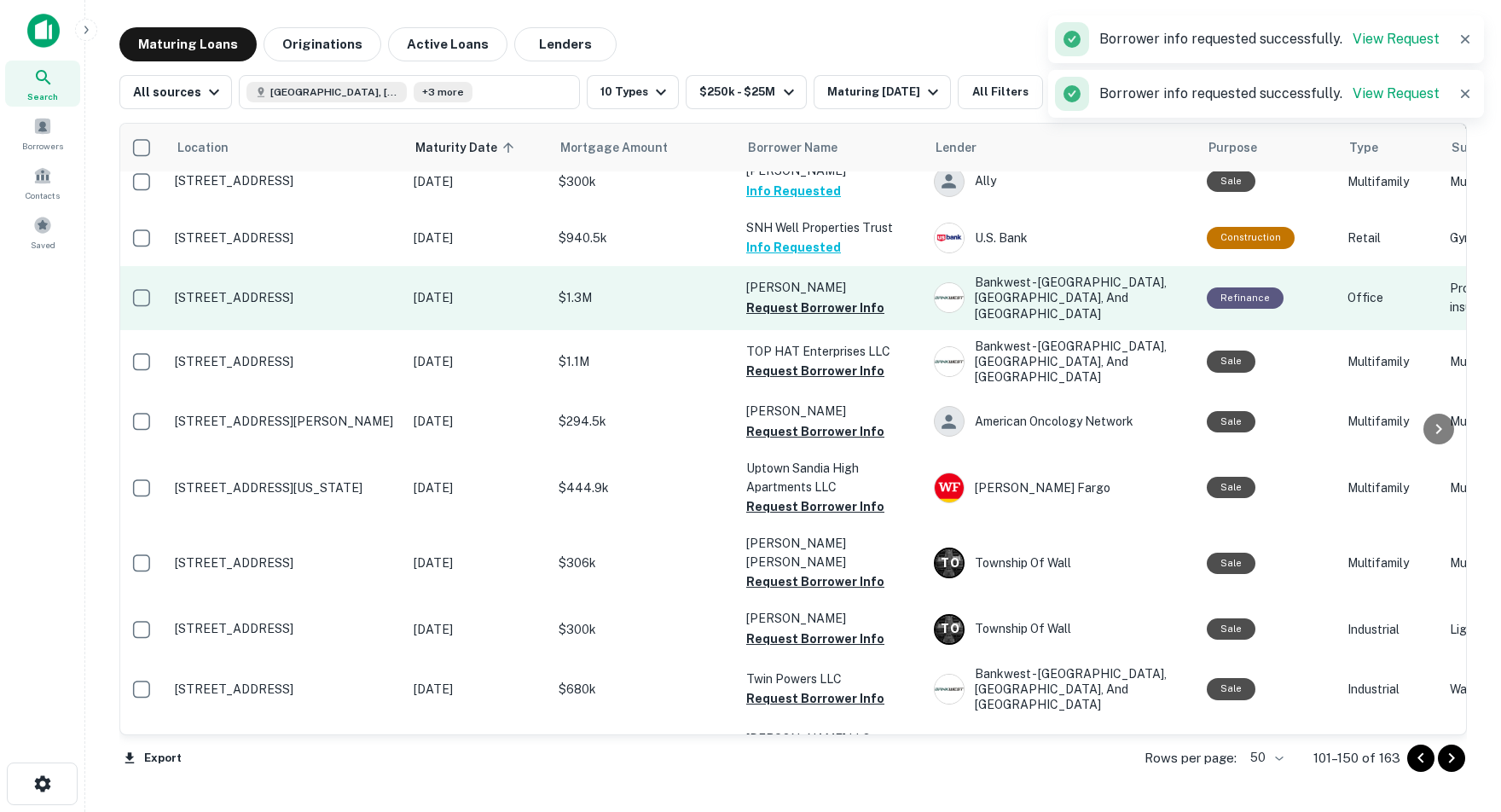
scroll to position [1247, 3]
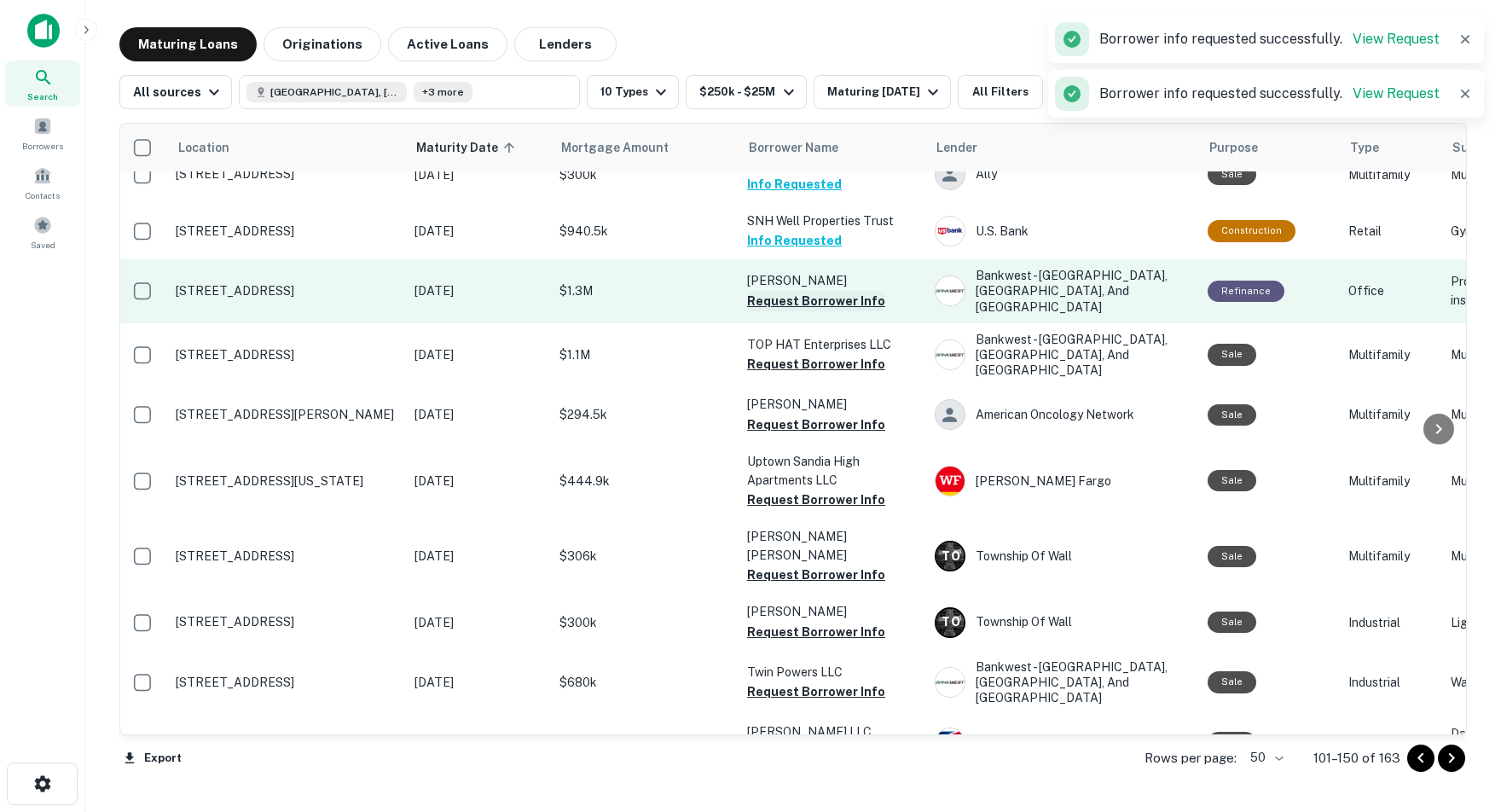
click at [776, 293] on button "Request Borrower Info" at bounding box center [816, 301] width 138 height 21
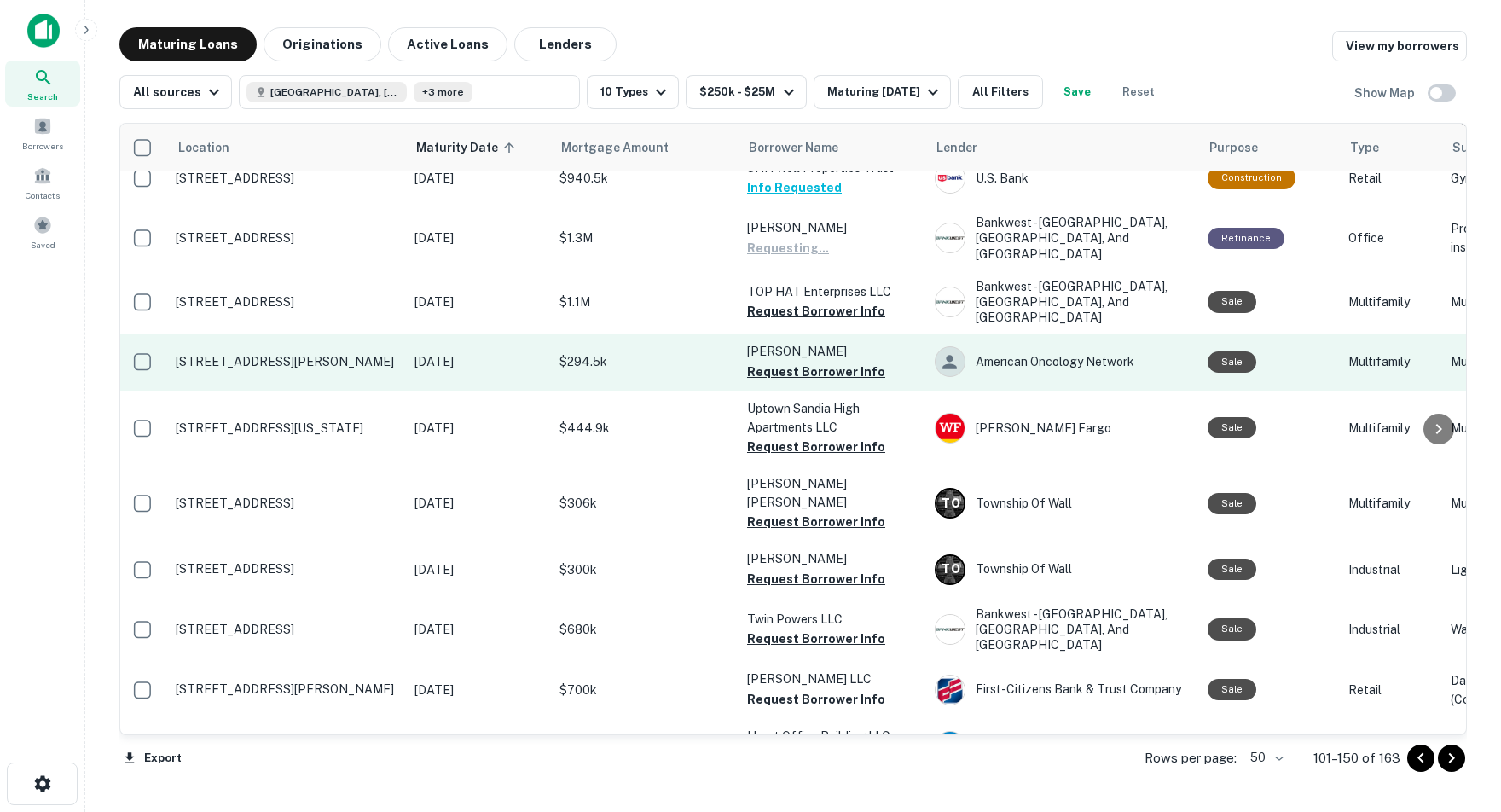
scroll to position [1305, 3]
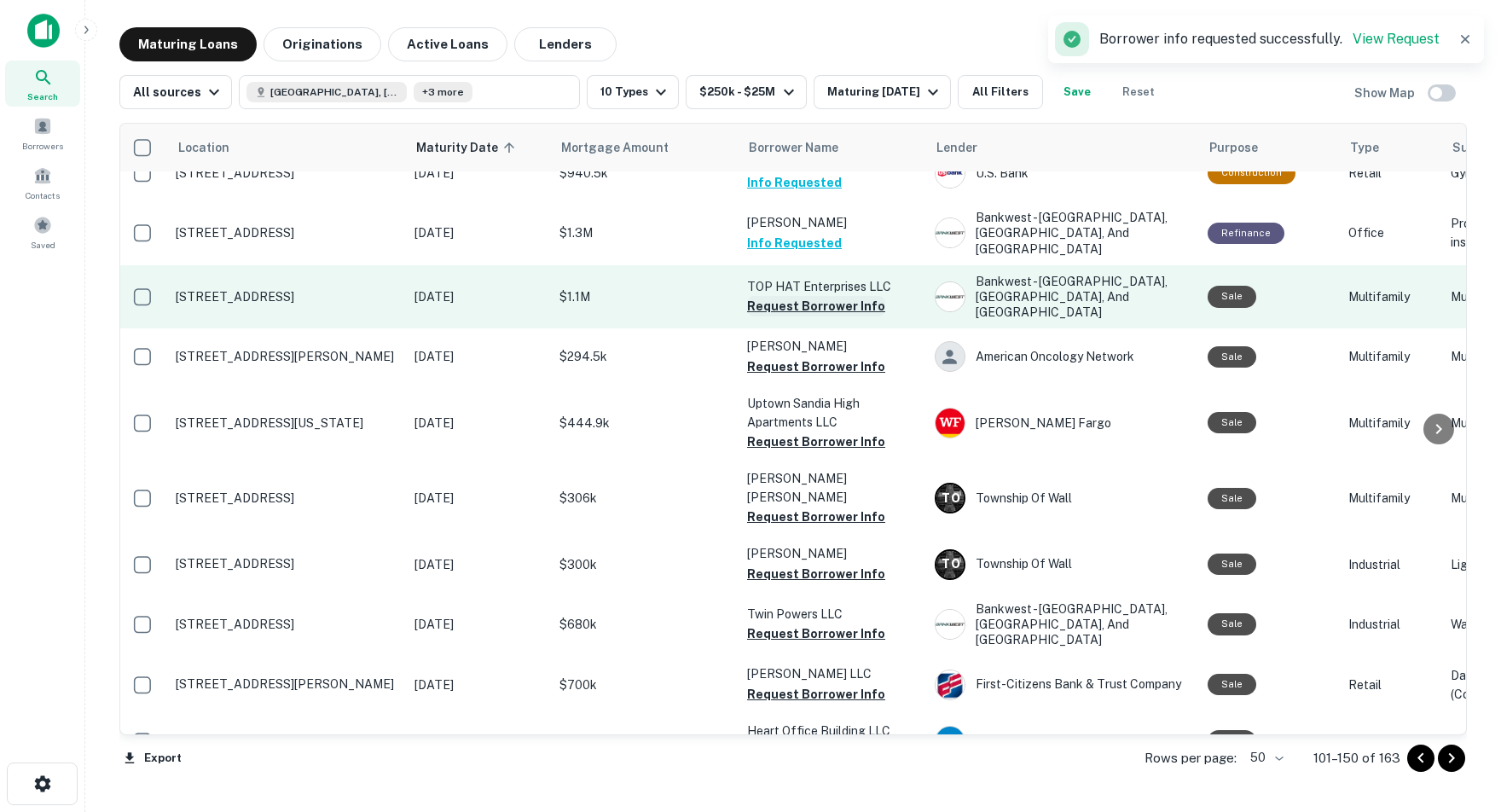
click at [800, 297] on button "Request Borrower Info" at bounding box center [816, 306] width 138 height 21
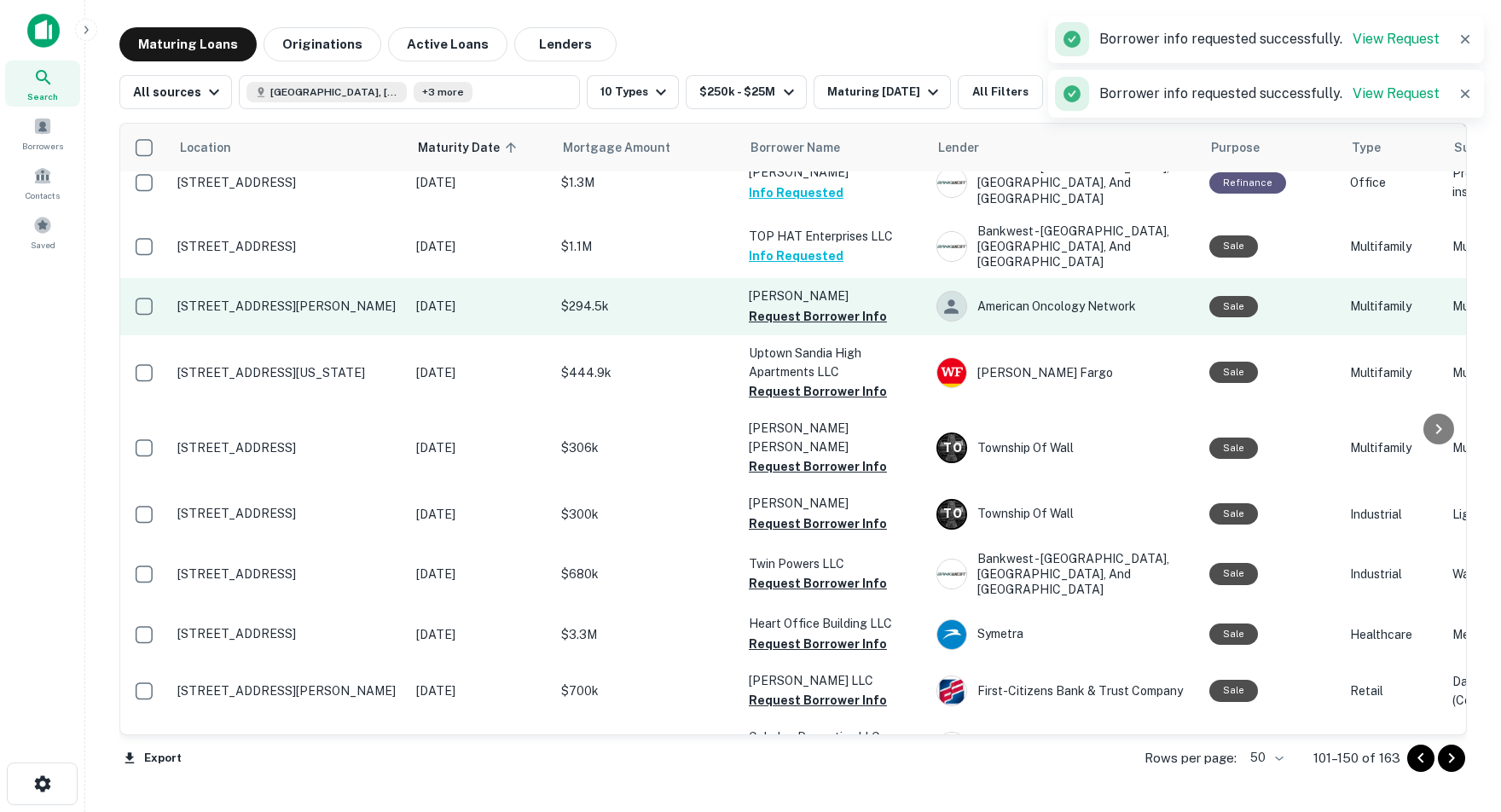
scroll to position [1363, 1]
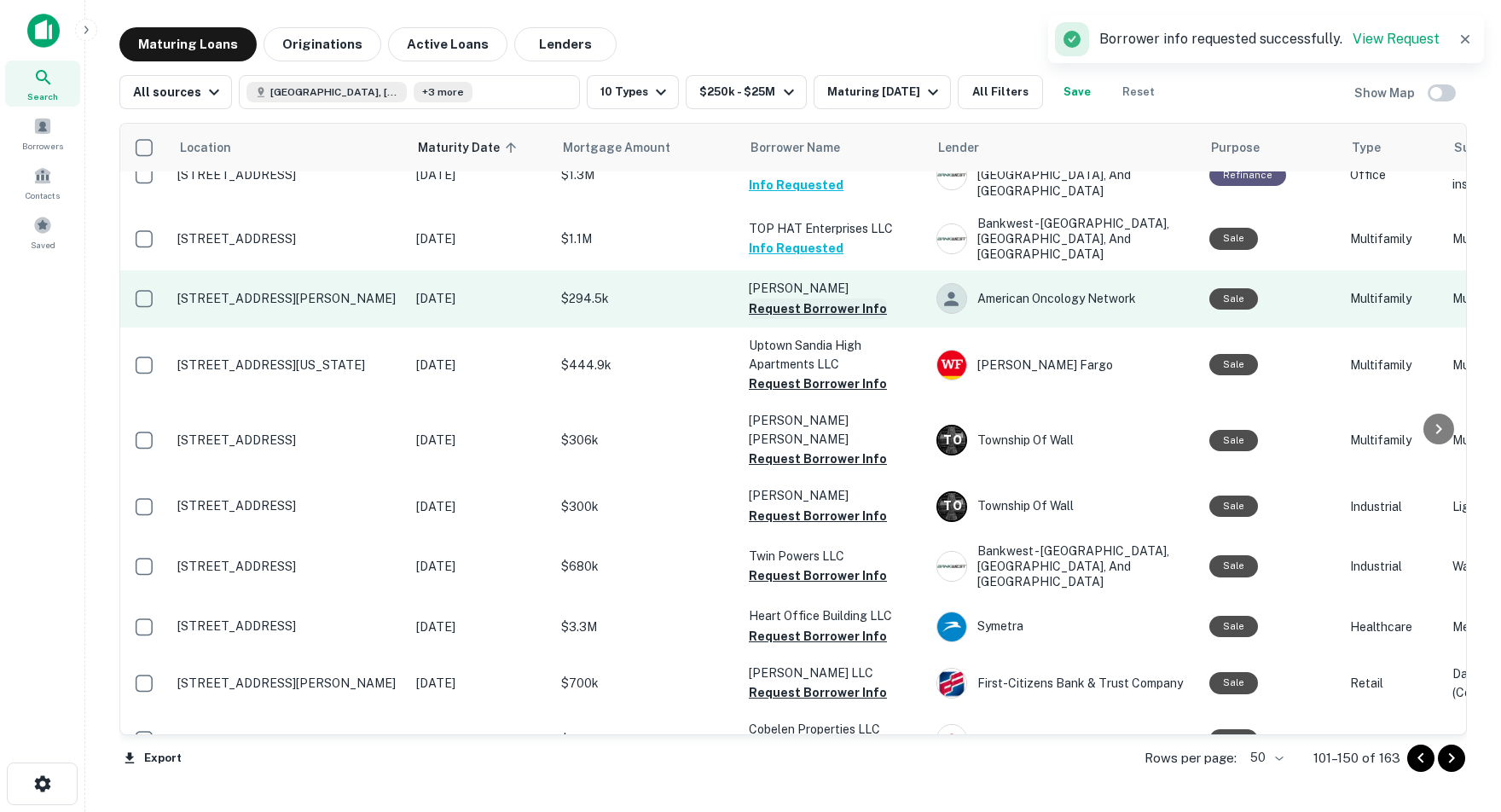
click at [798, 299] on button "Request Borrower Info" at bounding box center [818, 309] width 138 height 21
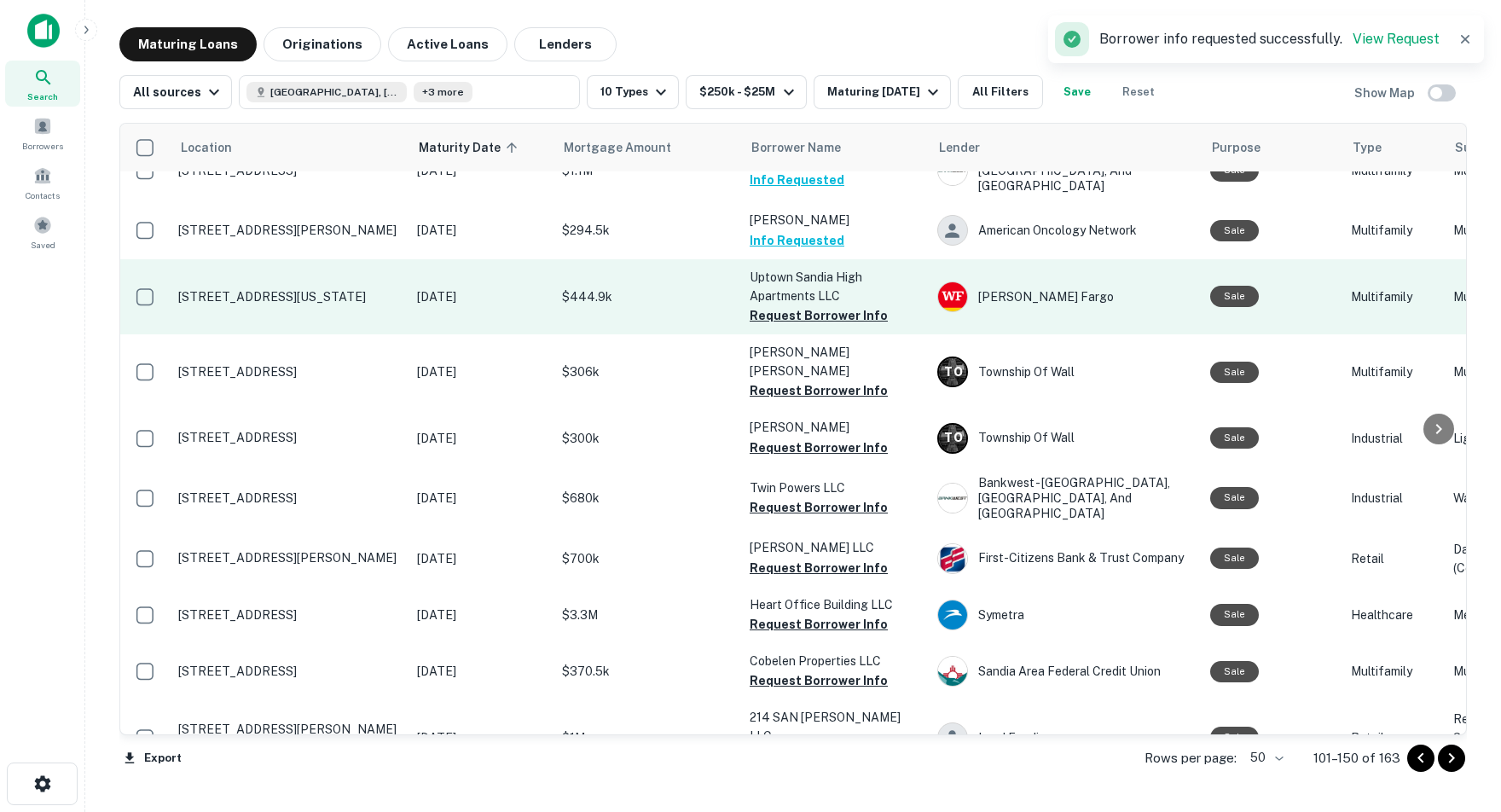
scroll to position [1433, 0]
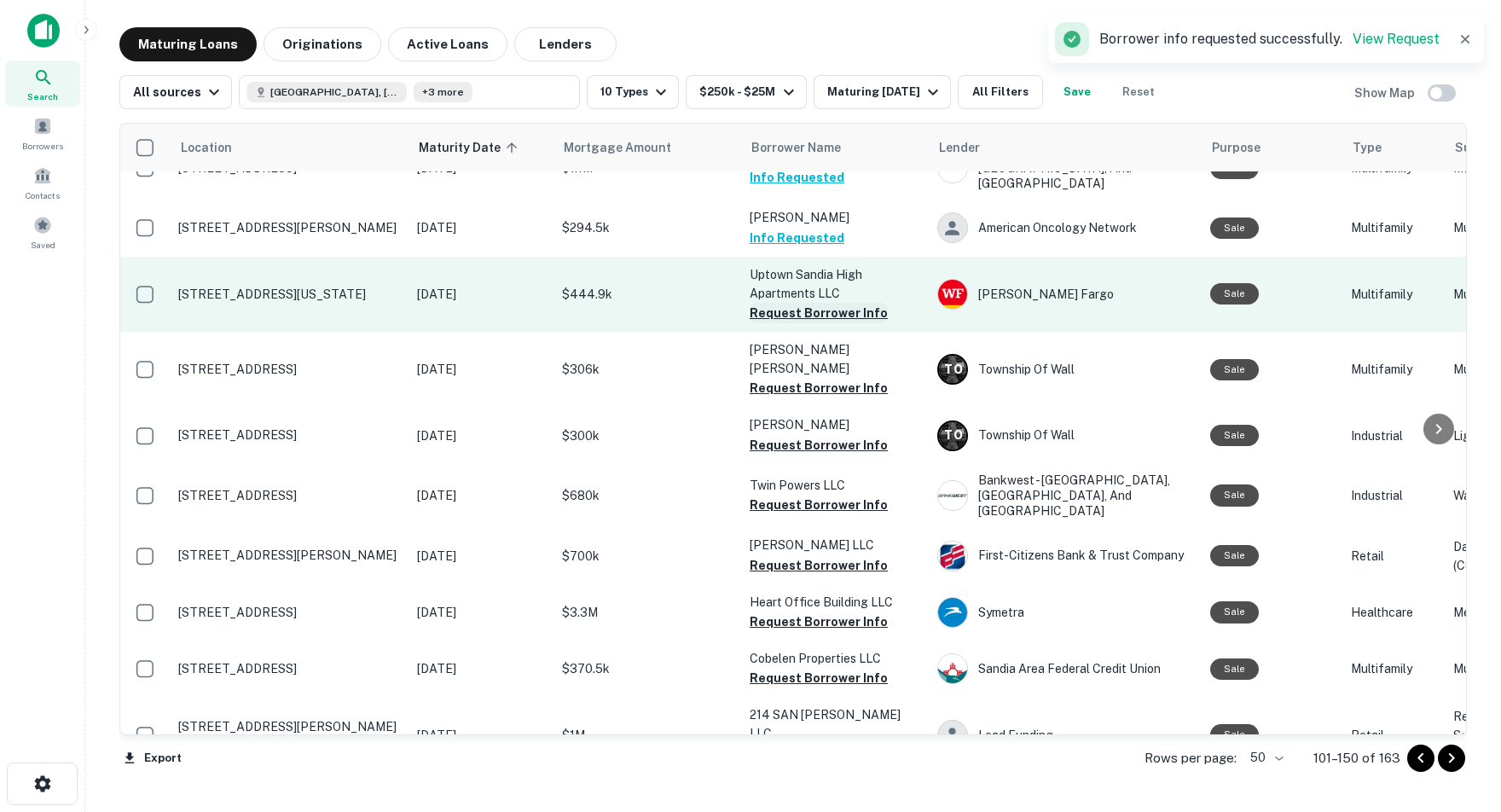
click at [759, 303] on button "Request Borrower Info" at bounding box center [819, 314] width 138 height 21
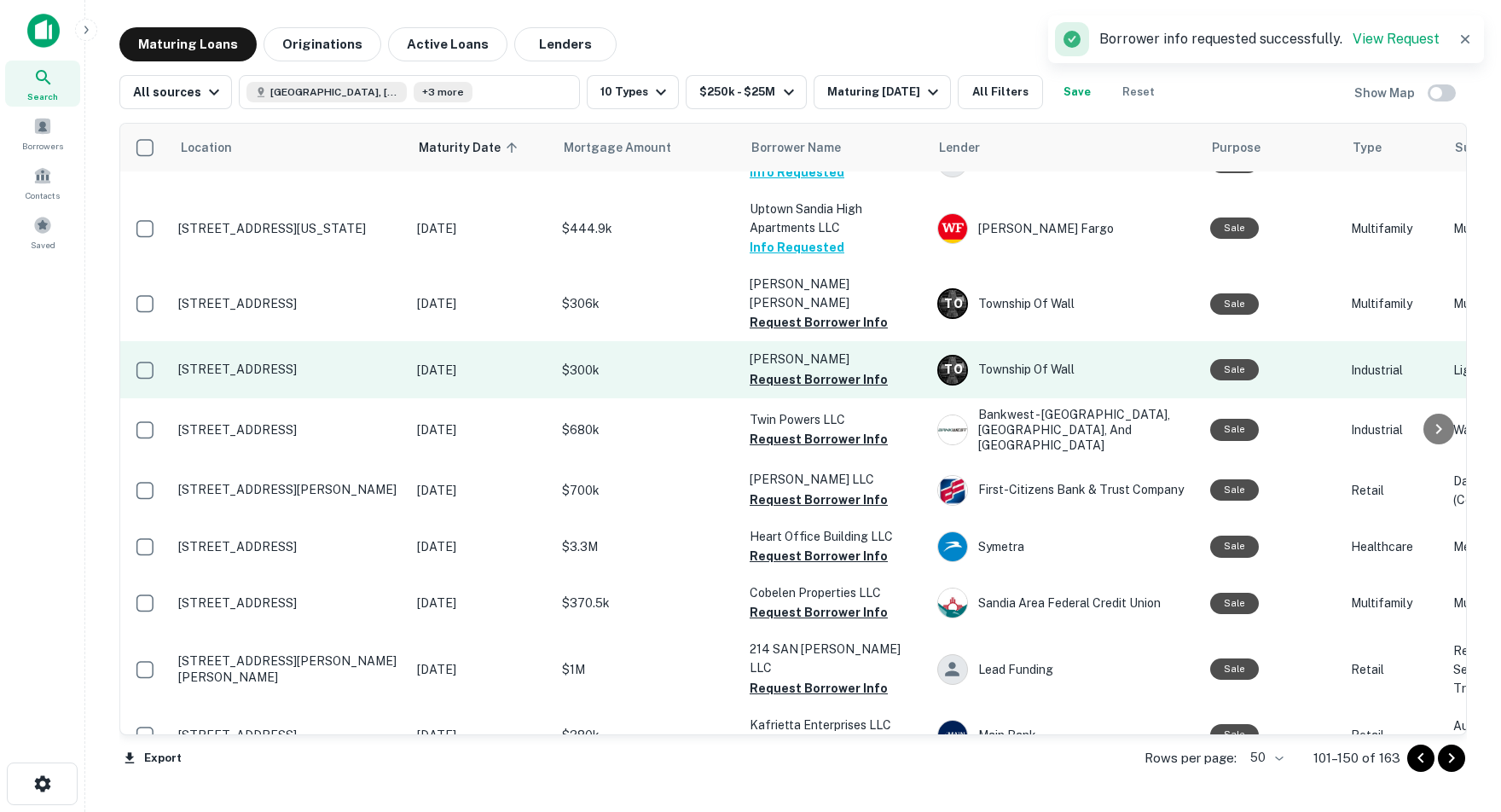
scroll to position [1503, 0]
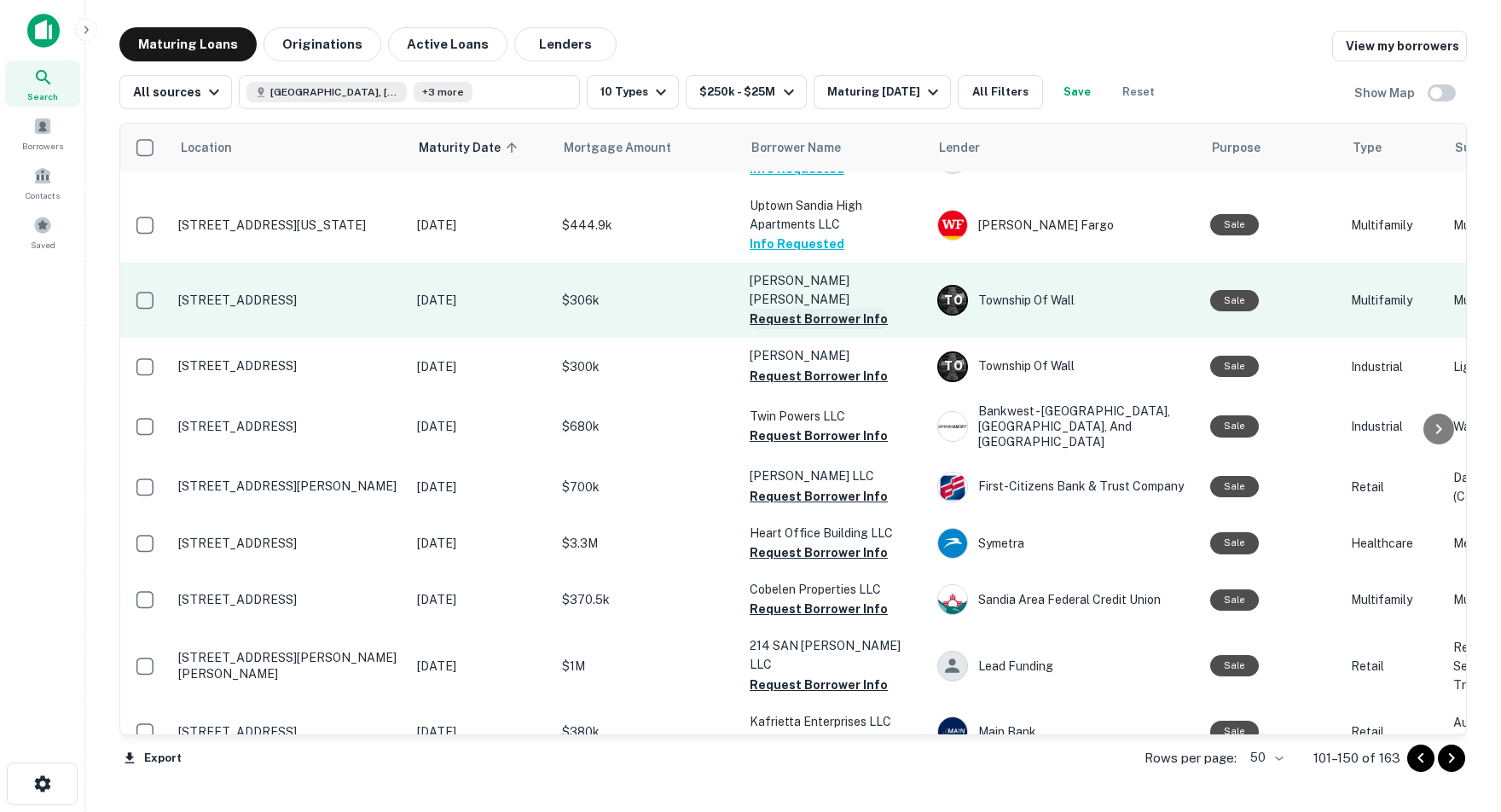
click at [817, 309] on button "Request Borrower Info" at bounding box center [819, 319] width 138 height 21
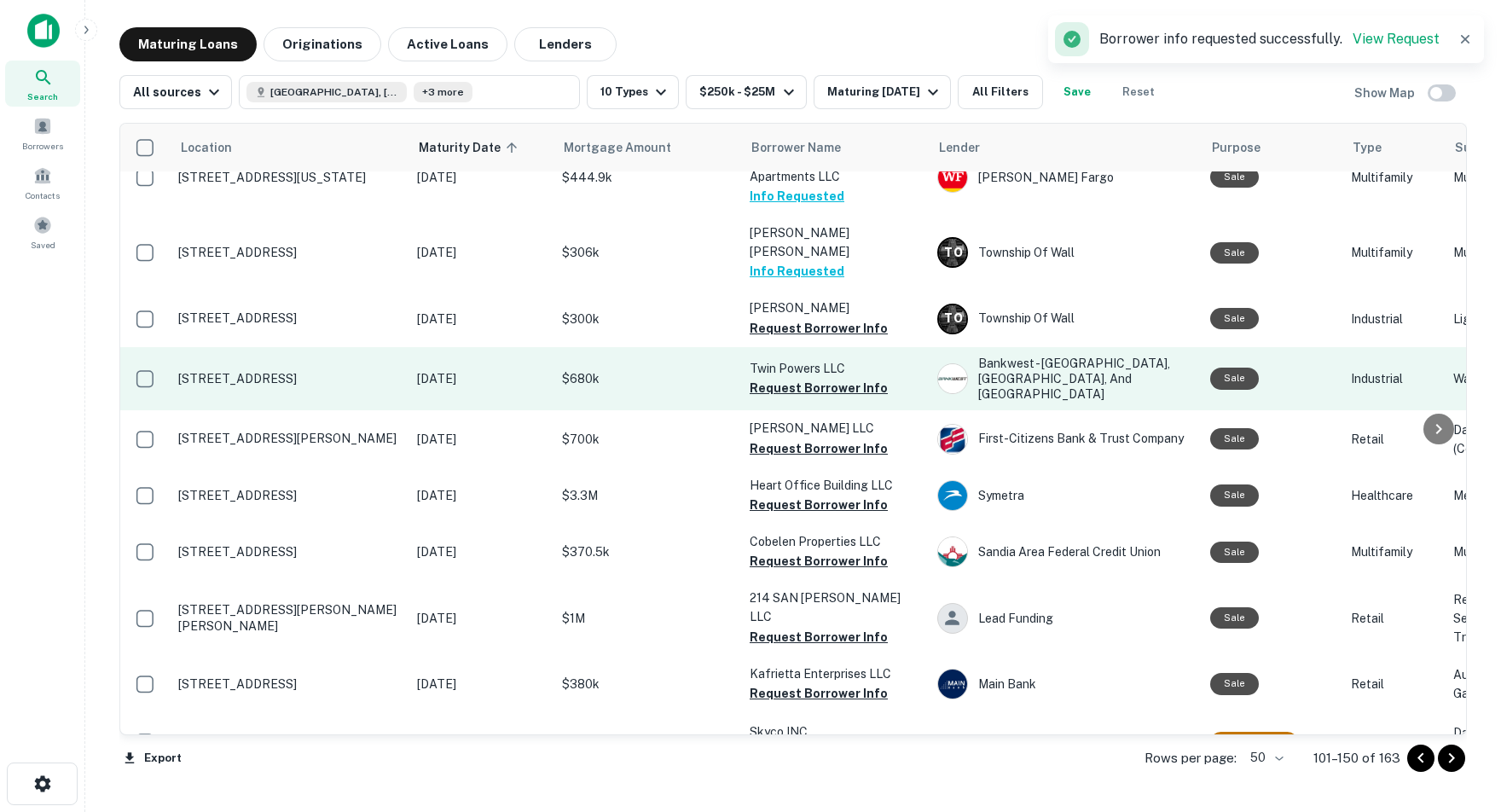
scroll to position [1560, 0]
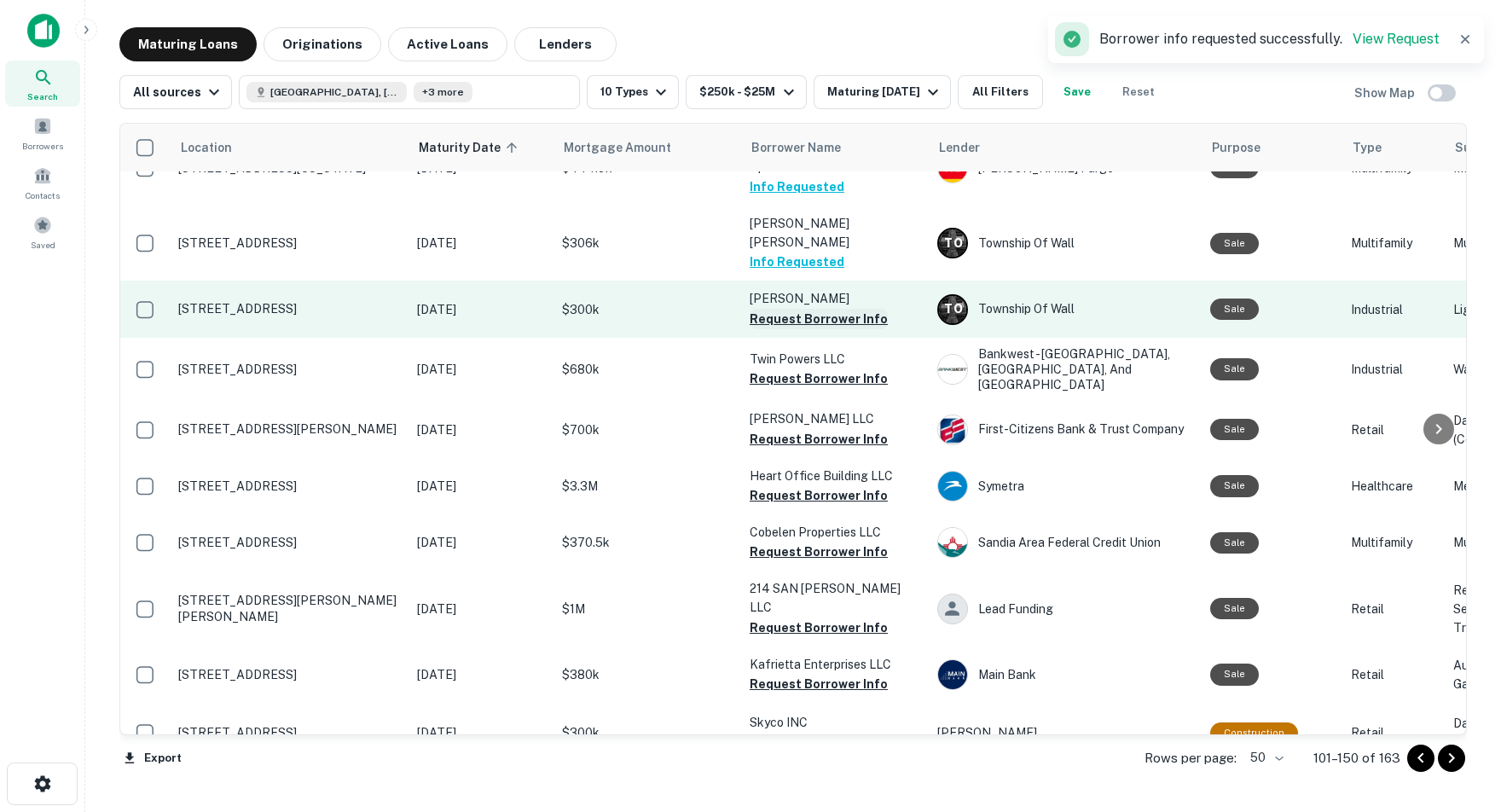
click at [801, 309] on button "Request Borrower Info" at bounding box center [819, 319] width 138 height 21
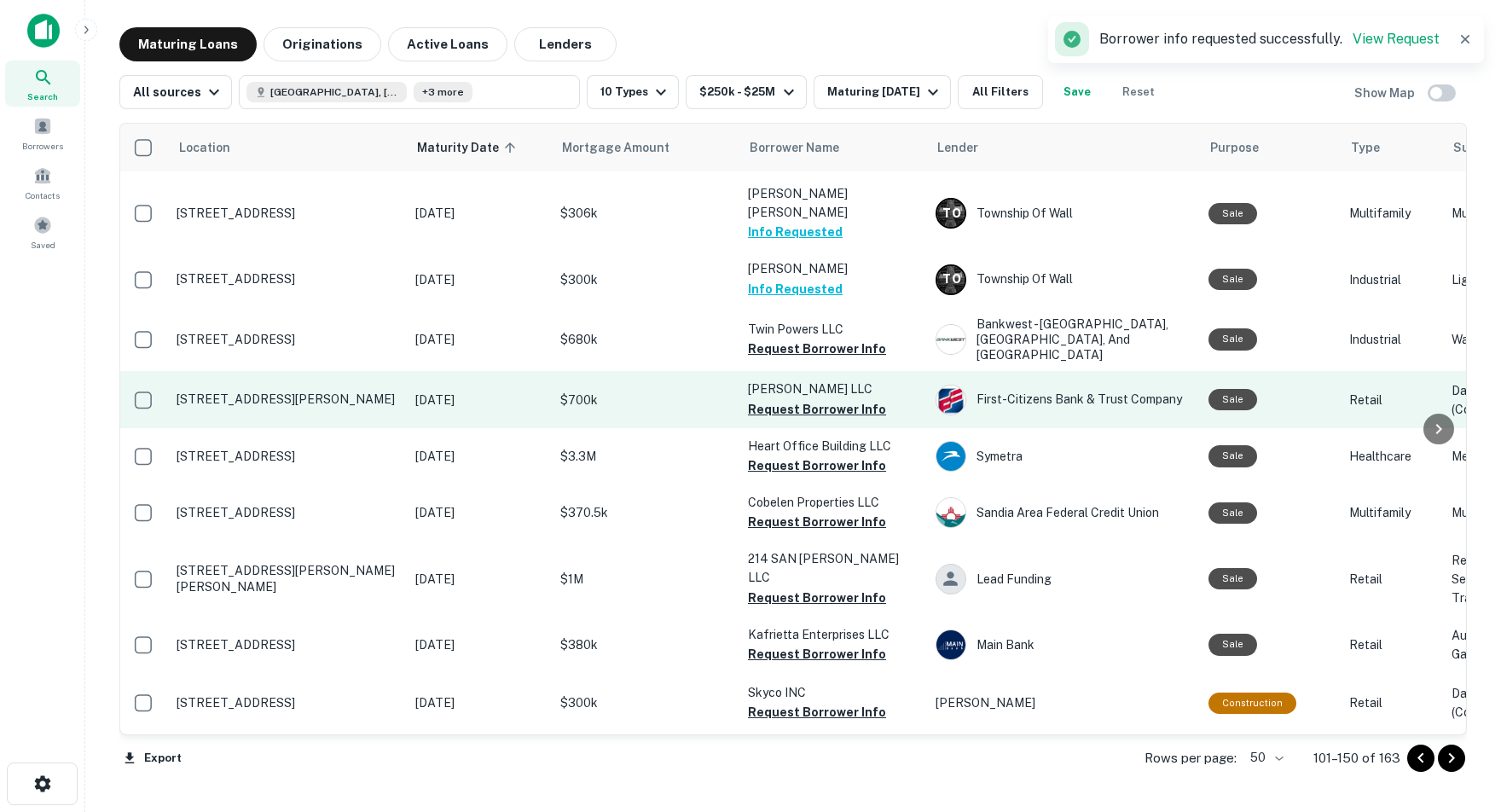
scroll to position [1594, 0]
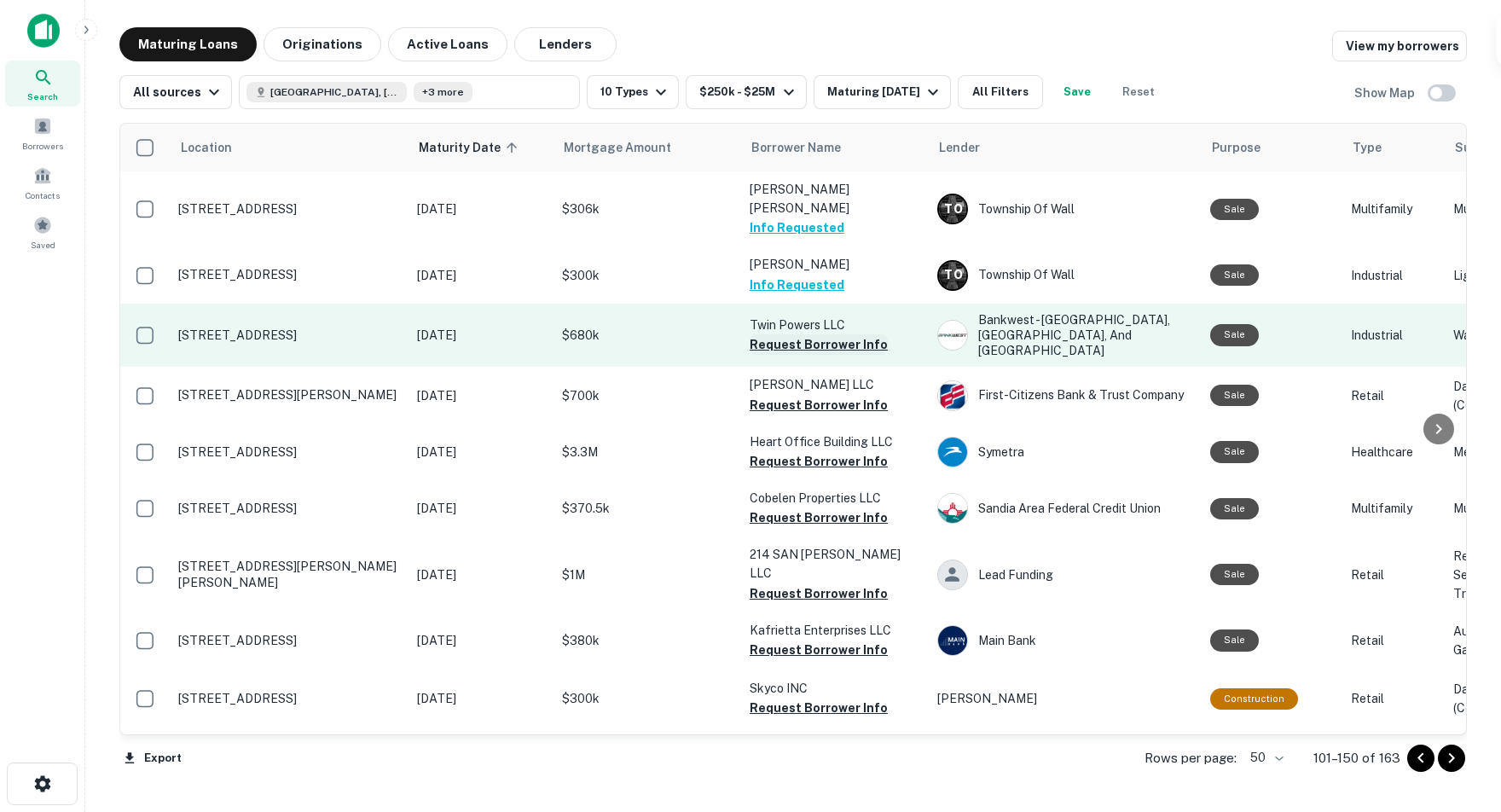
click at [816, 334] on button "Request Borrower Info" at bounding box center [819, 345] width 138 height 21
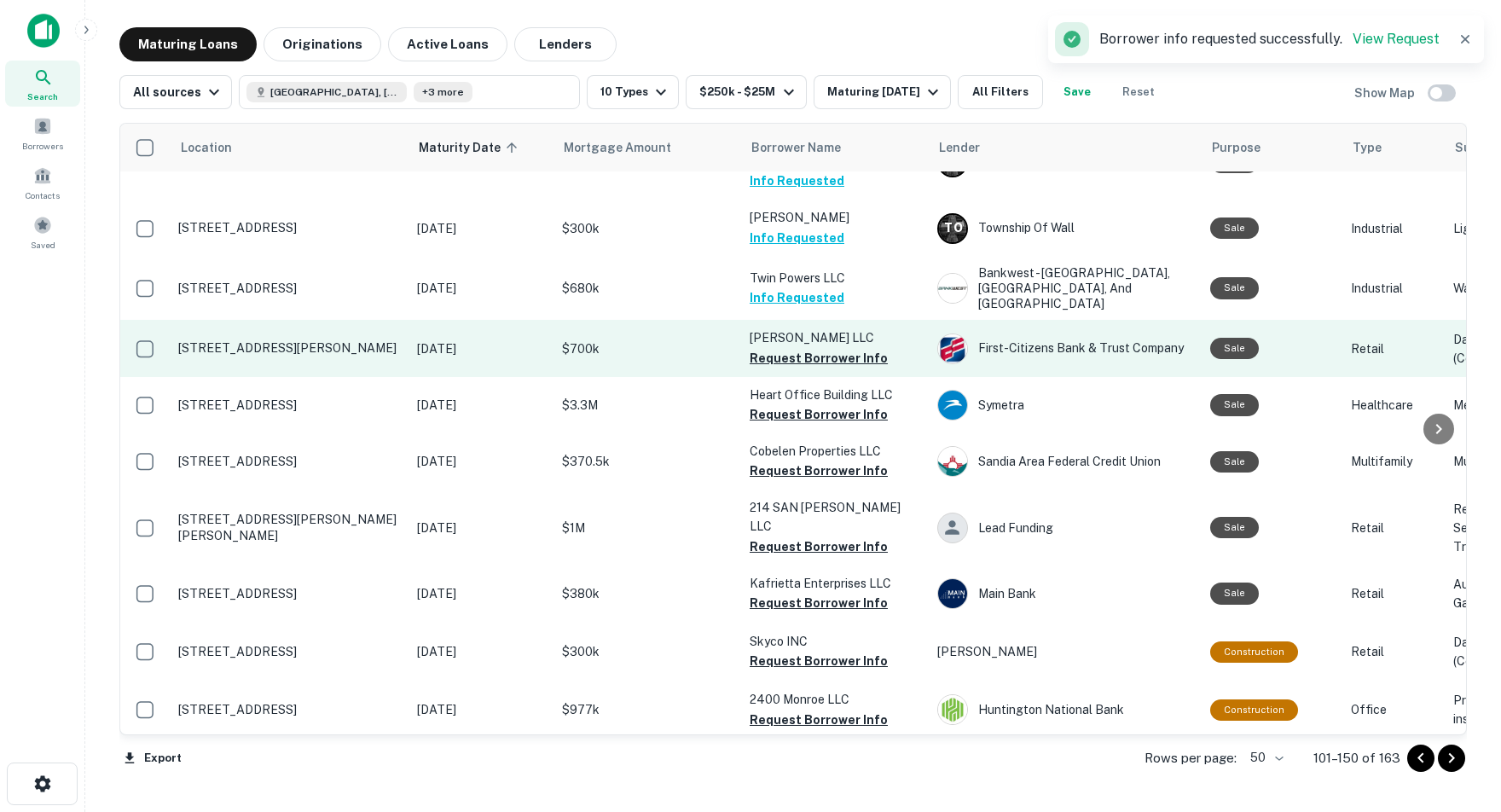
scroll to position [1645, 0]
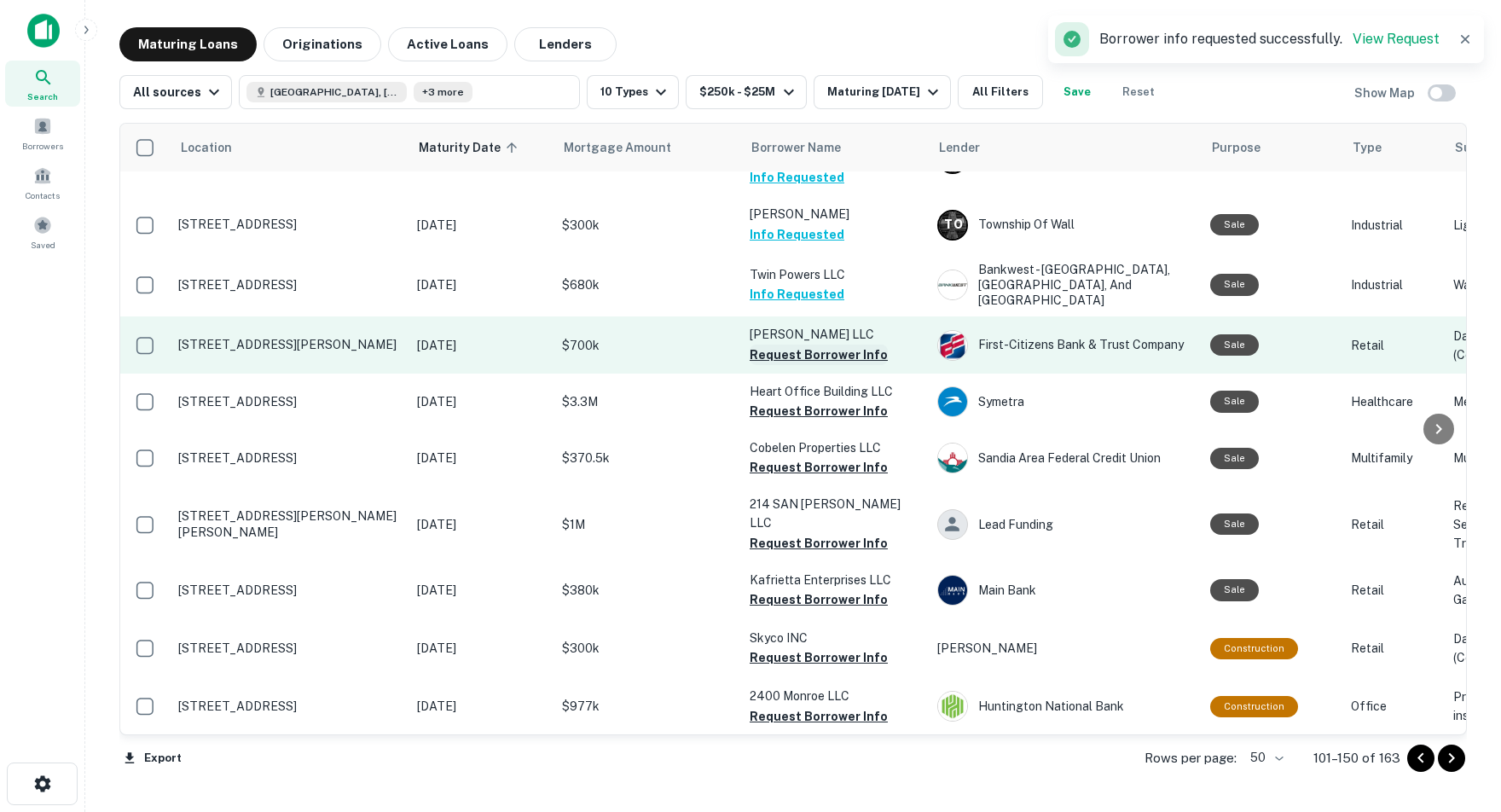
click at [775, 345] on button "Request Borrower Info" at bounding box center [819, 355] width 138 height 21
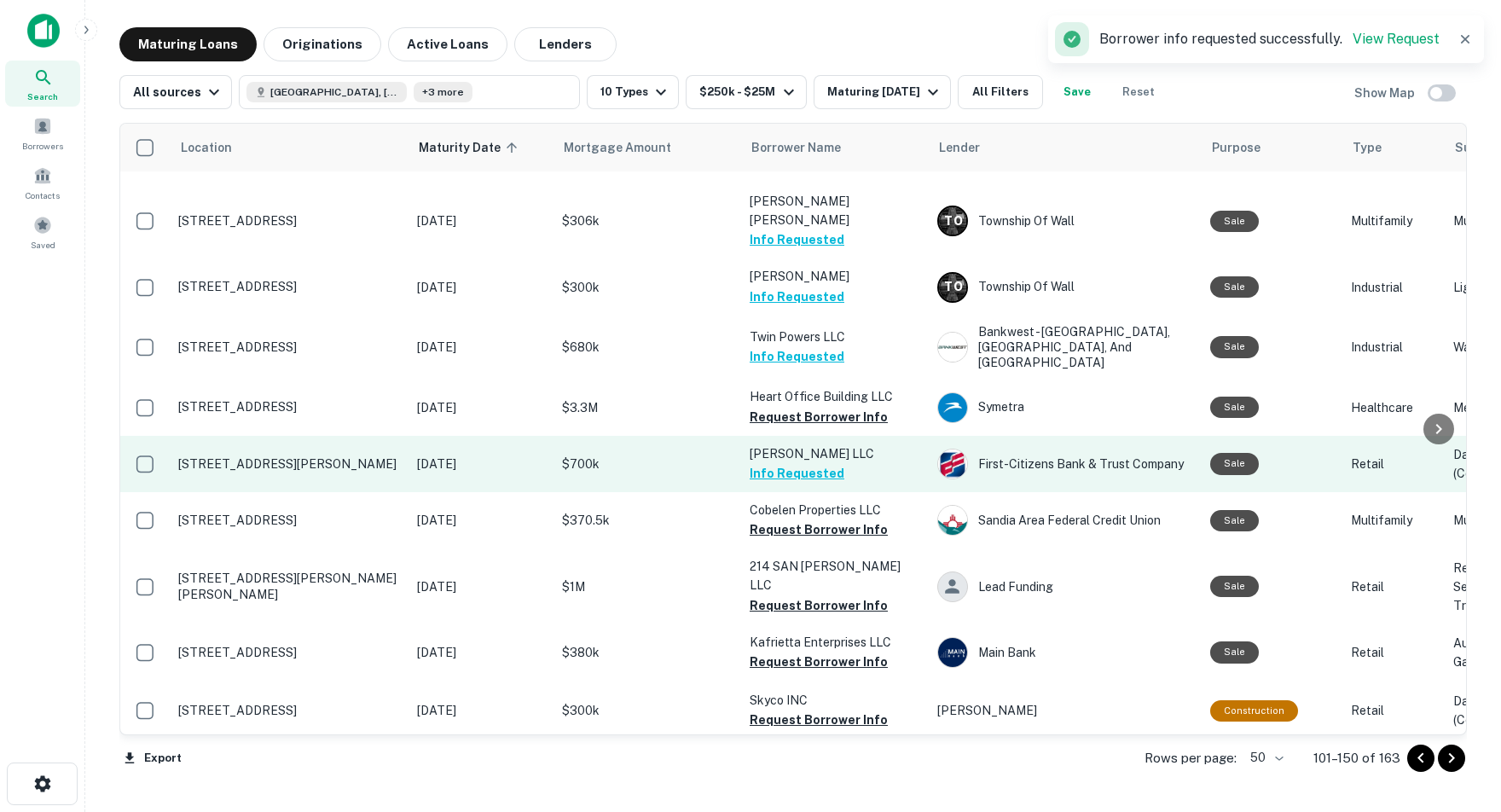
scroll to position [1583, 0]
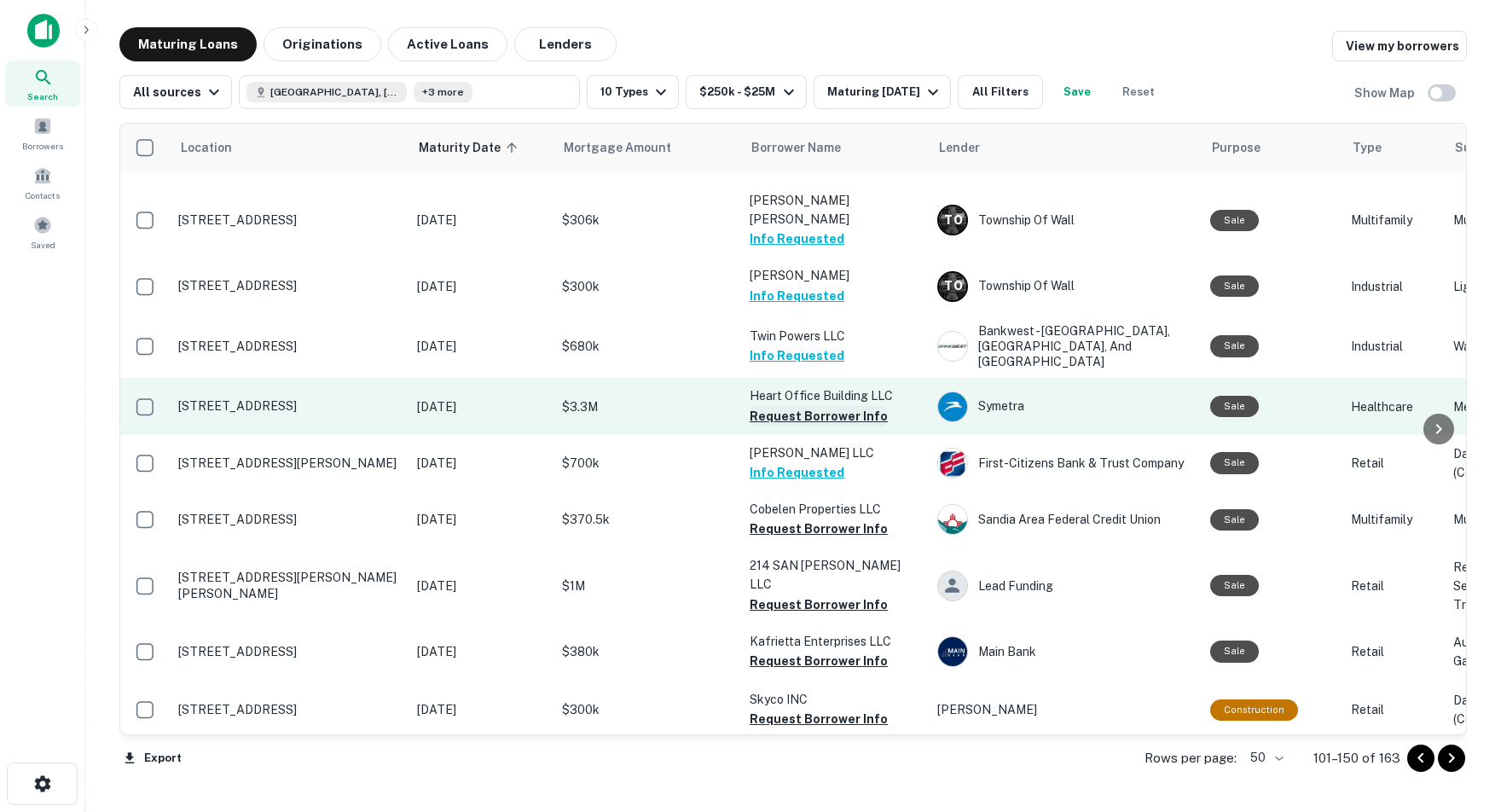
click at [805, 406] on button "Request Borrower Info" at bounding box center [819, 417] width 138 height 21
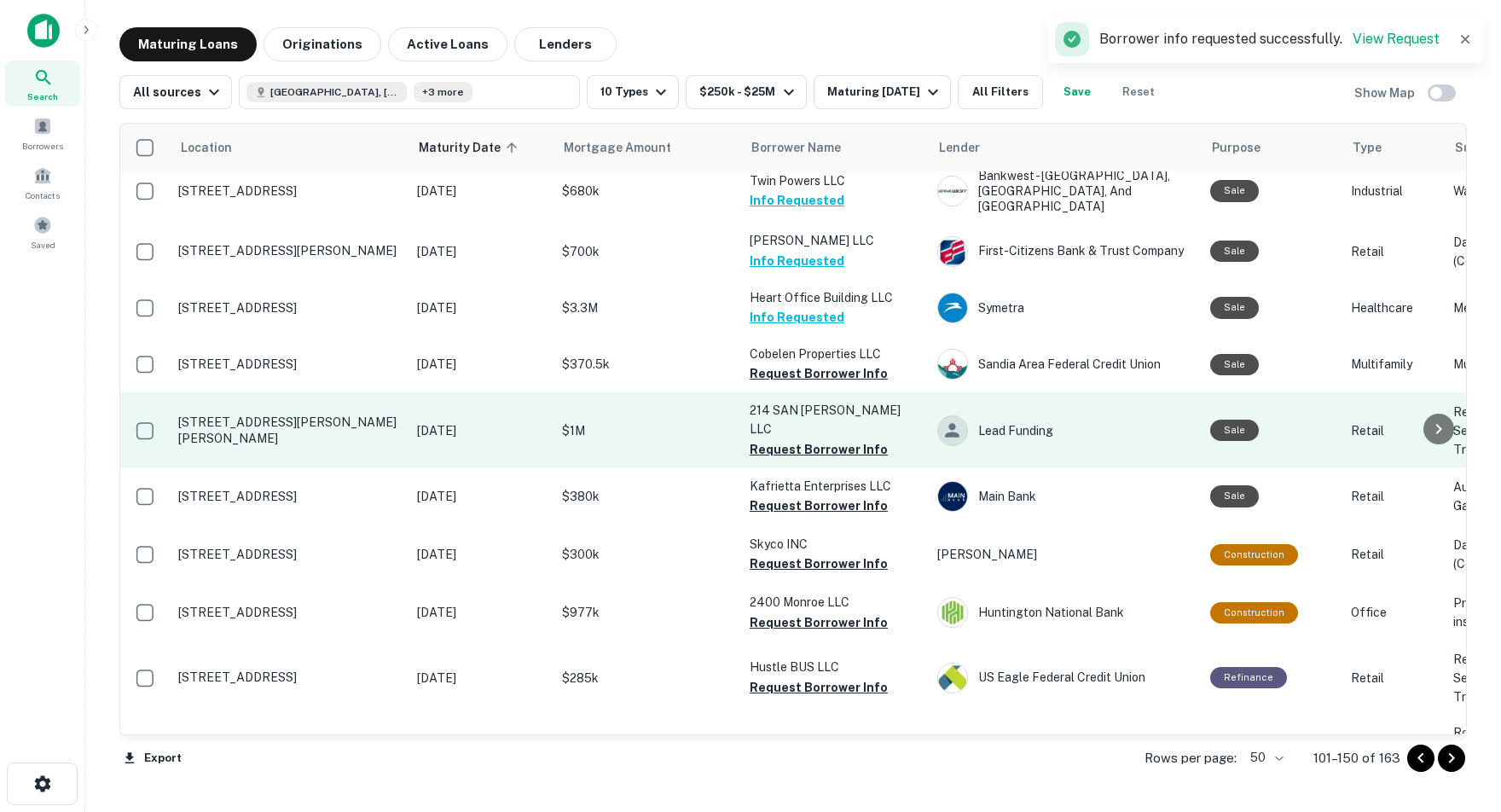
scroll to position [1749, 0]
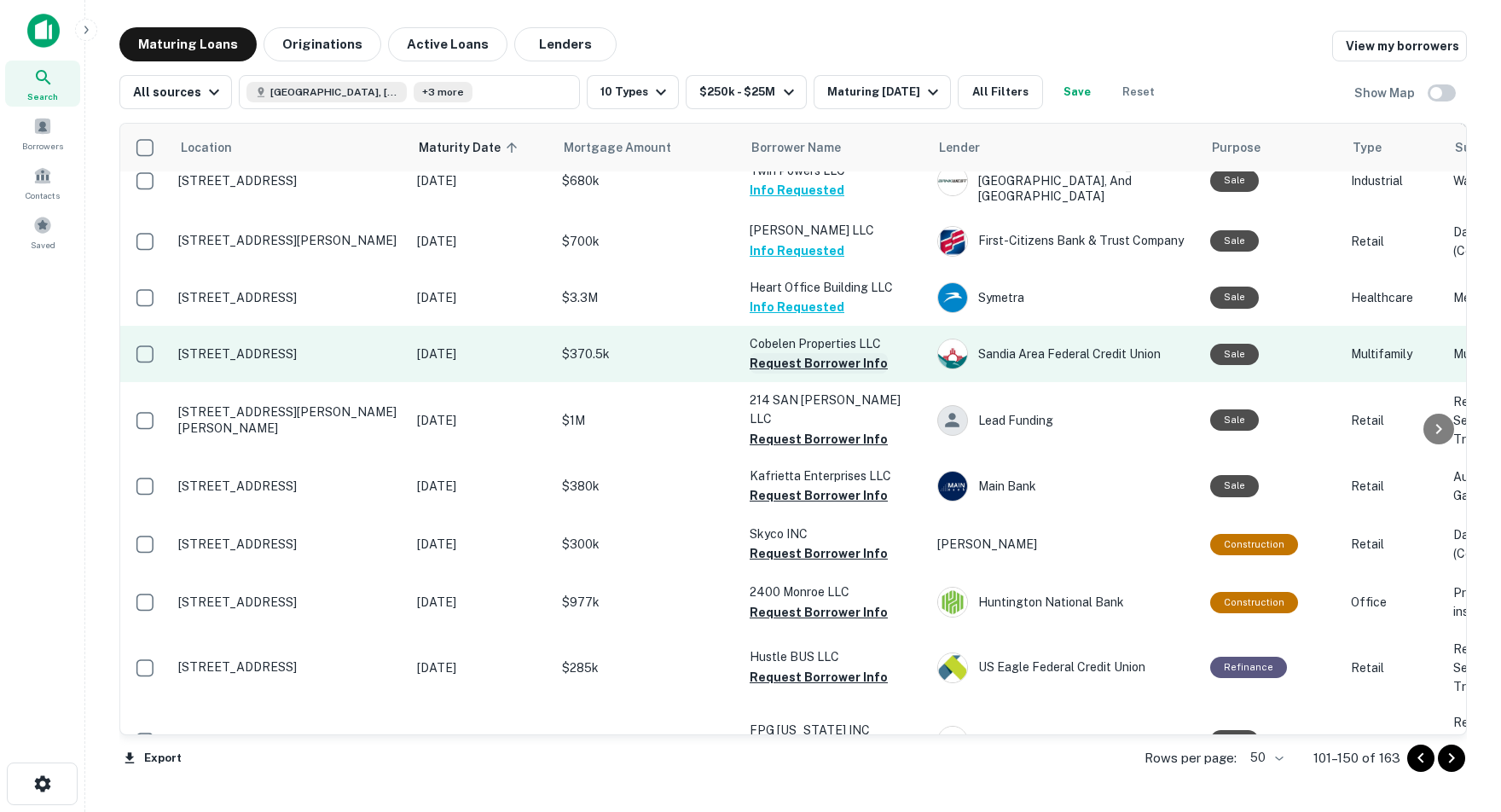
click at [771, 353] on button "Request Borrower Info" at bounding box center [819, 363] width 138 height 21
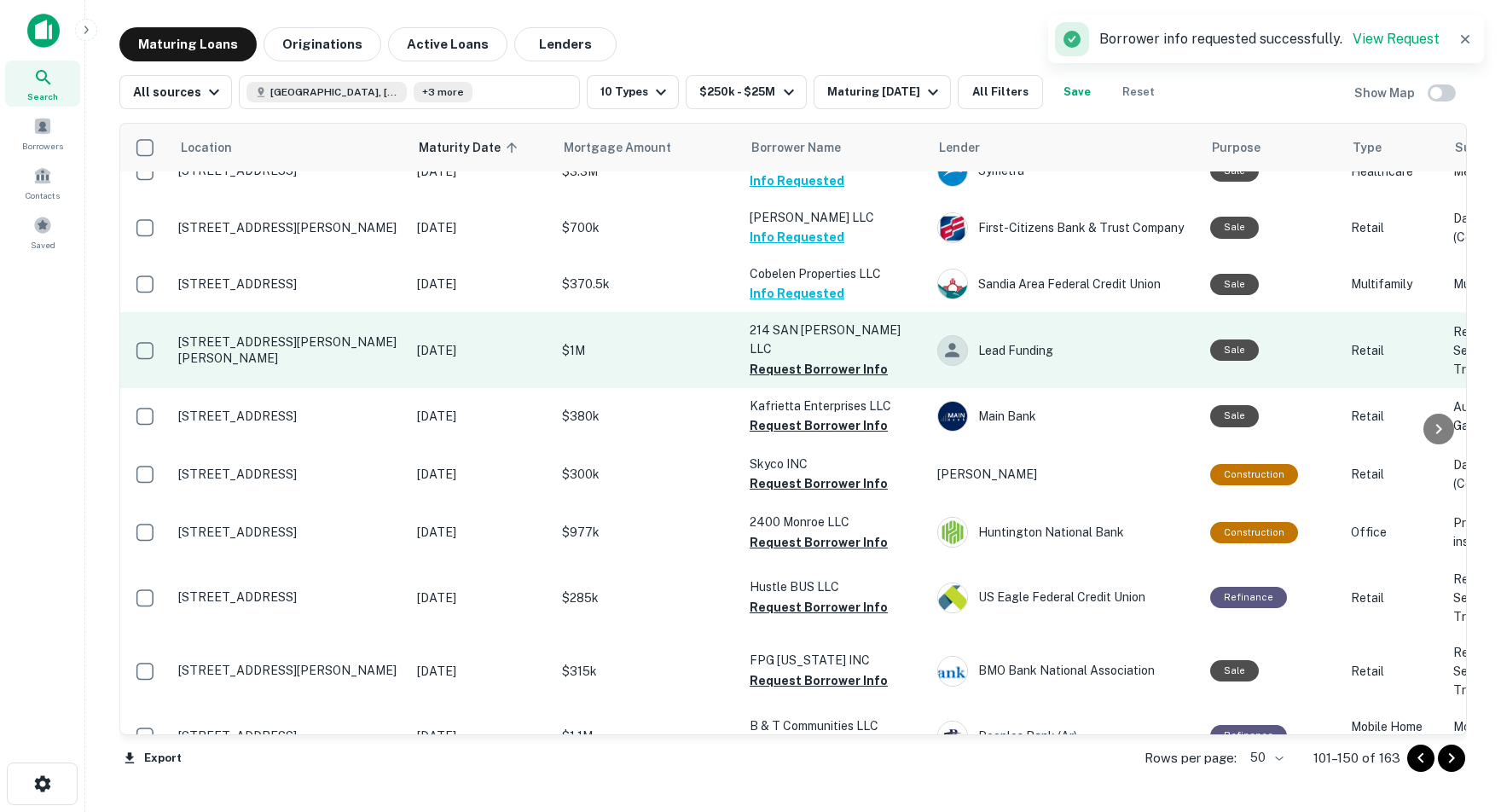
scroll to position [1831, 0]
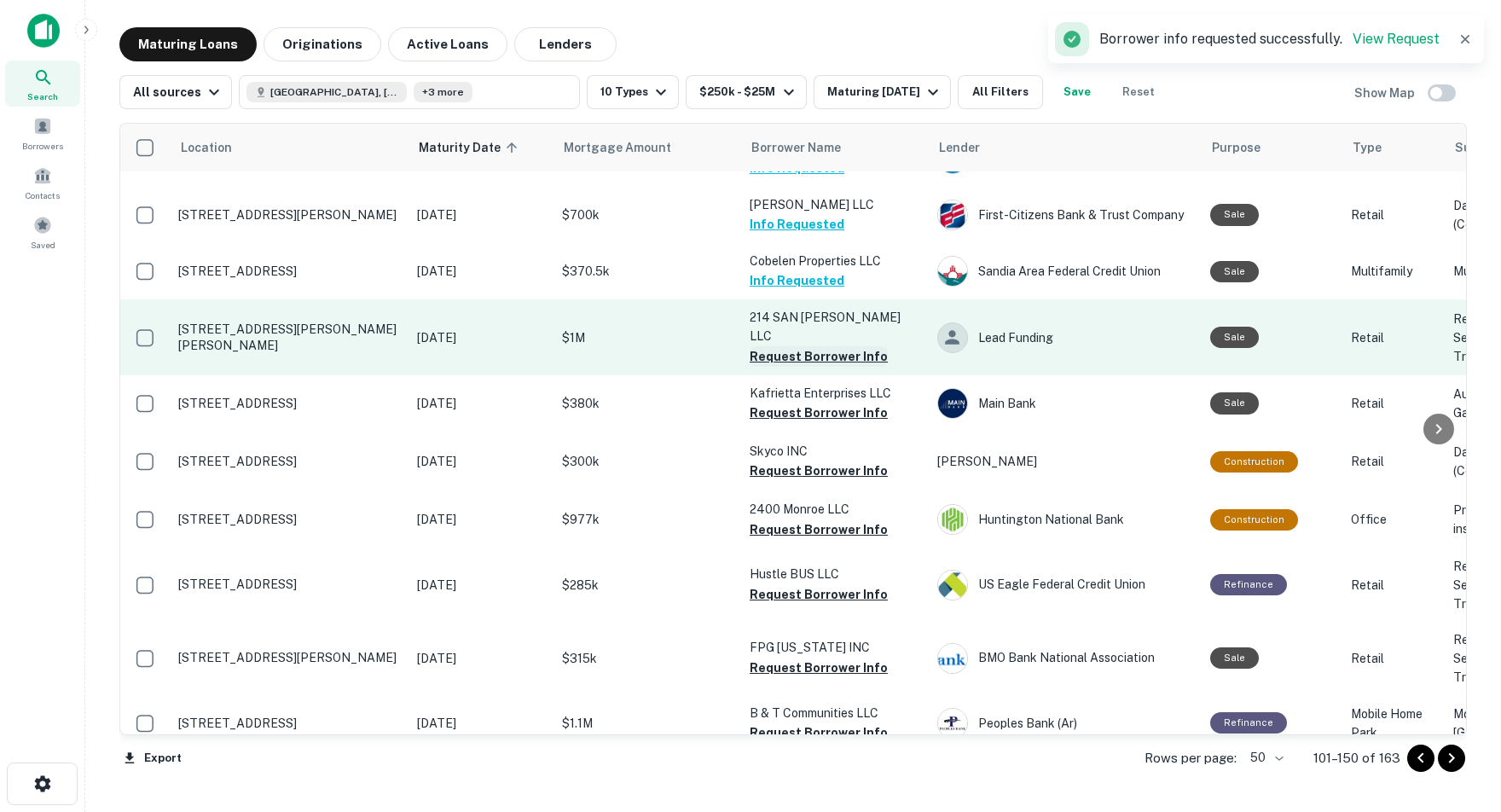
click at [798, 346] on button "Request Borrower Info" at bounding box center [819, 357] width 138 height 21
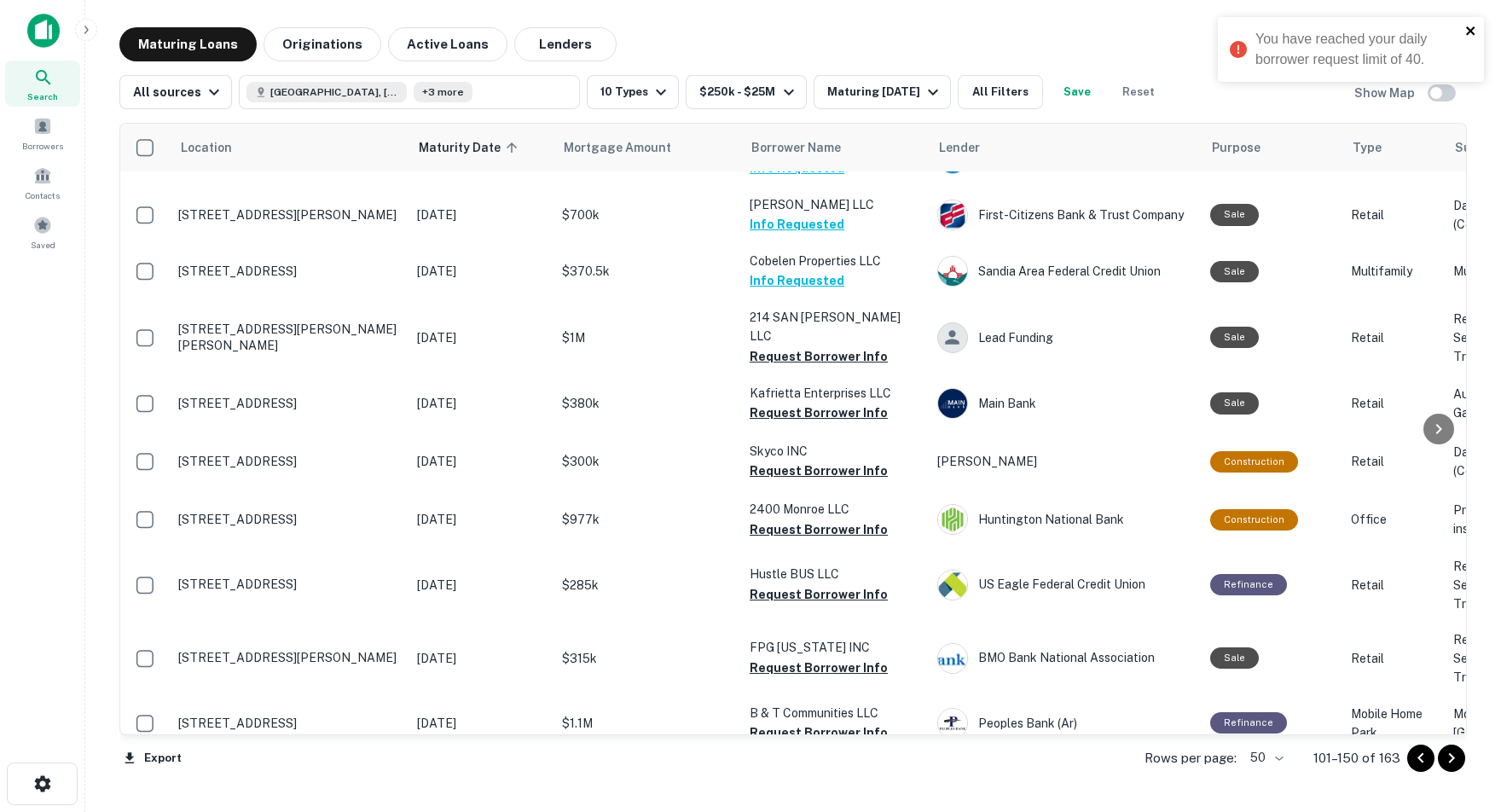
click at [1473, 29] on icon "close" at bounding box center [1470, 30] width 8 height 8
click at [43, 133] on span at bounding box center [42, 126] width 19 height 19
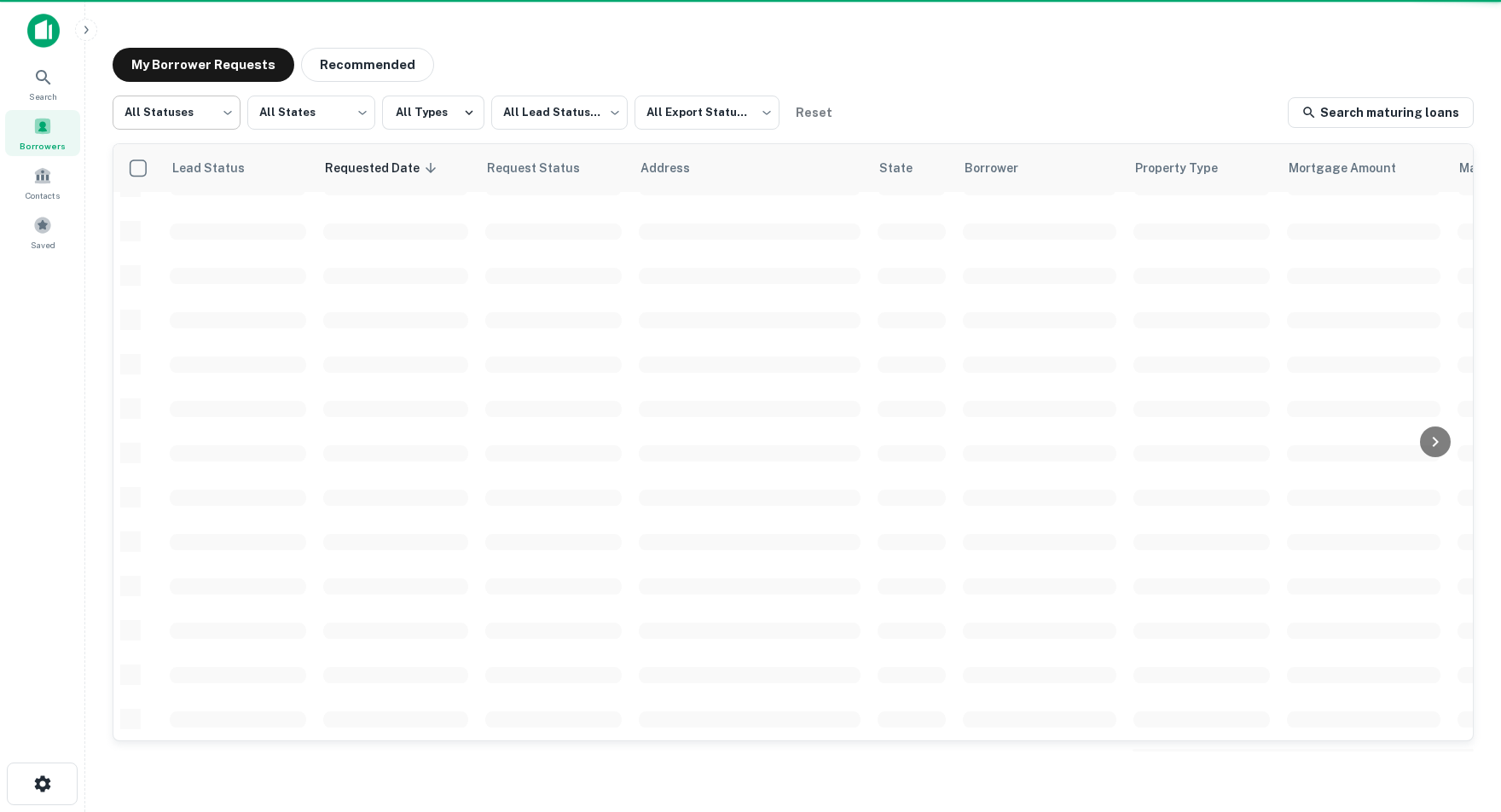
click at [229, 116] on body "Search Borrowers Contacts Saved My Borrower Requests Recommended All Statuses *…" at bounding box center [750, 406] width 1501 height 812
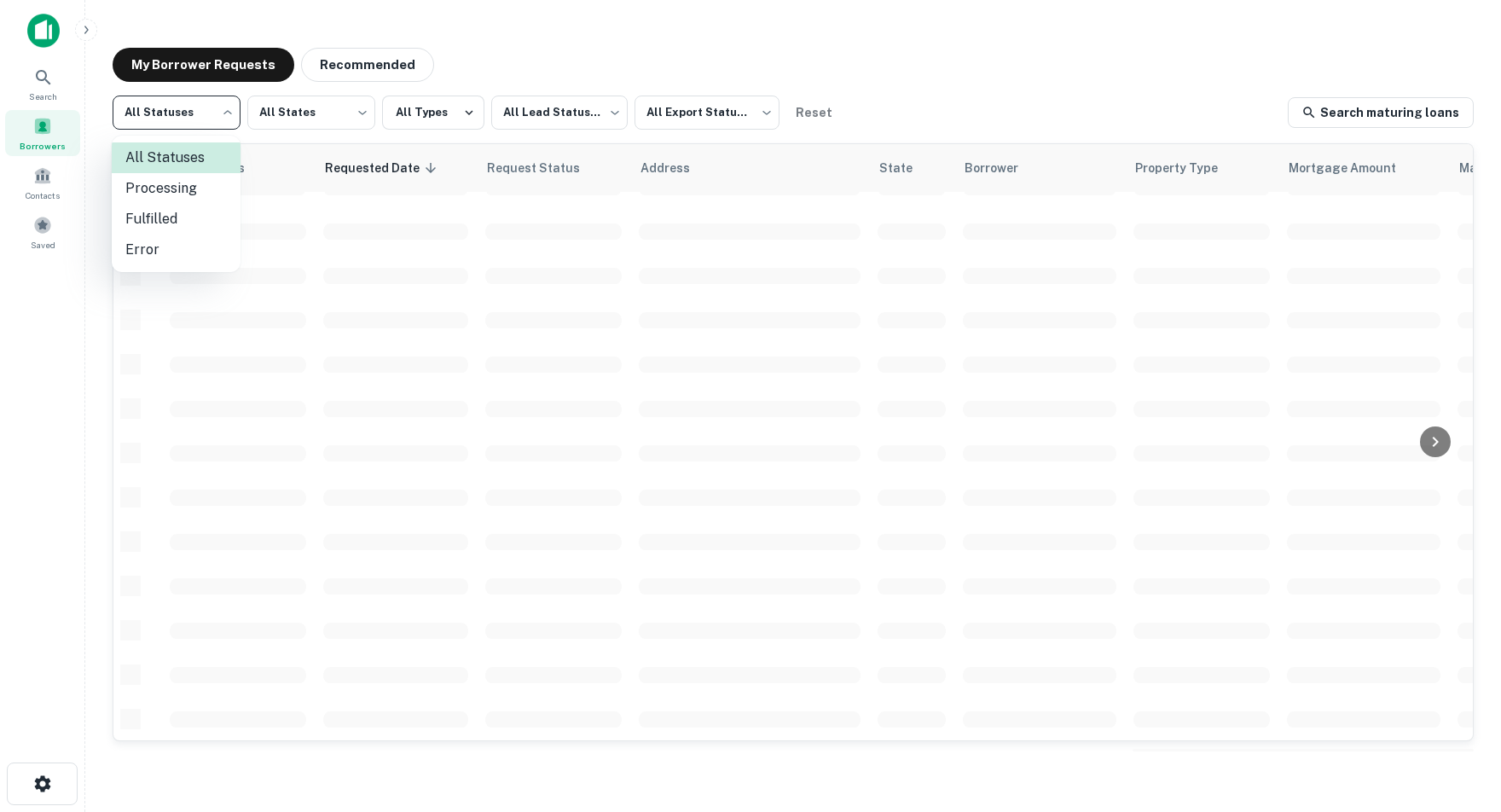
click at [170, 220] on li "Fulfilled" at bounding box center [176, 219] width 129 height 31
type input "*********"
click at [771, 113] on body "Search Borrowers Contacts Saved My Borrower Requests Recommended Fulfilled ****…" at bounding box center [750, 406] width 1501 height 812
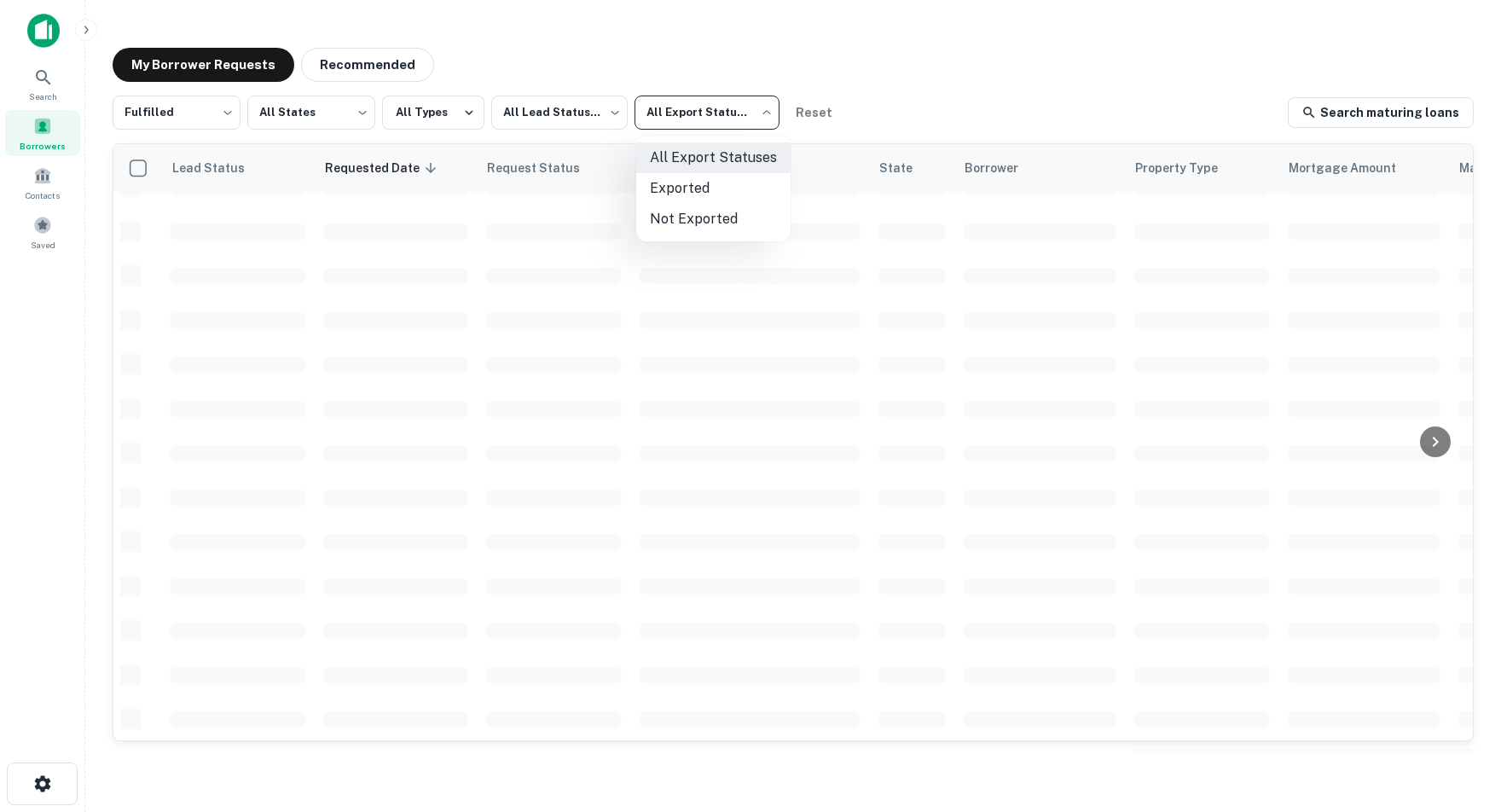
click at [704, 221] on li "Not Exported" at bounding box center [713, 219] width 154 height 31
type input "*****"
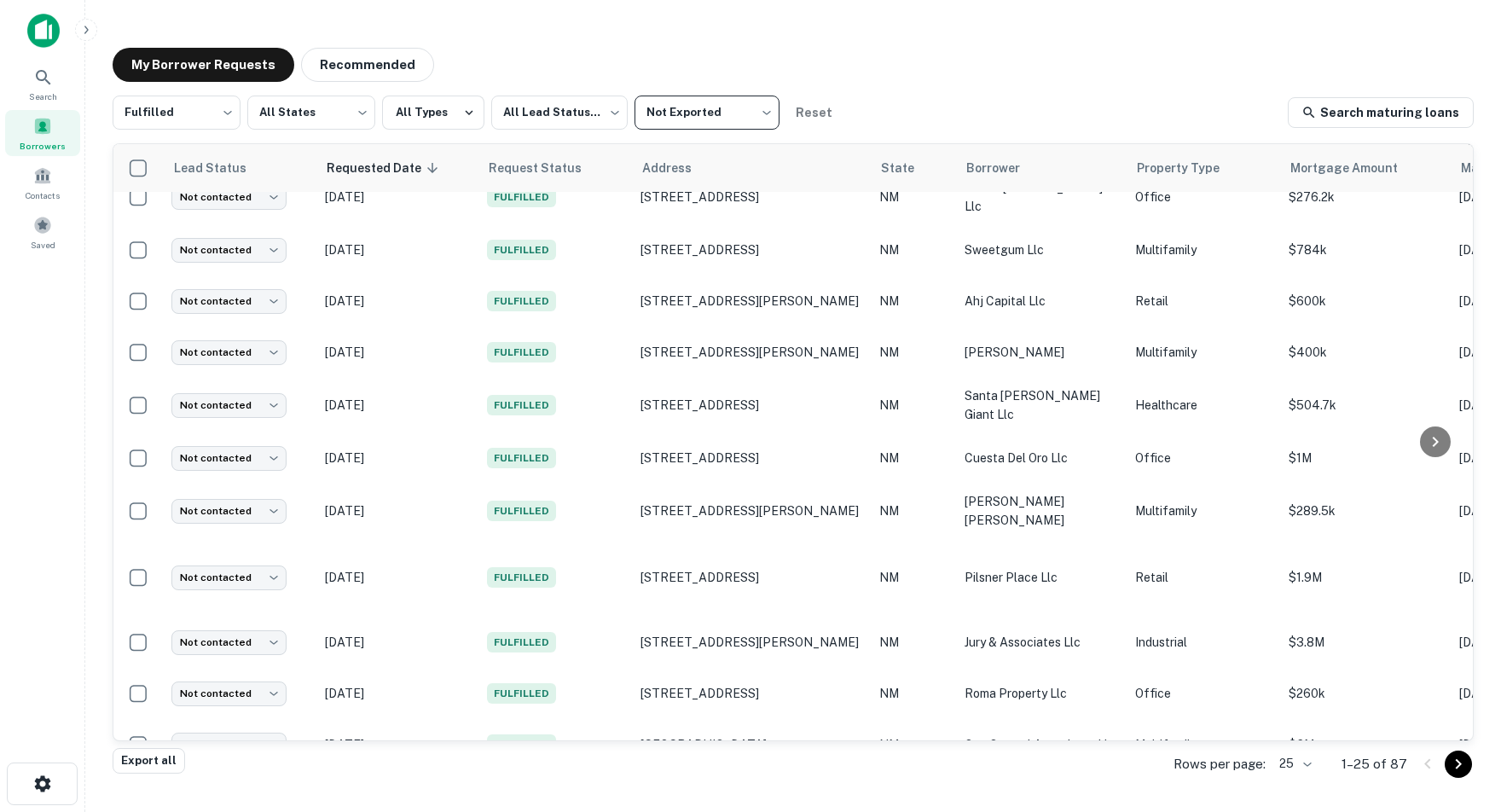
click at [1305, 763] on body "Search Borrowers Contacts Saved My Borrower Requests Recommended Fulfilled ****…" at bounding box center [750, 406] width 1501 height 812
click at [1283, 690] on li "100" at bounding box center [1290, 686] width 58 height 31
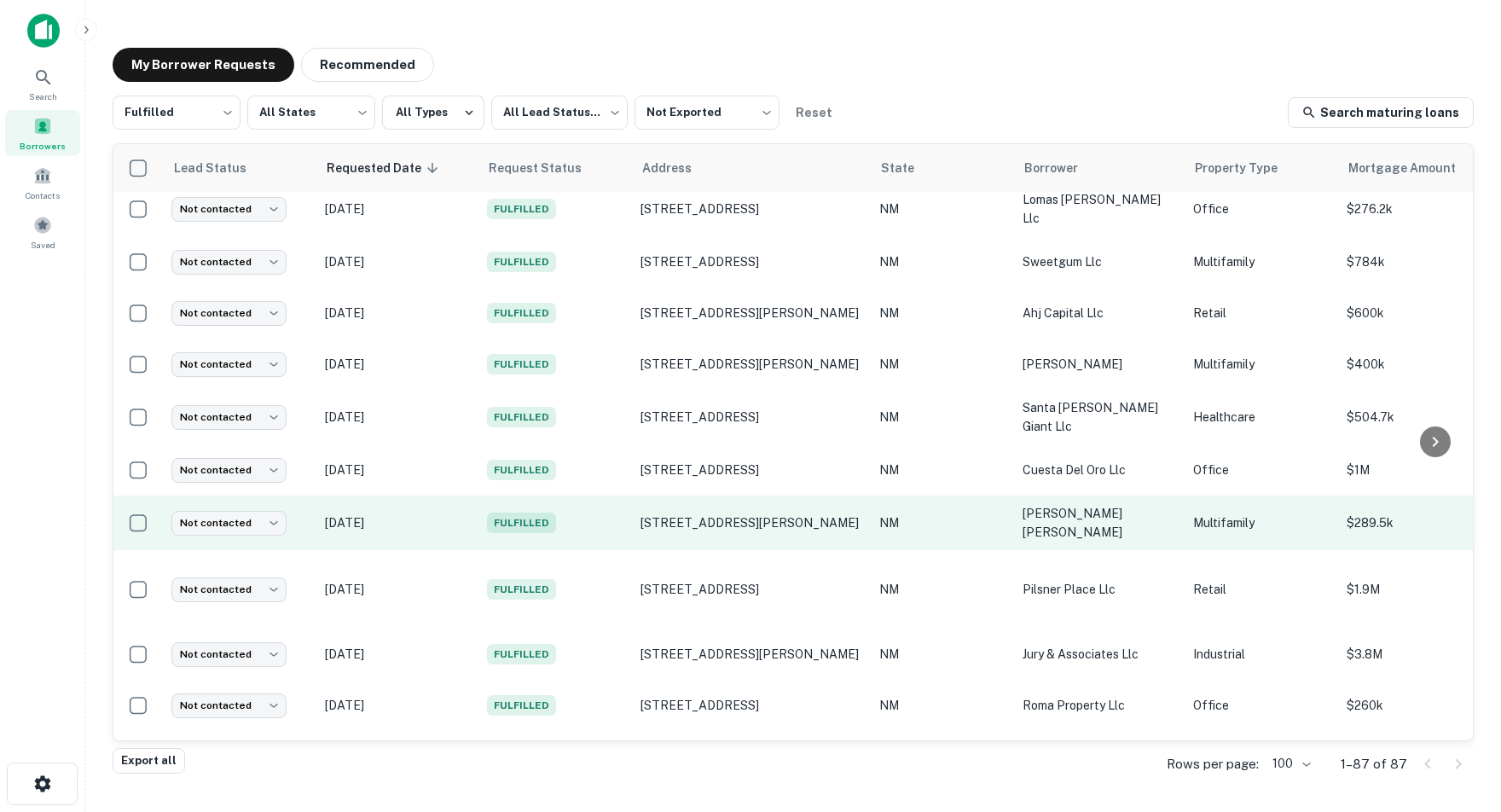
scroll to position [769, 0]
